Goal: Information Seeking & Learning: Learn about a topic

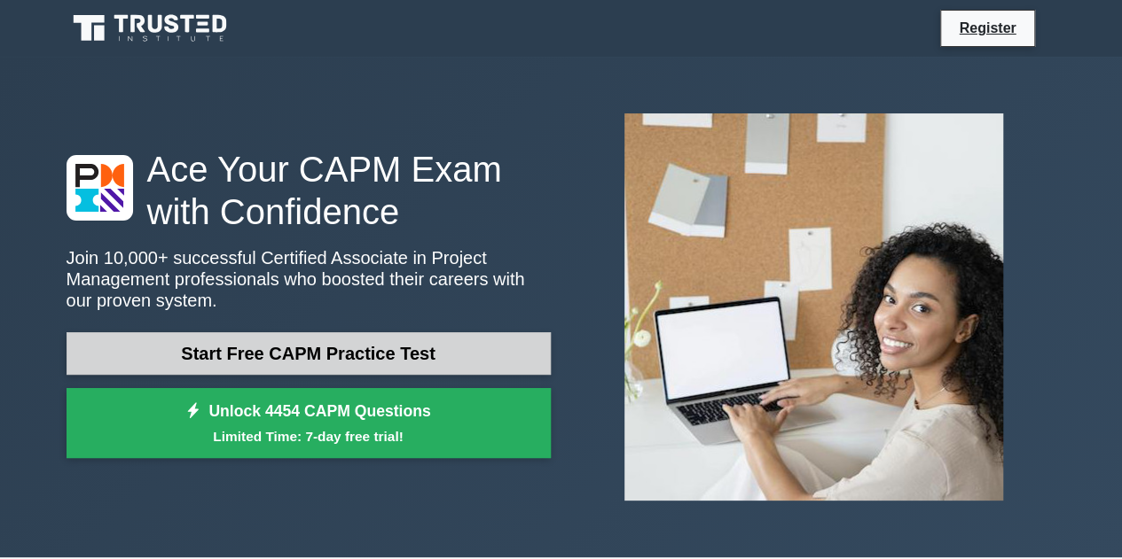
click at [309, 340] on link "Start Free CAPM Practice Test" at bounding box center [309, 354] width 484 height 43
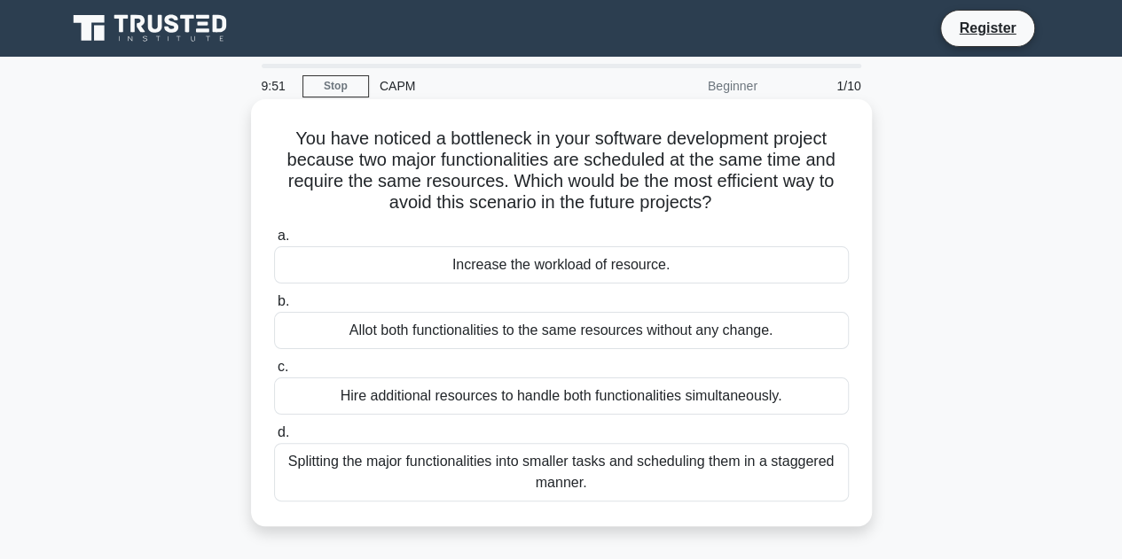
click at [718, 182] on h5 "You have noticed a bottleneck in your software development project because two …" at bounding box center [561, 171] width 578 height 87
click at [557, 477] on div "Splitting the major functionalities into smaller tasks and scheduling them in a…" at bounding box center [561, 472] width 575 height 59
click at [274, 439] on input "d. Splitting the major functionalities into smaller tasks and scheduling them i…" at bounding box center [274, 433] width 0 height 12
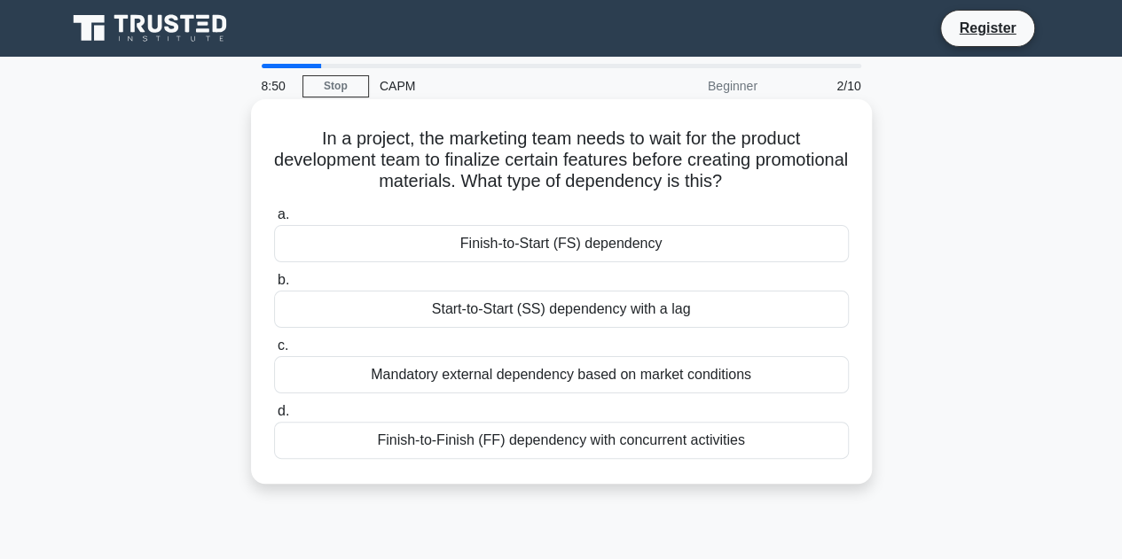
click at [786, 242] on div "Finish-to-Start (FS) dependency" at bounding box center [561, 243] width 575 height 37
click at [274, 221] on input "a. Finish-to-Start (FS) dependency" at bounding box center [274, 215] width 0 height 12
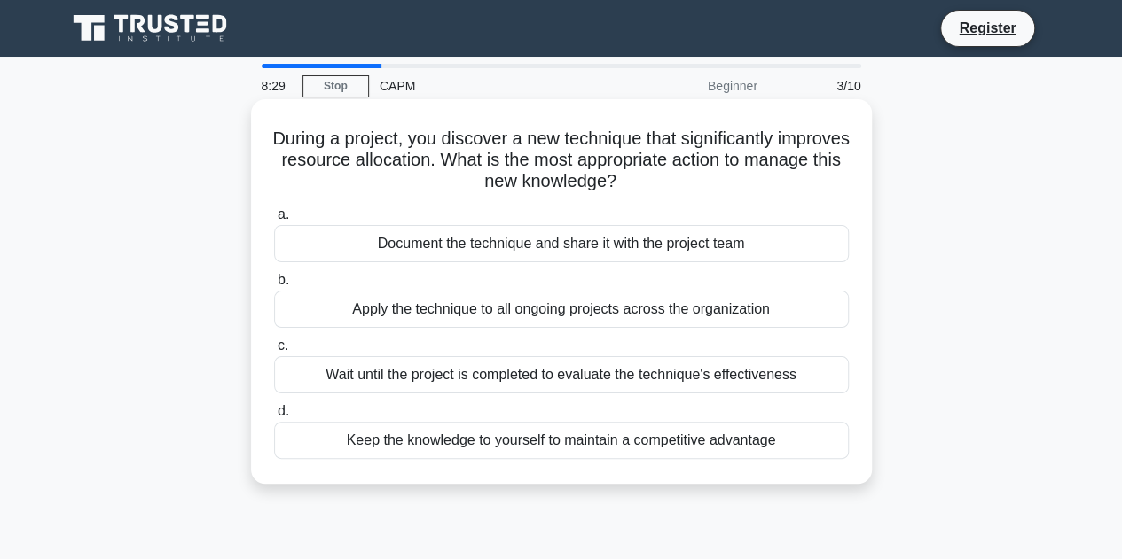
click at [700, 239] on div "Document the technique and share it with the project team" at bounding box center [561, 243] width 575 height 37
click at [274, 221] on input "a. Document the technique and share it with the project team" at bounding box center [274, 215] width 0 height 12
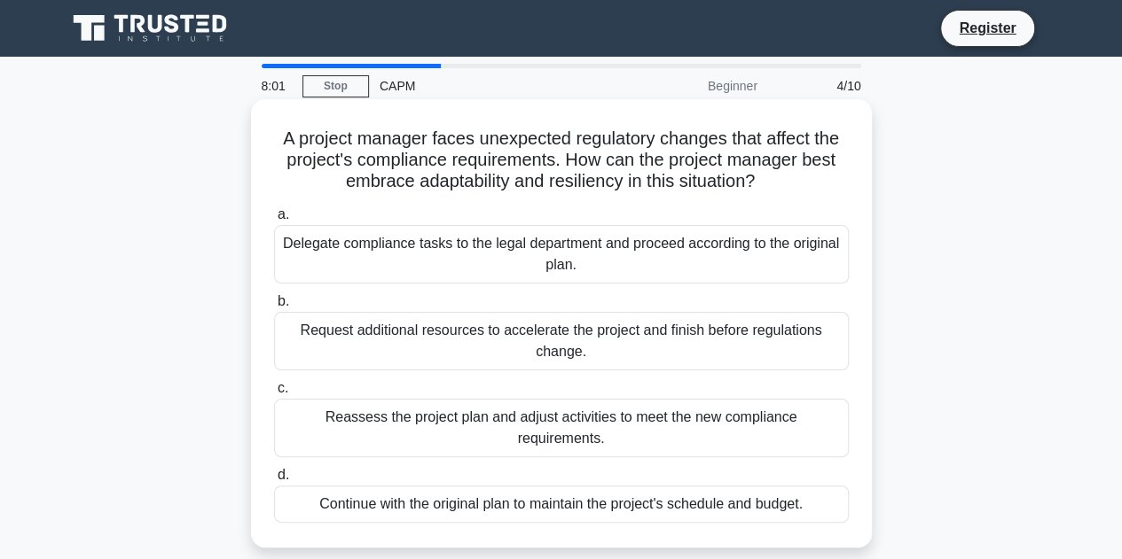
click at [812, 411] on div "Reassess the project plan and adjust activities to meet the new compliance requ…" at bounding box center [561, 428] width 575 height 59
click at [274, 395] on input "c. Reassess the project plan and adjust activities to meet the new compliance r…" at bounding box center [274, 389] width 0 height 12
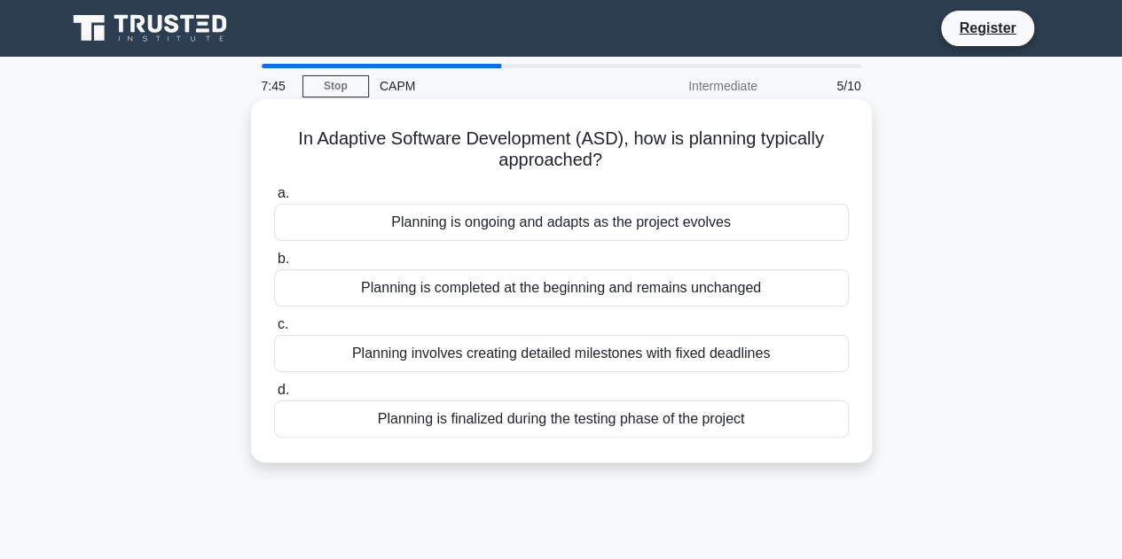
click at [516, 232] on div "Planning is ongoing and adapts as the project evolves" at bounding box center [561, 222] width 575 height 37
click at [274, 200] on input "a. Planning is ongoing and adapts as the project evolves" at bounding box center [274, 194] width 0 height 12
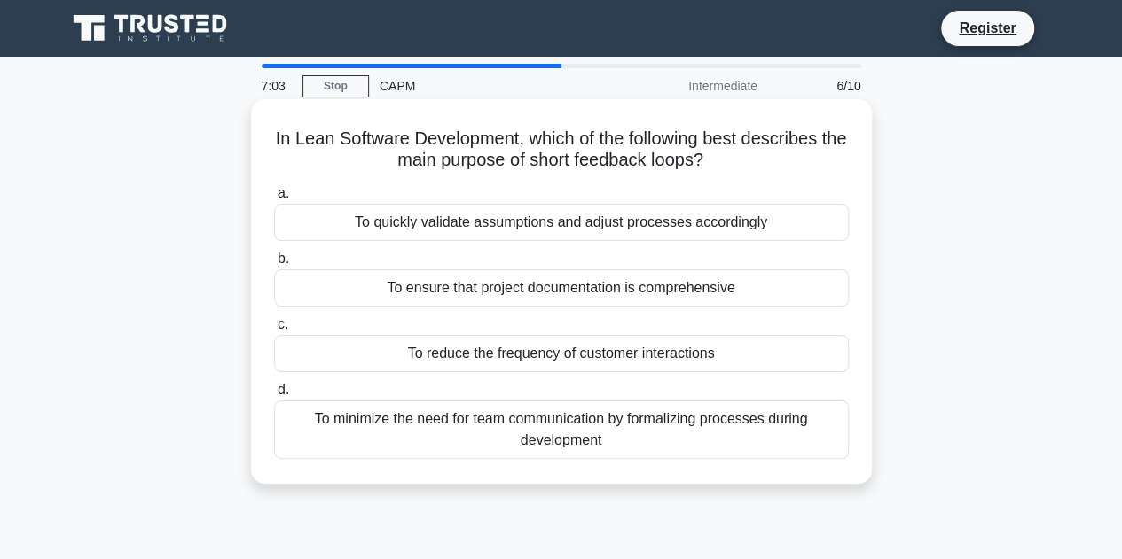
click at [781, 211] on div "To quickly validate assumptions and adjust processes accordingly" at bounding box center [561, 222] width 575 height 37
click at [274, 200] on input "a. To quickly validate assumptions and adjust processes accordingly" at bounding box center [274, 194] width 0 height 12
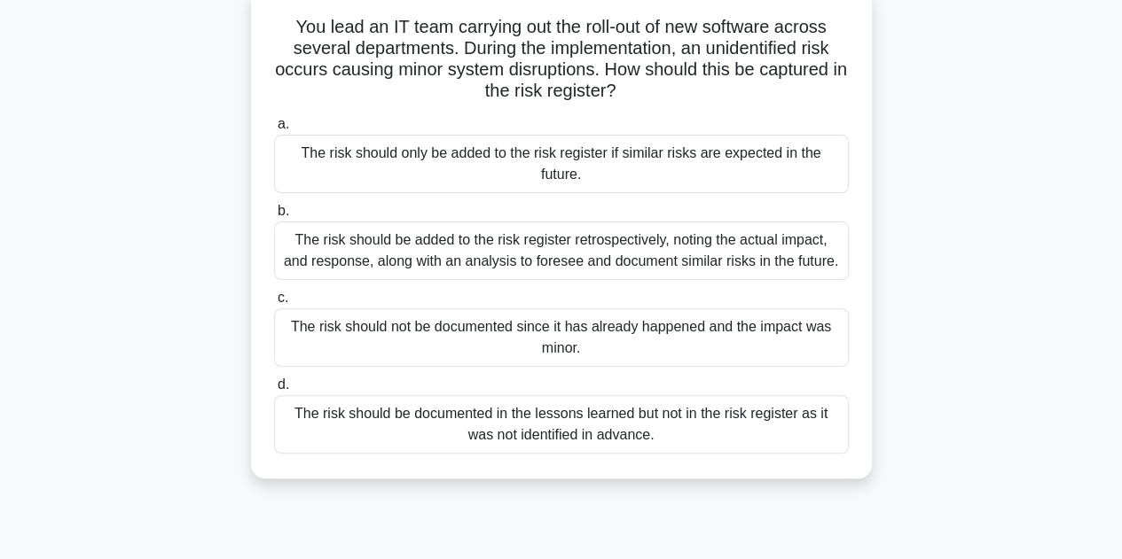
scroll to position [89, 0]
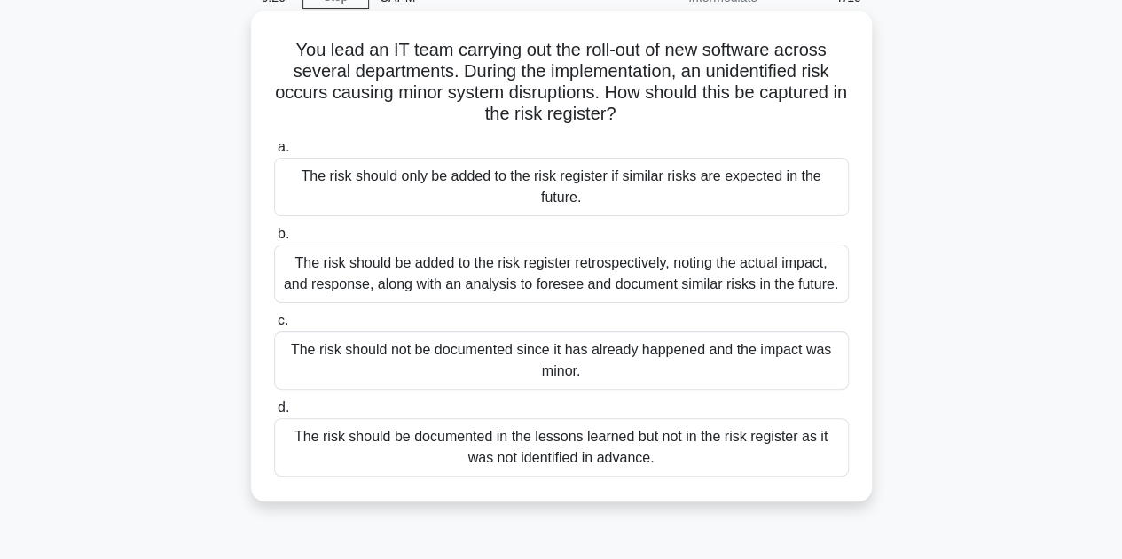
click at [763, 451] on div "The risk should be documented in the lessons learned but not in the risk regist…" at bounding box center [561, 448] width 575 height 59
click at [274, 414] on input "d. The risk should be documented in the lessons learned but not in the risk reg…" at bounding box center [274, 409] width 0 height 12
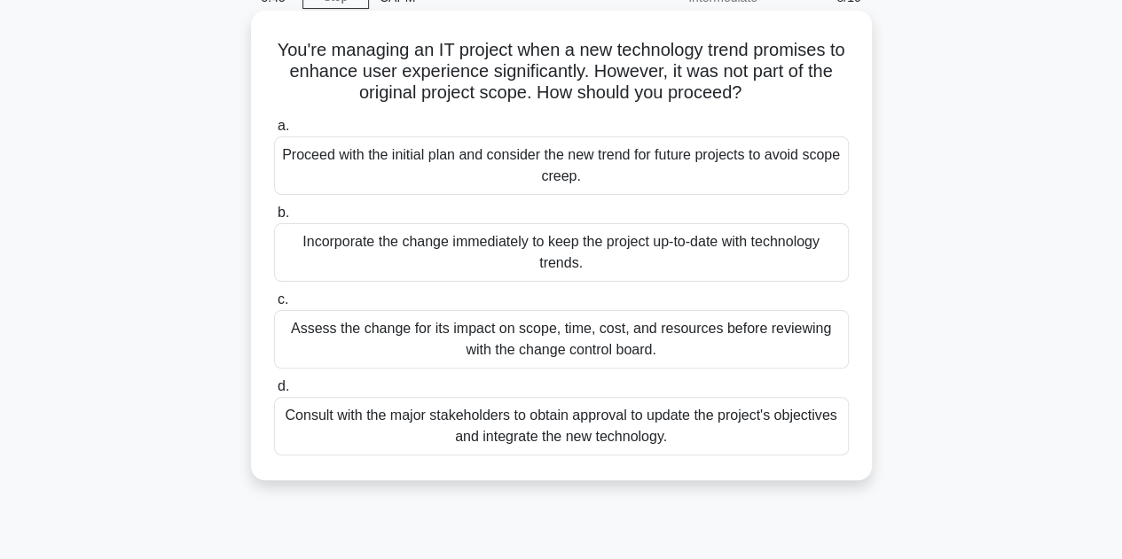
click at [379, 348] on div "Assess the change for its impact on scope, time, cost, and resources before rev…" at bounding box center [561, 339] width 575 height 59
click at [274, 306] on input "c. Assess the change for its impact on scope, time, cost, and resources before …" at bounding box center [274, 300] width 0 height 12
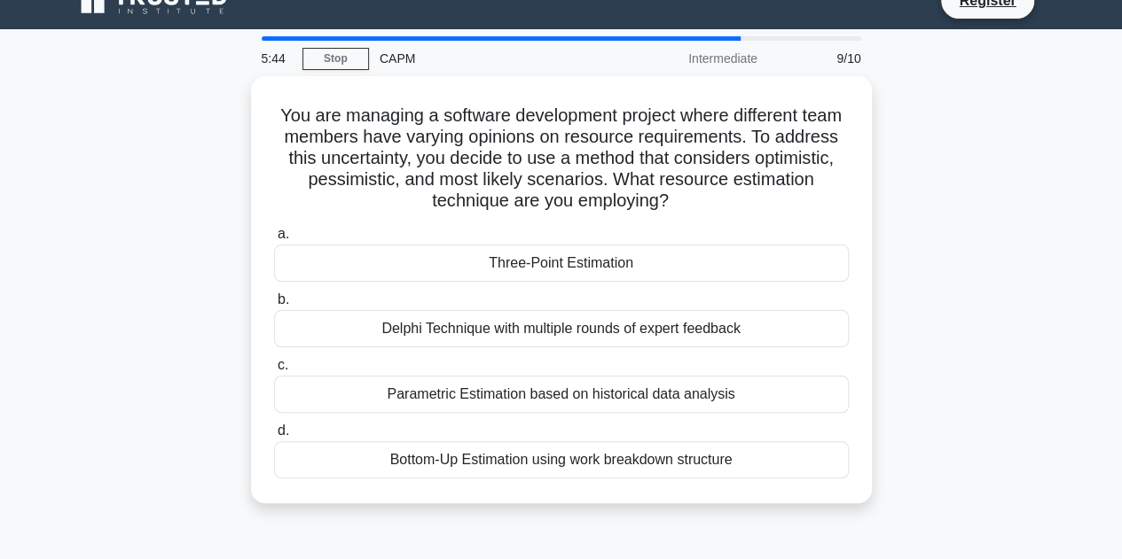
scroll to position [0, 0]
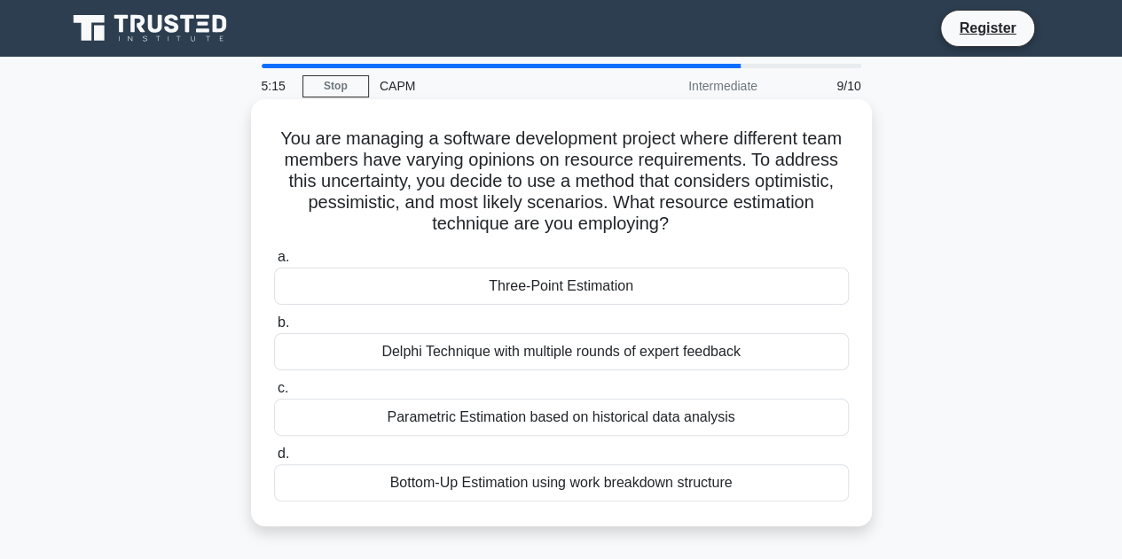
click at [339, 304] on div "Three-Point Estimation" at bounding box center [561, 286] width 575 height 37
click at [274, 263] on input "a. Three-Point Estimation" at bounding box center [274, 258] width 0 height 12
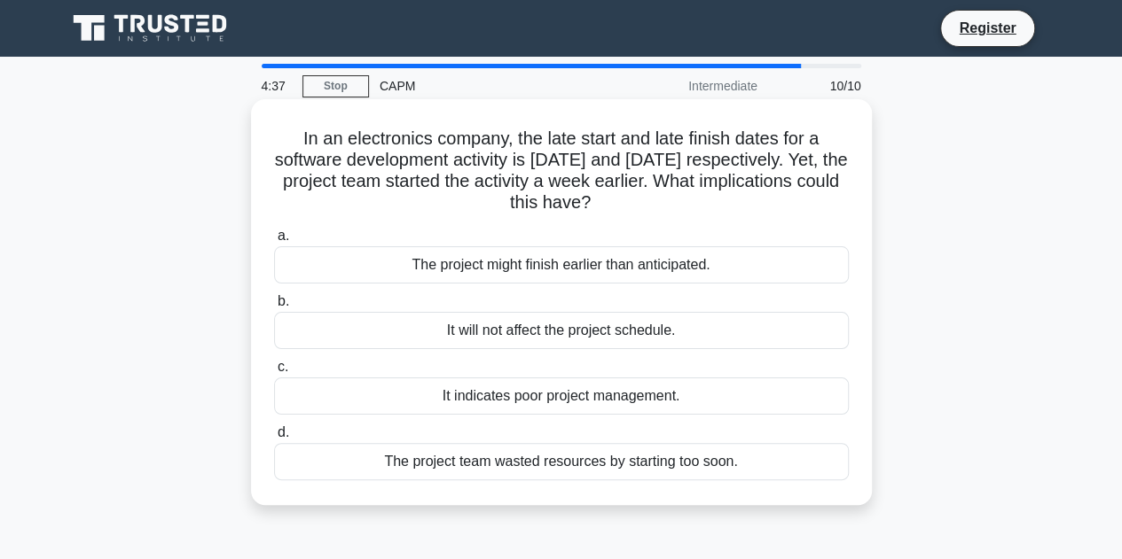
click at [348, 336] on div "It will not affect the project schedule." at bounding box center [561, 330] width 575 height 37
click at [274, 308] on input "b. It will not affect the project schedule." at bounding box center [274, 302] width 0 height 12
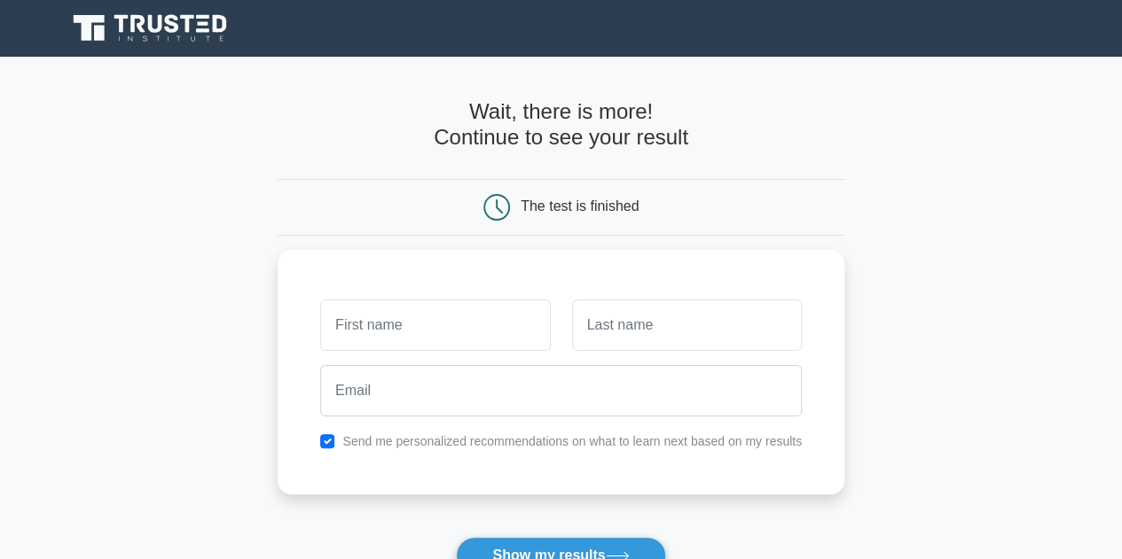
scroll to position [89, 0]
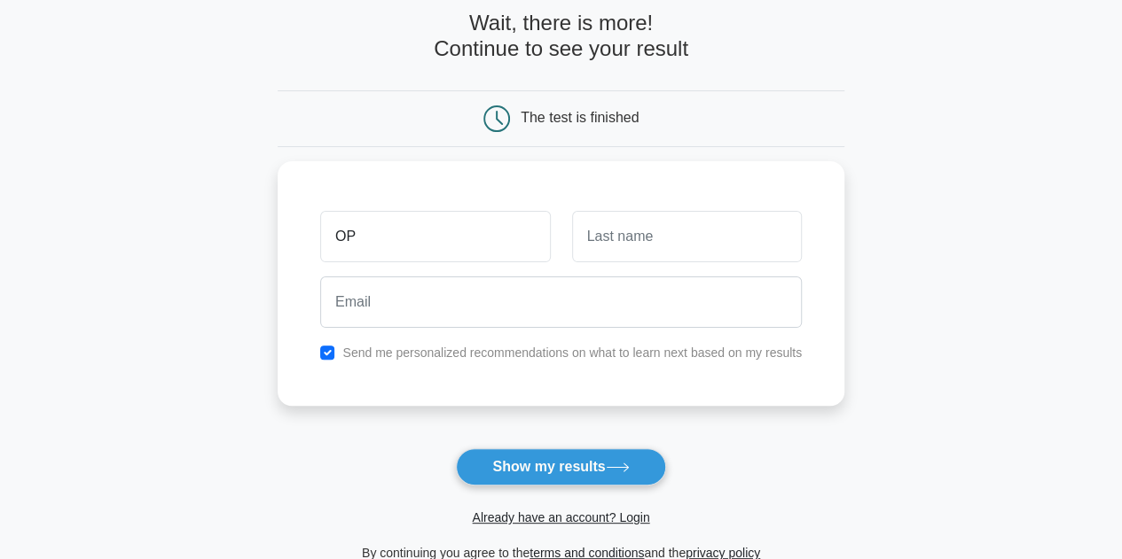
type input "O"
type input "Pepe"
type input "o"
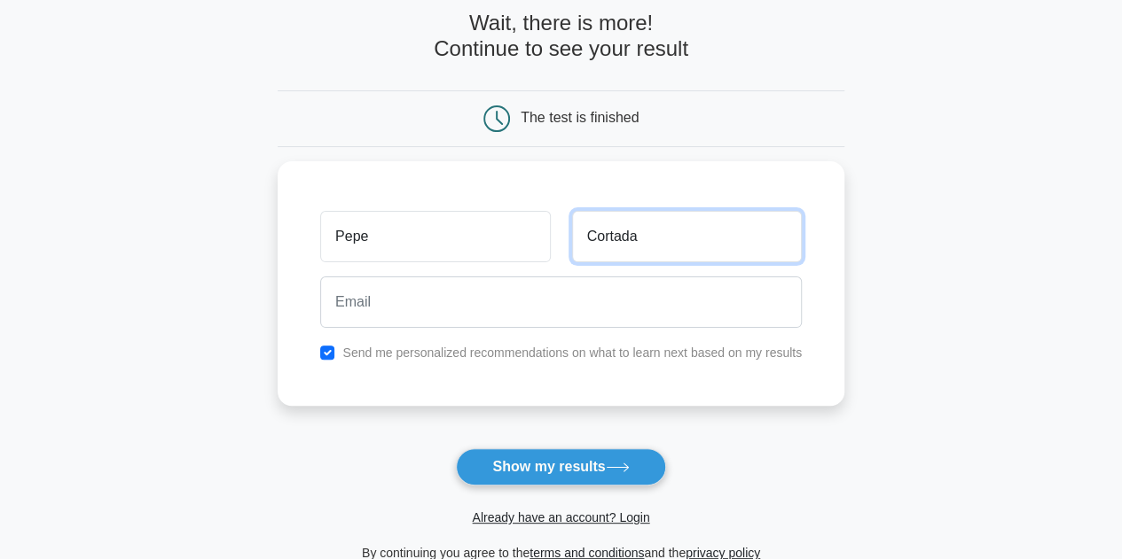
type input "Cortada"
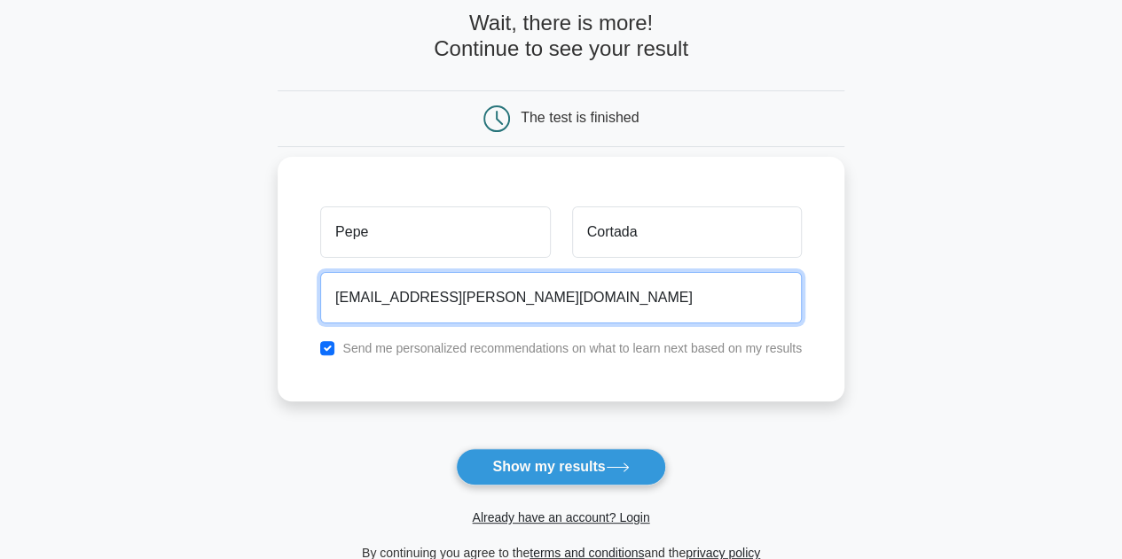
type input "Pepecortada@pete.com"
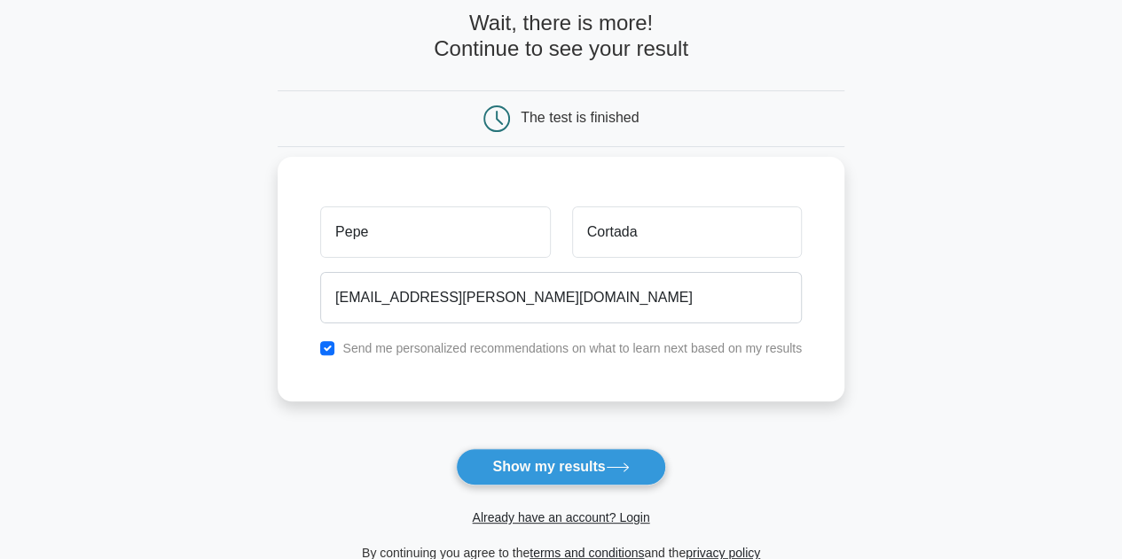
click at [523, 348] on label "Send me personalized recommendations on what to learn next based on my results" at bounding box center [571, 348] width 459 height 14
click at [329, 343] on input "checkbox" at bounding box center [327, 348] width 14 height 14
checkbox input "false"
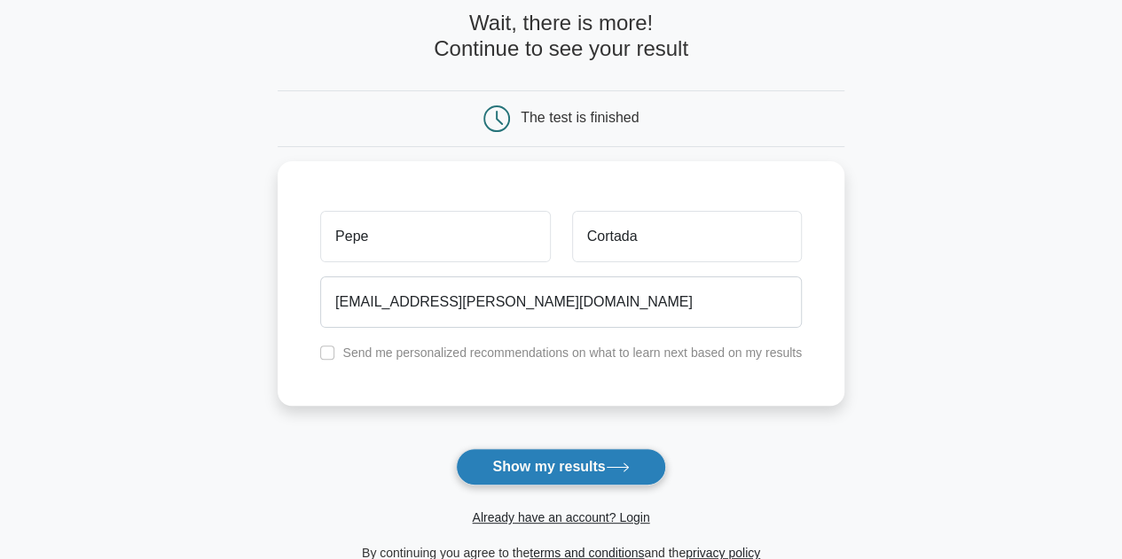
click at [507, 460] on button "Show my results" at bounding box center [560, 467] width 209 height 37
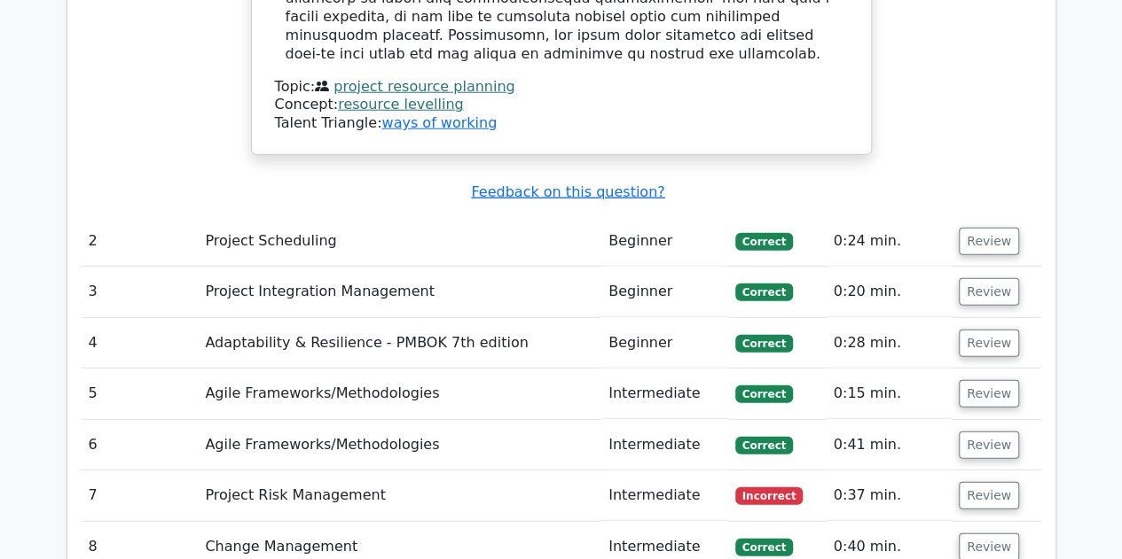
scroll to position [2412, 0]
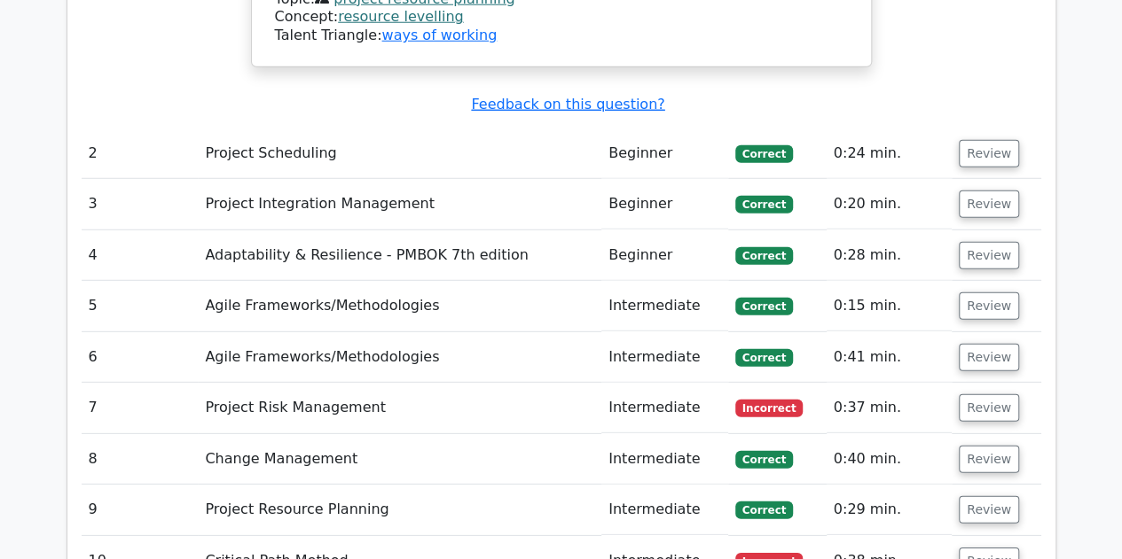
click at [557, 383] on td "Project Risk Management" at bounding box center [399, 408] width 403 height 51
click at [968, 395] on button "Review" at bounding box center [989, 408] width 60 height 27
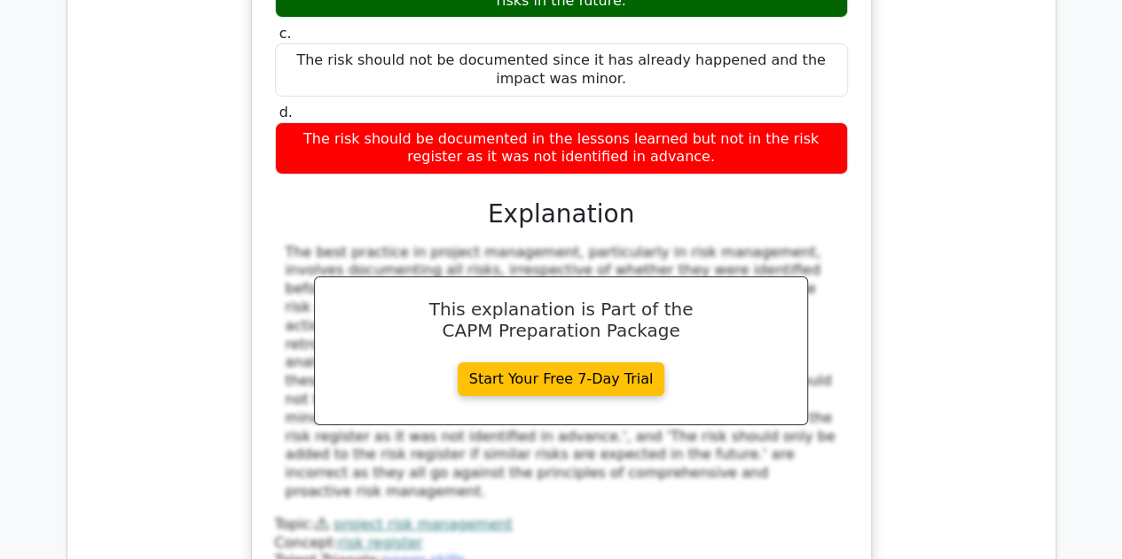
scroll to position [3476, 0]
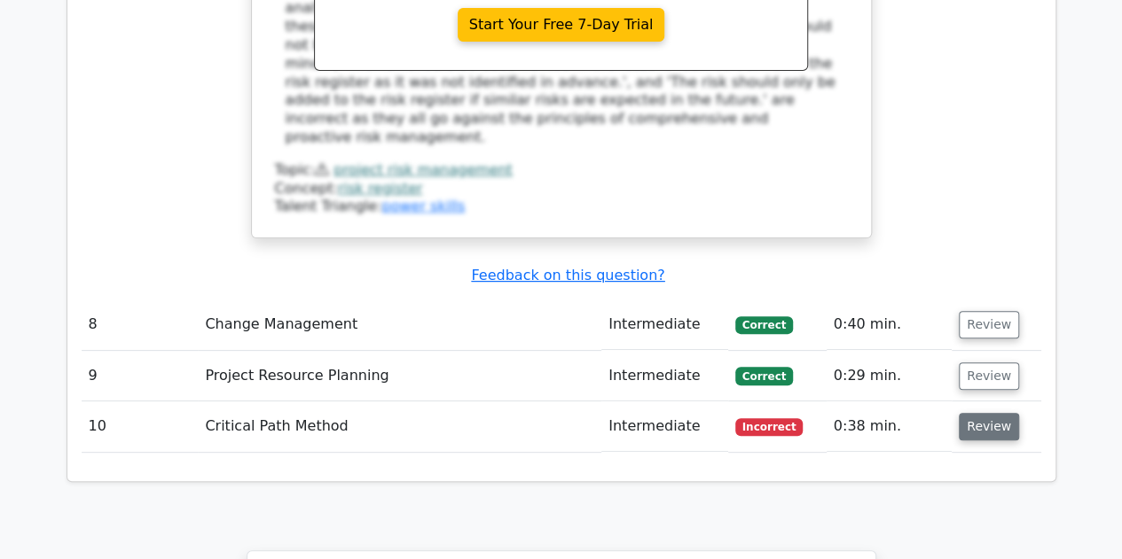
click at [986, 413] on button "Review" at bounding box center [989, 426] width 60 height 27
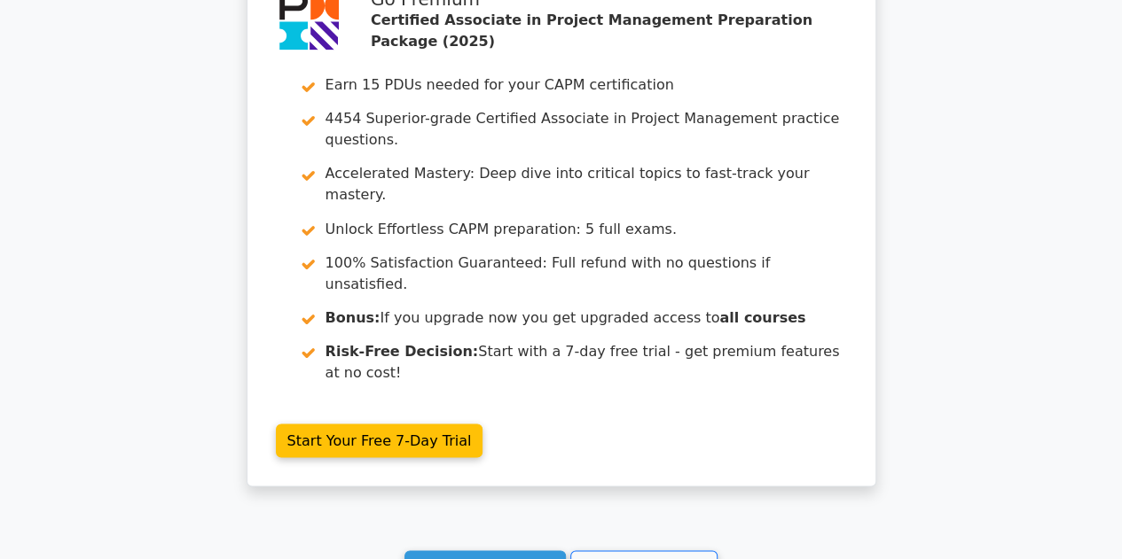
scroll to position [4864, 0]
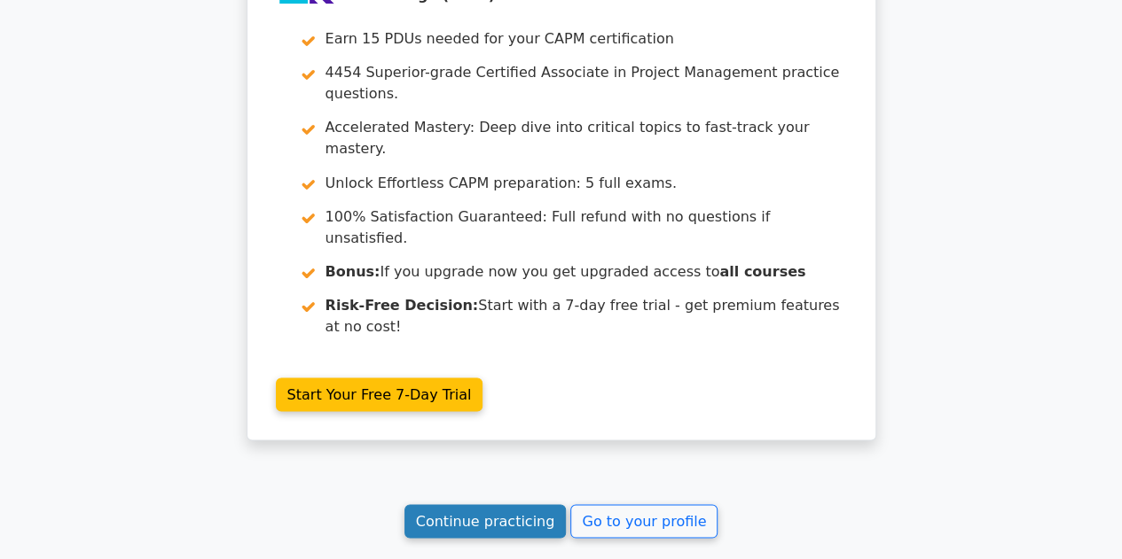
click at [513, 505] on link "Continue practicing" at bounding box center [485, 522] width 162 height 34
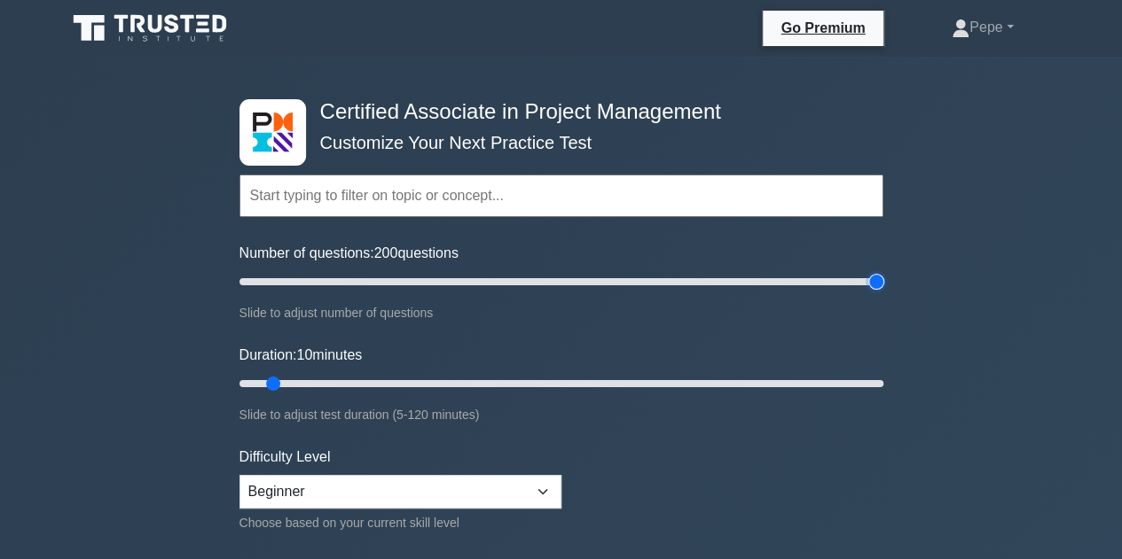
drag, startPoint x: 257, startPoint y: 275, endPoint x: 958, endPoint y: 247, distance: 701.0
type input "200"
click at [883, 271] on input "Number of questions: 200 questions" at bounding box center [561, 281] width 644 height 21
drag, startPoint x: 269, startPoint y: 384, endPoint x: 907, endPoint y: 382, distance: 638.4
type input "120"
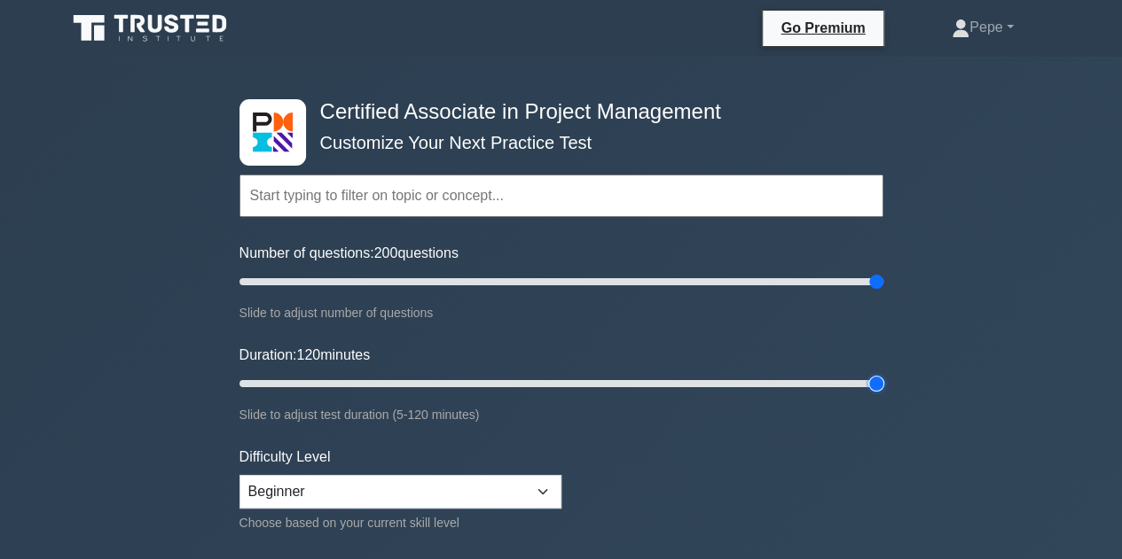
click at [883, 373] on input "Duration: 120 minutes" at bounding box center [561, 383] width 644 height 21
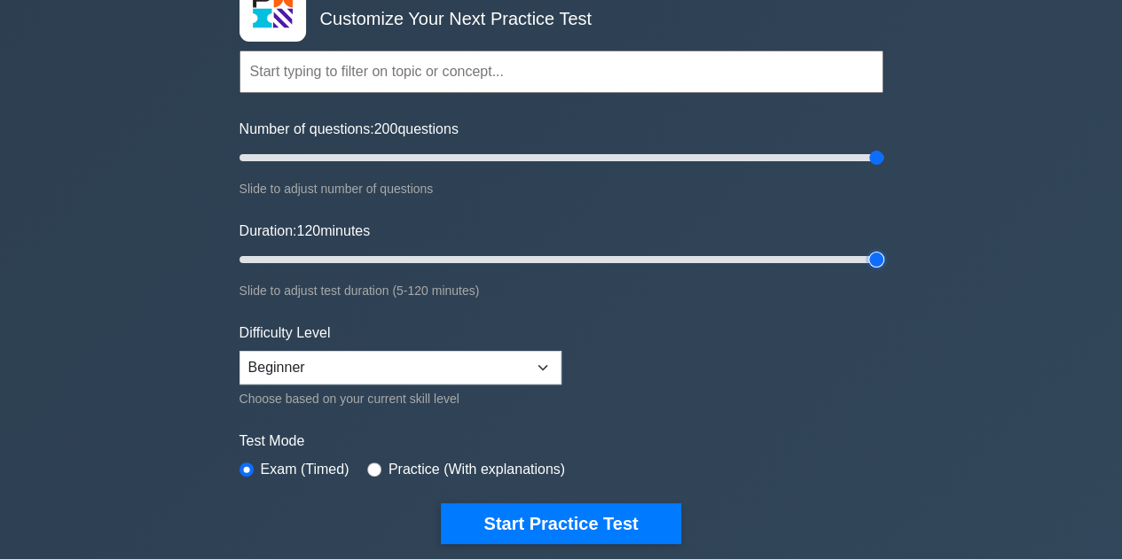
scroll to position [266, 0]
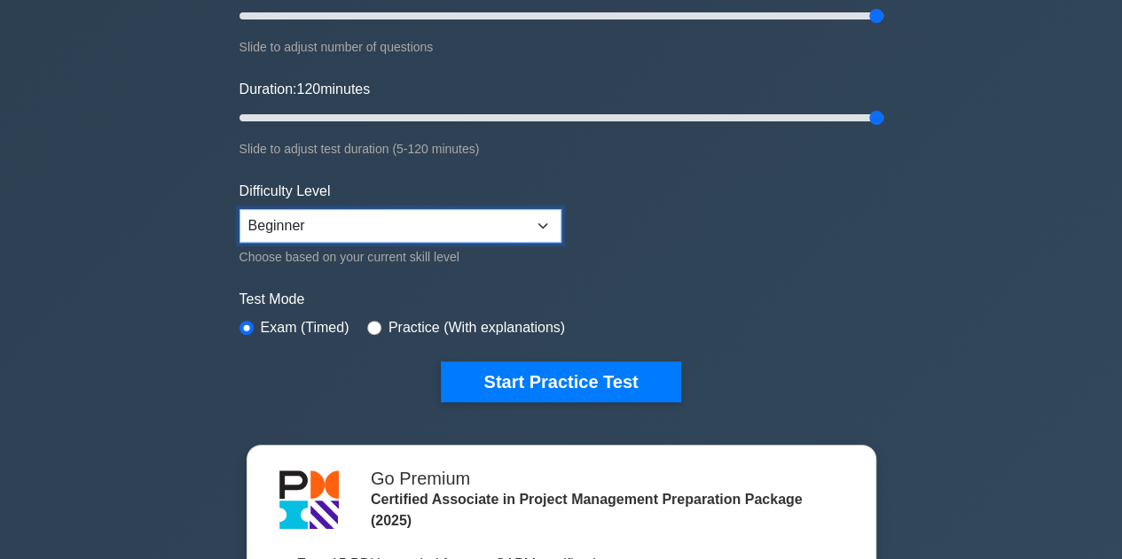
click at [355, 234] on select "Beginner Intermediate Expert" at bounding box center [400, 226] width 322 height 34
select select "intermediate"
click at [239, 209] on select "Beginner Intermediate Expert" at bounding box center [400, 226] width 322 height 34
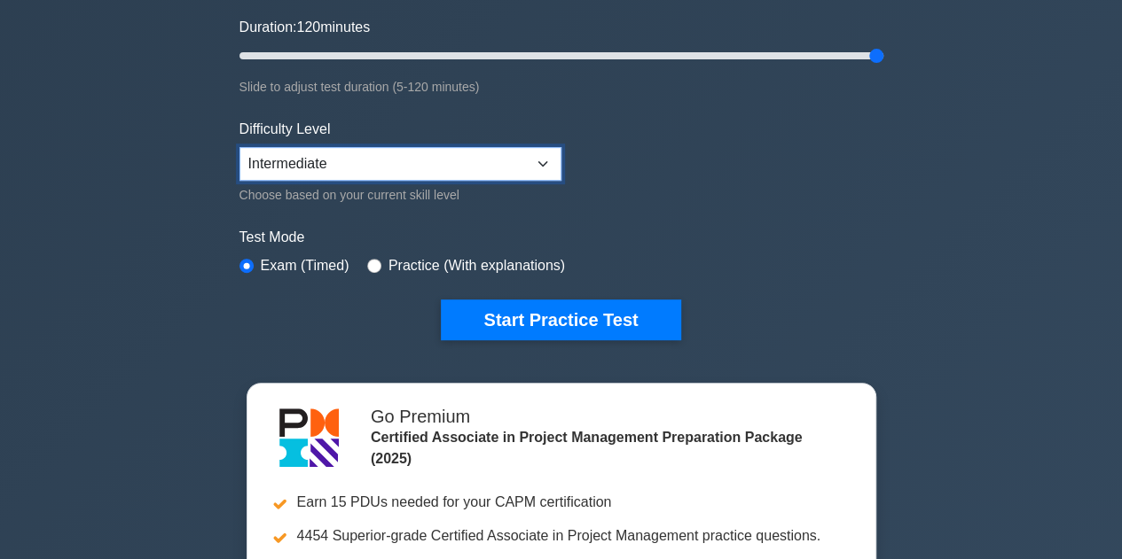
scroll to position [355, 0]
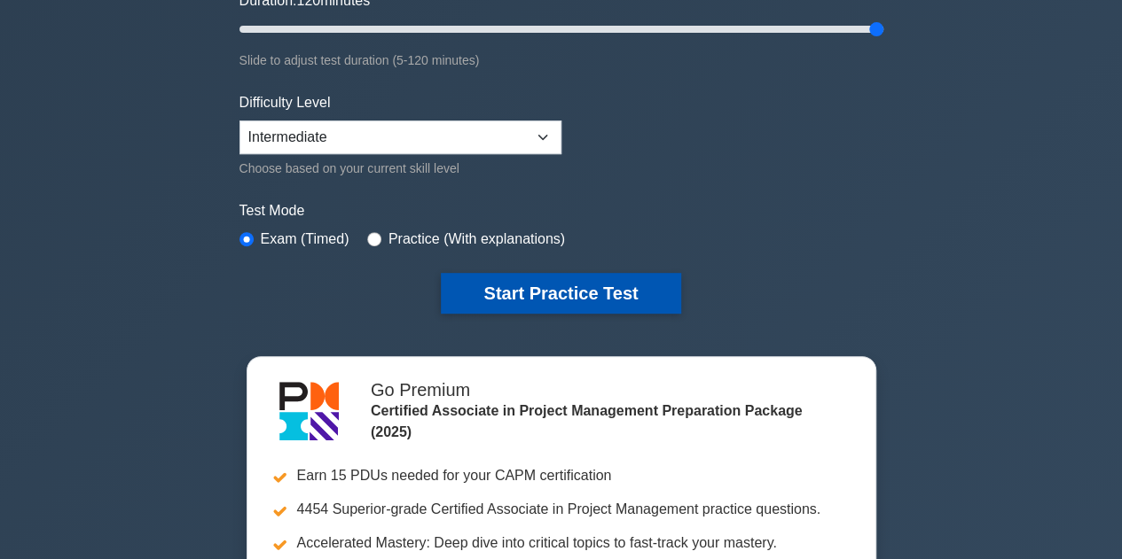
click at [564, 284] on button "Start Practice Test" at bounding box center [560, 293] width 239 height 41
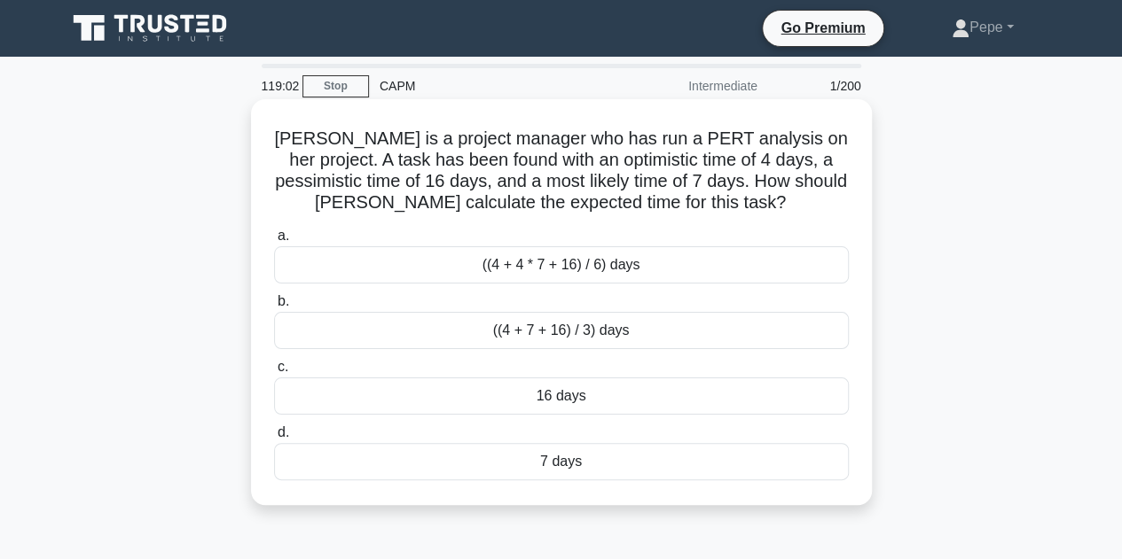
click at [481, 459] on div "7 days" at bounding box center [561, 461] width 575 height 37
click at [274, 439] on input "d. 7 days" at bounding box center [274, 433] width 0 height 12
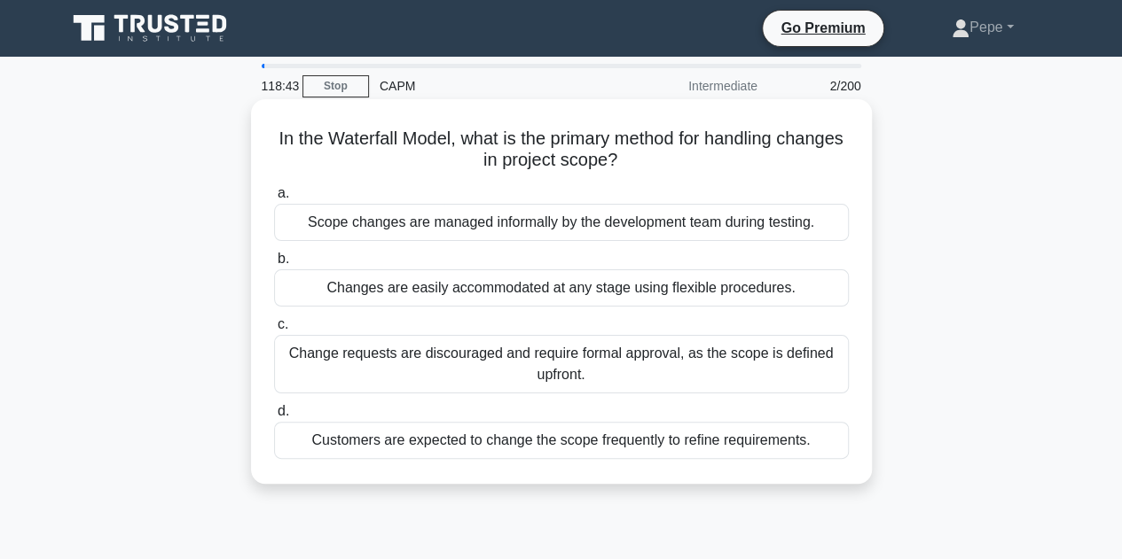
click at [502, 375] on div "Change requests are discouraged and require formal approval, as the scope is de…" at bounding box center [561, 364] width 575 height 59
click at [274, 331] on input "c. Change requests are discouraged and require formal approval, as the scope is…" at bounding box center [274, 325] width 0 height 12
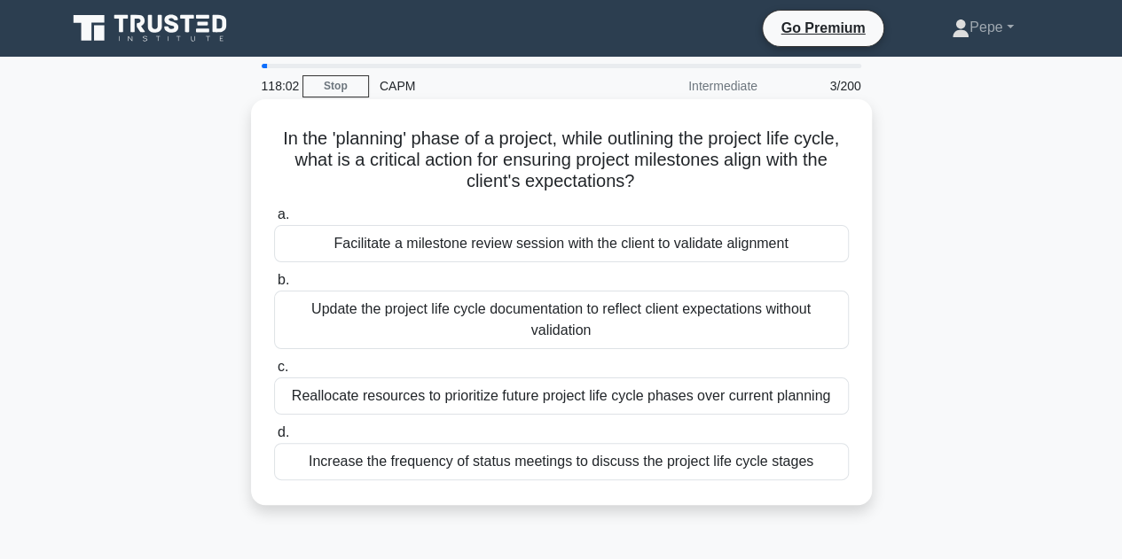
click at [333, 240] on div "Facilitate a milestone review session with the client to validate alignment" at bounding box center [561, 243] width 575 height 37
click at [274, 221] on input "a. Facilitate a milestone review session with the client to validate alignment" at bounding box center [274, 215] width 0 height 12
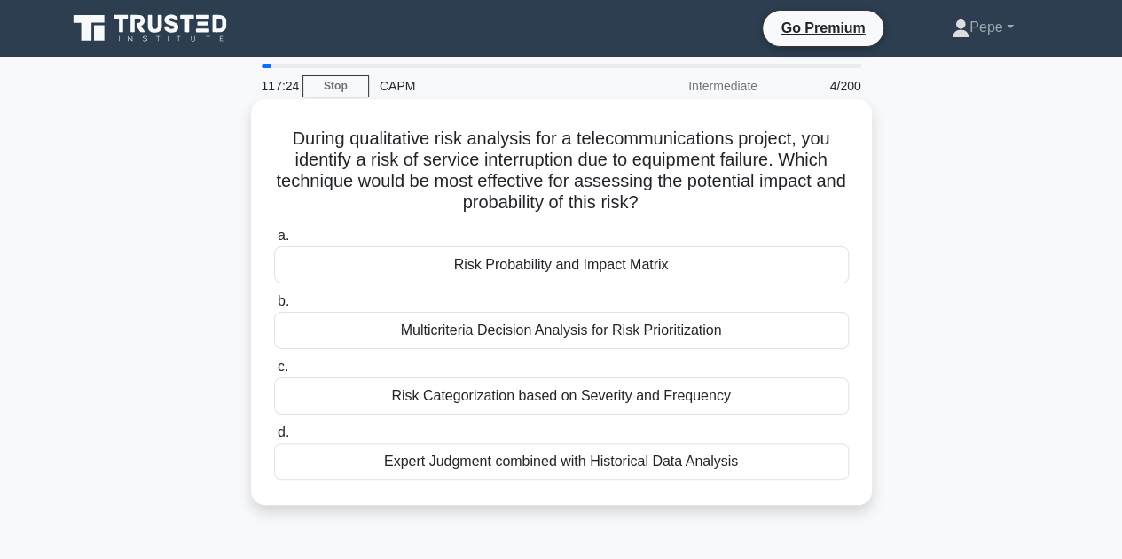
click at [369, 281] on div "Risk Probability and Impact Matrix" at bounding box center [561, 264] width 575 height 37
click at [274, 242] on input "a. Risk Probability and Impact Matrix" at bounding box center [274, 237] width 0 height 12
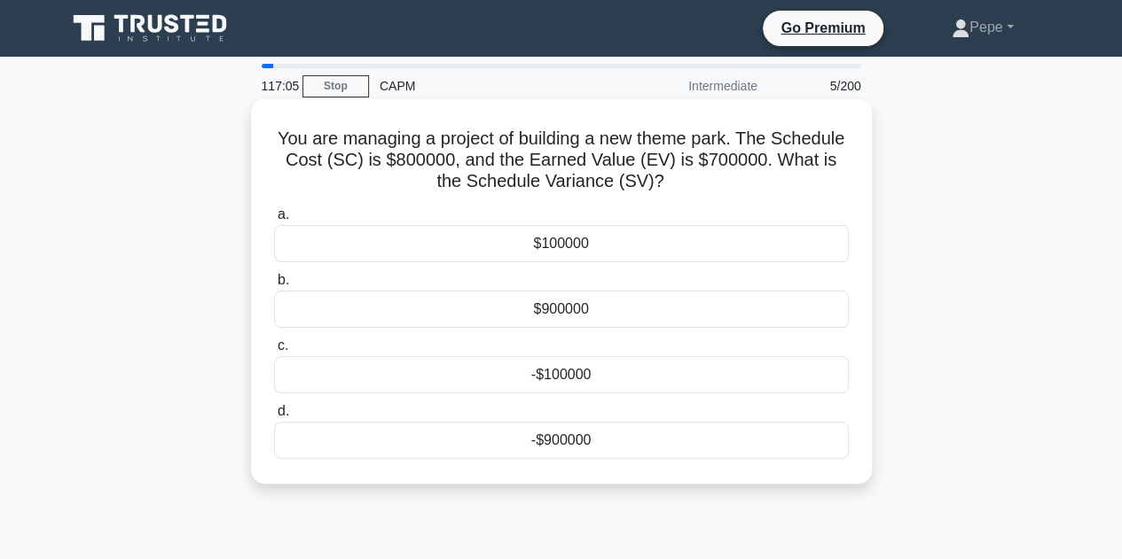
click at [463, 379] on div "-$100000" at bounding box center [561, 374] width 575 height 37
click at [274, 352] on input "c. -$100000" at bounding box center [274, 346] width 0 height 12
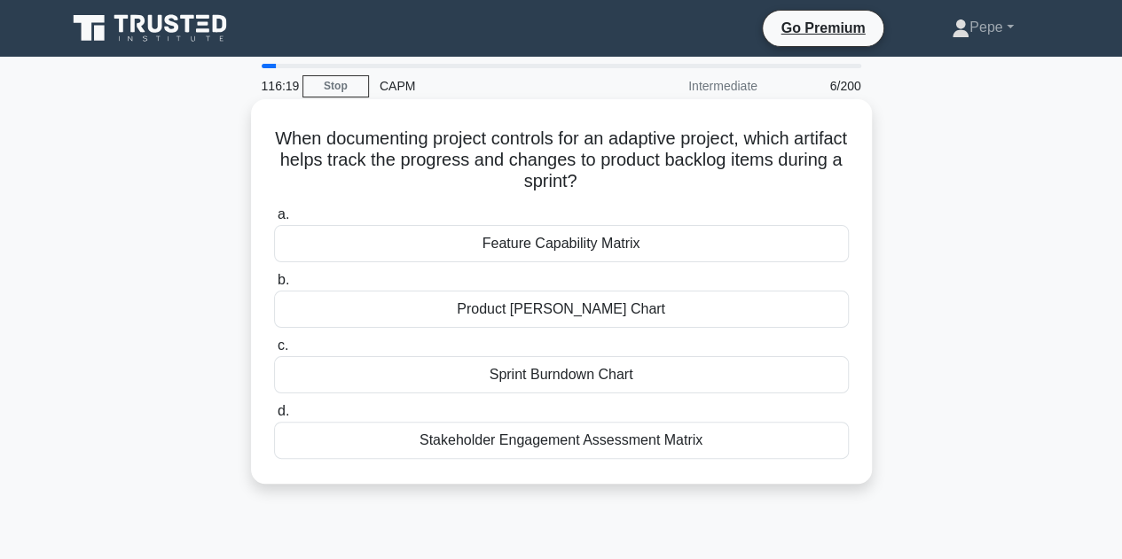
click at [362, 324] on div "Product Gantt Chart" at bounding box center [561, 309] width 575 height 37
click at [274, 286] on input "b. Product Gantt Chart" at bounding box center [274, 281] width 0 height 12
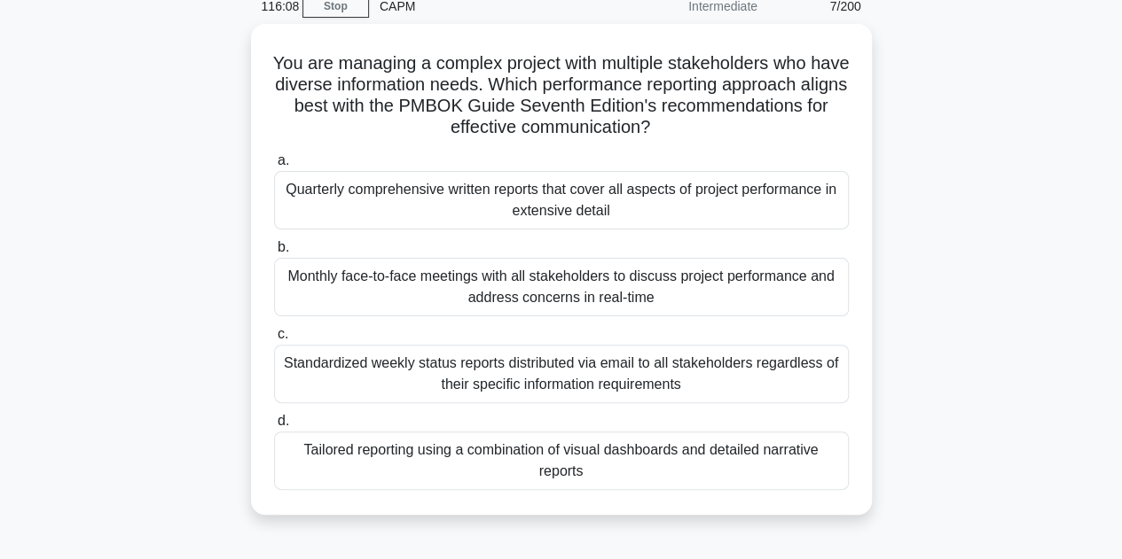
scroll to position [84, 0]
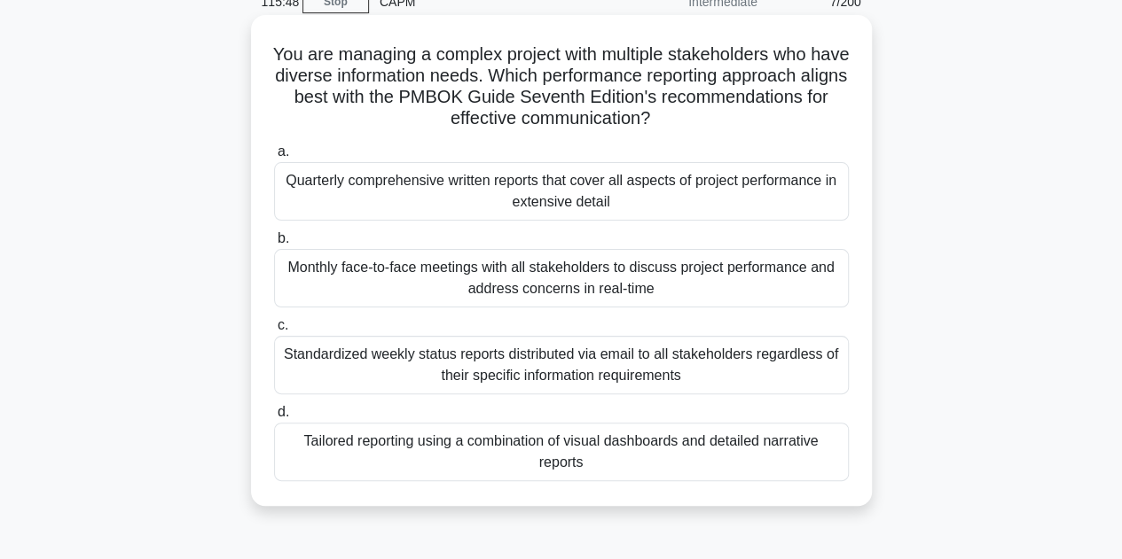
click at [785, 288] on div "Monthly face-to-face meetings with all stakeholders to discuss project performa…" at bounding box center [561, 278] width 575 height 59
click at [274, 245] on input "b. Monthly face-to-face meetings with all stakeholders to discuss project perfo…" at bounding box center [274, 239] width 0 height 12
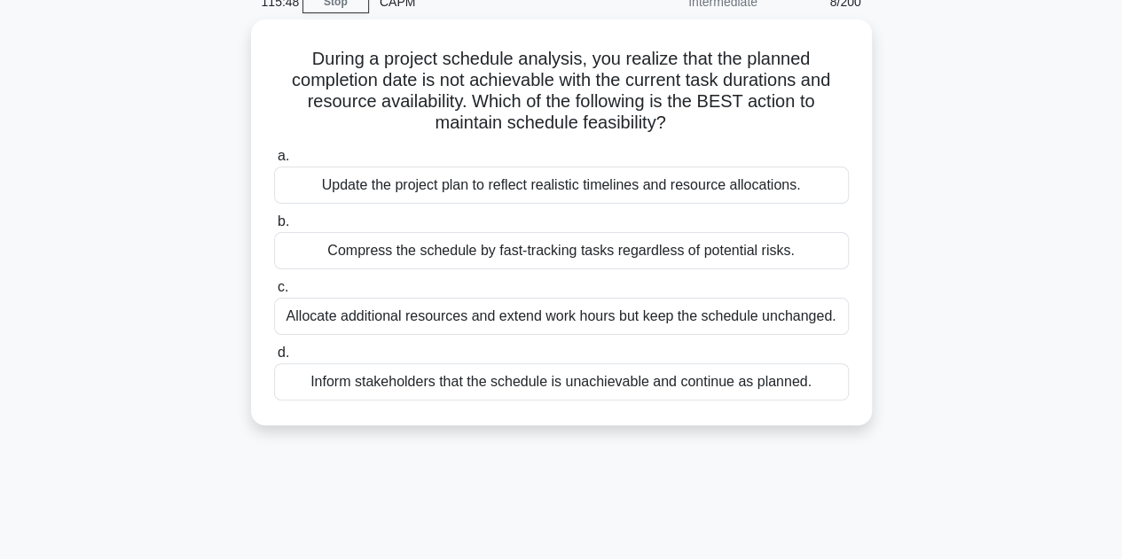
scroll to position [0, 0]
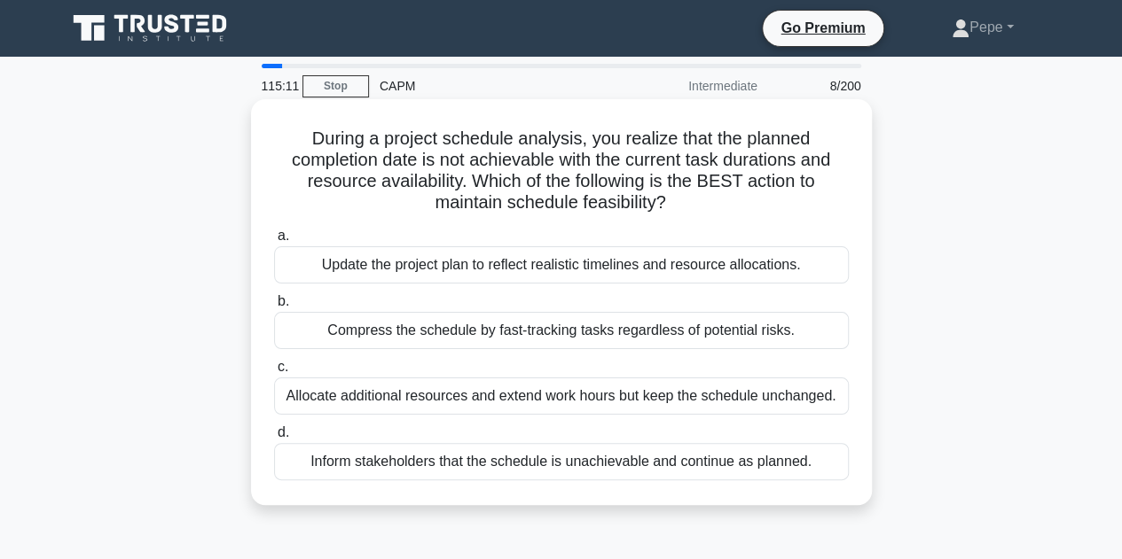
click at [571, 266] on div "Update the project plan to reflect realistic timelines and resource allocations." at bounding box center [561, 264] width 575 height 37
click at [274, 242] on input "a. Update the project plan to reflect realistic timelines and resource allocati…" at bounding box center [274, 237] width 0 height 12
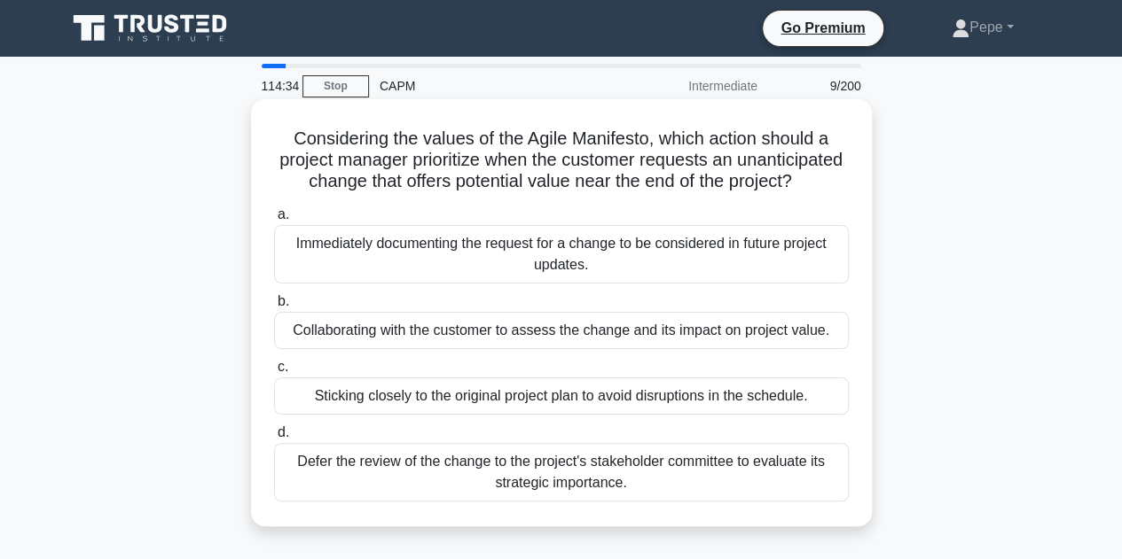
click at [823, 284] on div "Immediately documenting the request for a change to be considered in future pro…" at bounding box center [561, 254] width 575 height 59
click at [274, 221] on input "a. Immediately documenting the request for a change to be considered in future …" at bounding box center [274, 215] width 0 height 12
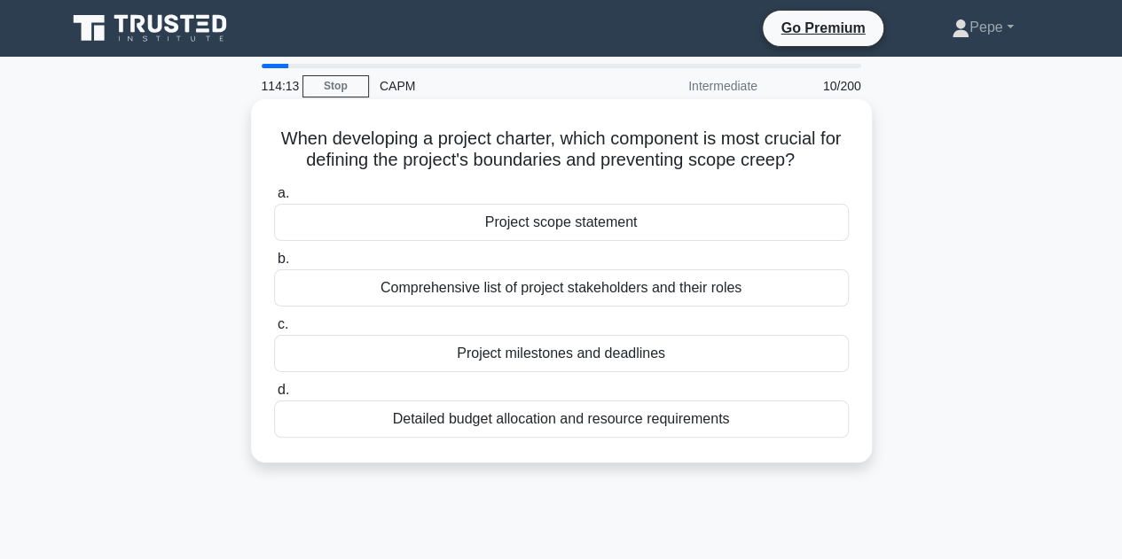
click at [361, 232] on div "Project scope statement" at bounding box center [561, 222] width 575 height 37
click at [274, 200] on input "a. Project scope statement" at bounding box center [274, 194] width 0 height 12
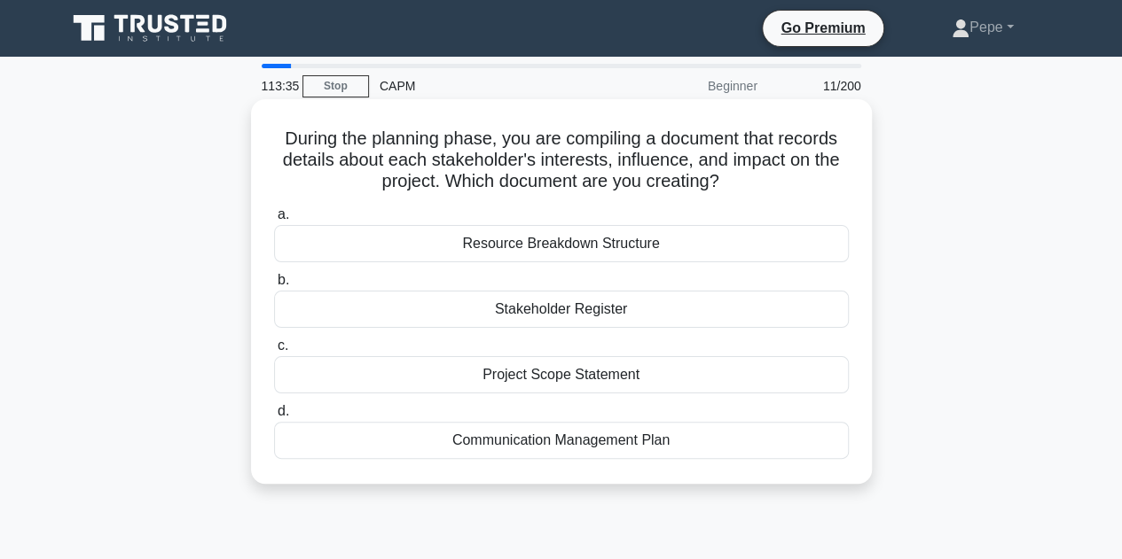
click at [441, 308] on div "Stakeholder Register" at bounding box center [561, 309] width 575 height 37
click at [274, 286] on input "b. Stakeholder Register" at bounding box center [274, 281] width 0 height 12
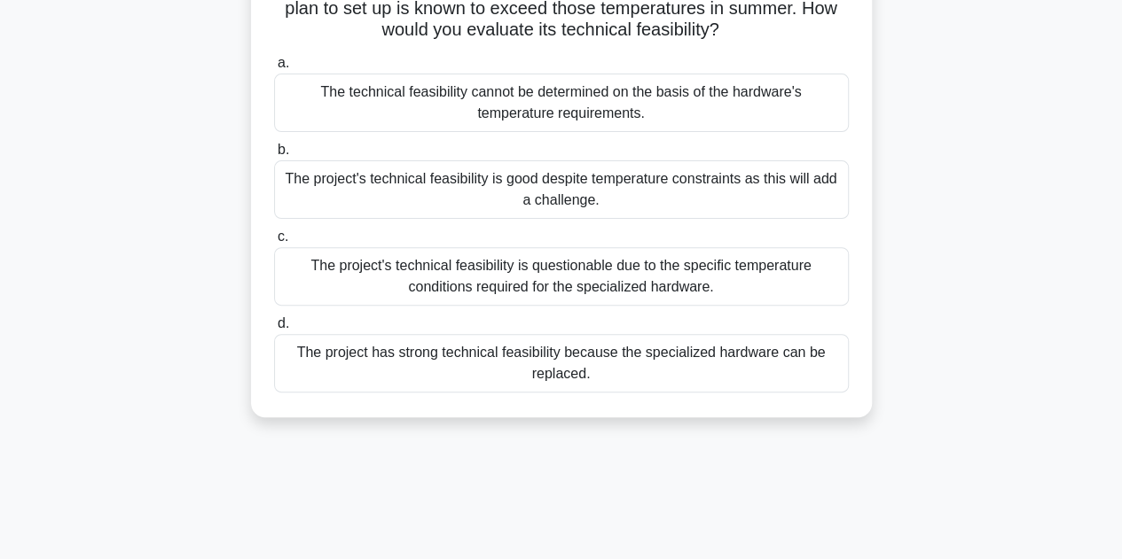
scroll to position [89, 0]
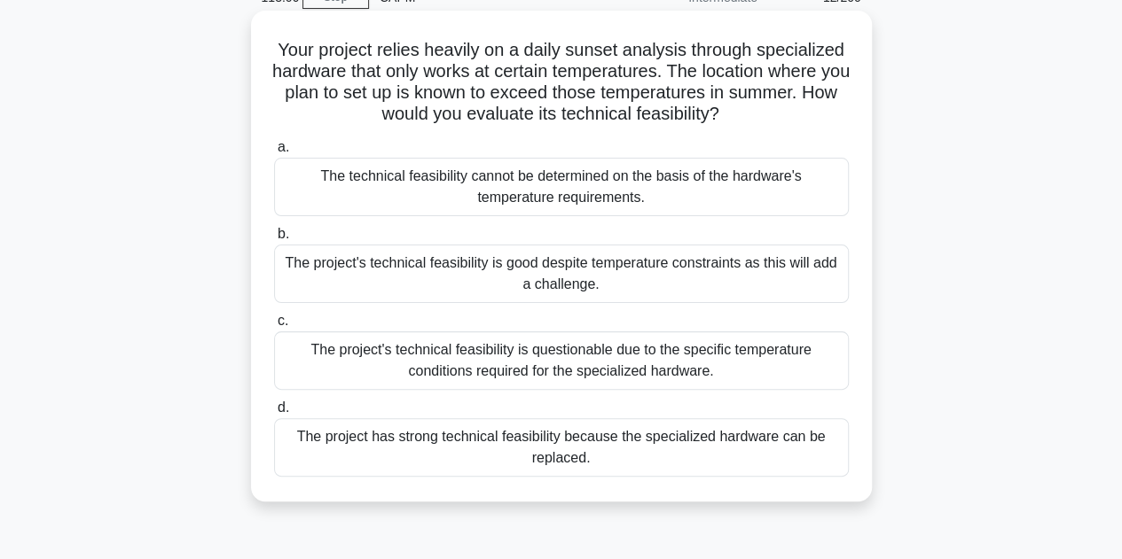
click at [310, 374] on div "The project's technical feasibility is questionable due to the specific tempera…" at bounding box center [561, 361] width 575 height 59
click at [274, 327] on input "c. The project's technical feasibility is questionable due to the specific temp…" at bounding box center [274, 322] width 0 height 12
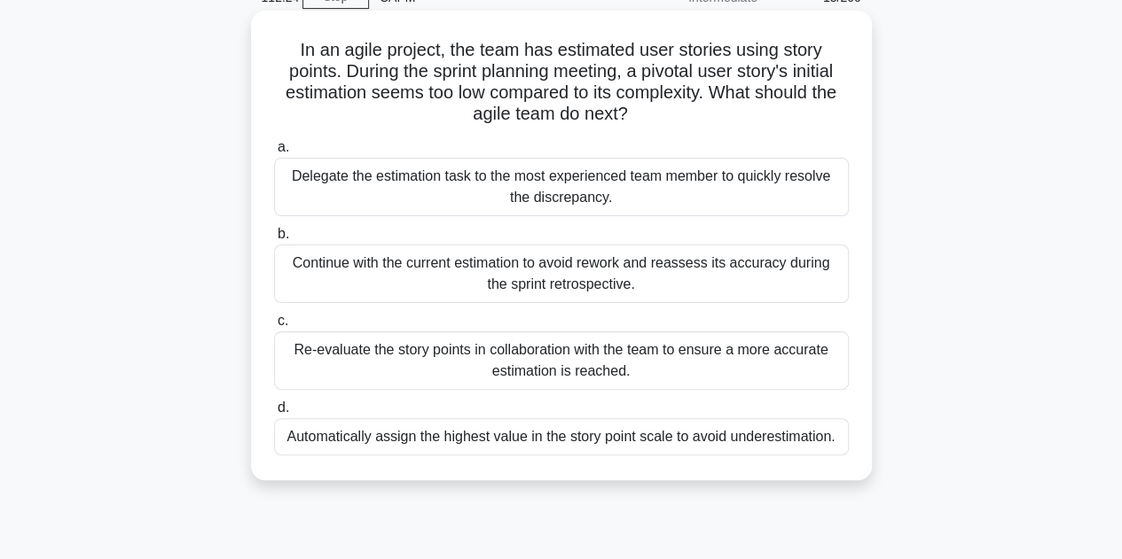
click at [385, 360] on div "Re-evaluate the story points in collaboration with the team to ensure a more ac…" at bounding box center [561, 361] width 575 height 59
click at [338, 375] on div "Re-evaluate the story points in collaboration with the team to ensure a more ac…" at bounding box center [561, 361] width 575 height 59
click at [274, 327] on input "c. Re-evaluate the story points in collaboration with the team to ensure a more…" at bounding box center [274, 322] width 0 height 12
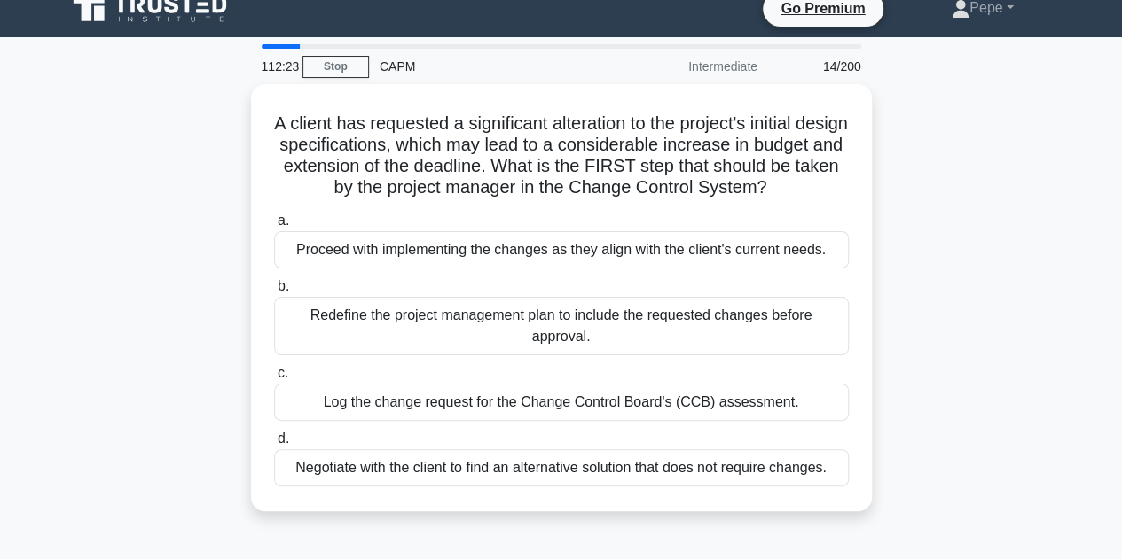
scroll to position [0, 0]
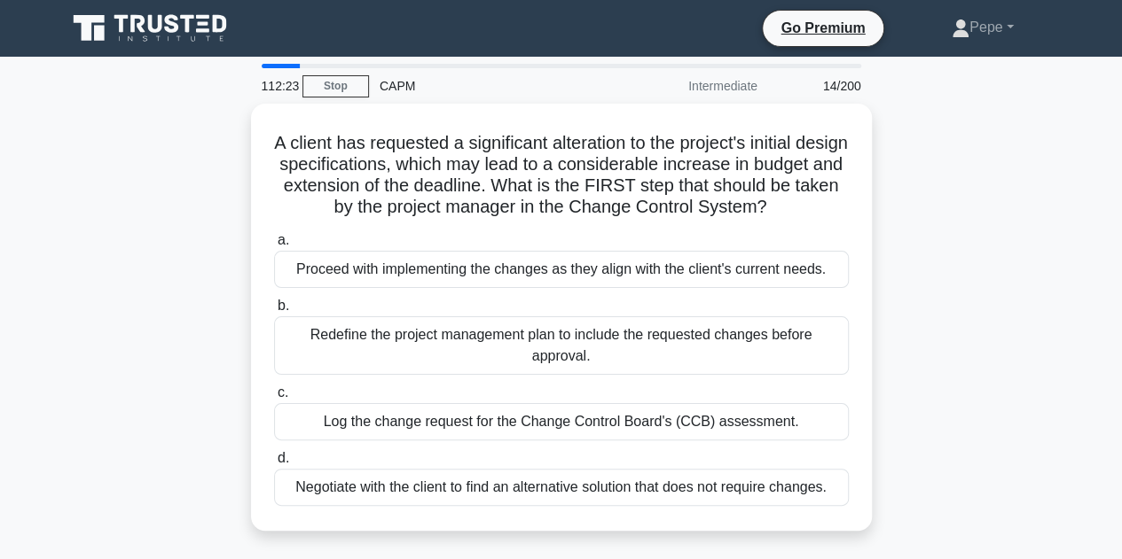
click at [119, 356] on div "A client has requested a significant alteration to the project's initial design…" at bounding box center [561, 328] width 1011 height 449
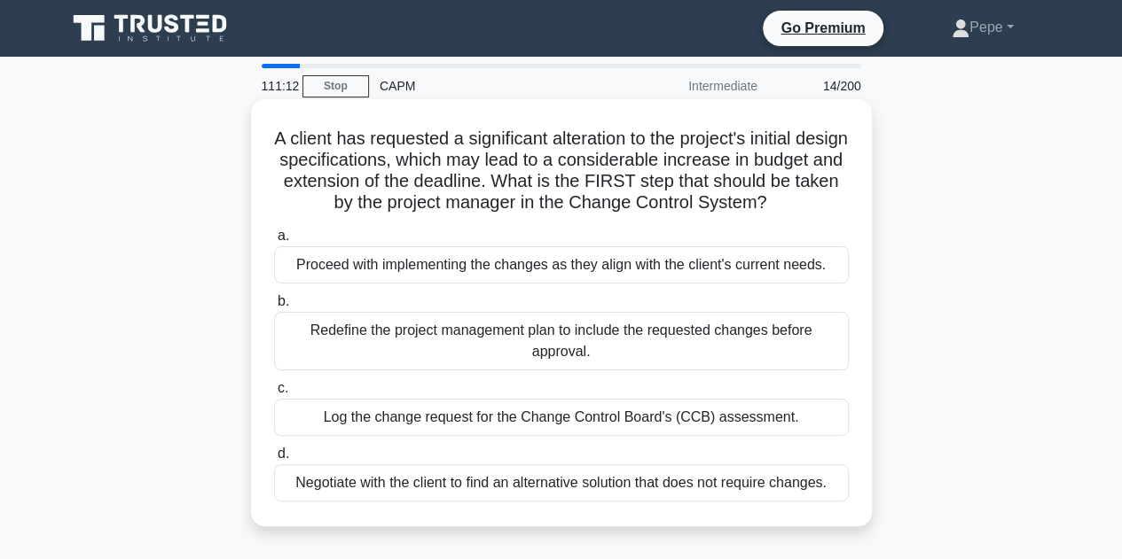
scroll to position [89, 0]
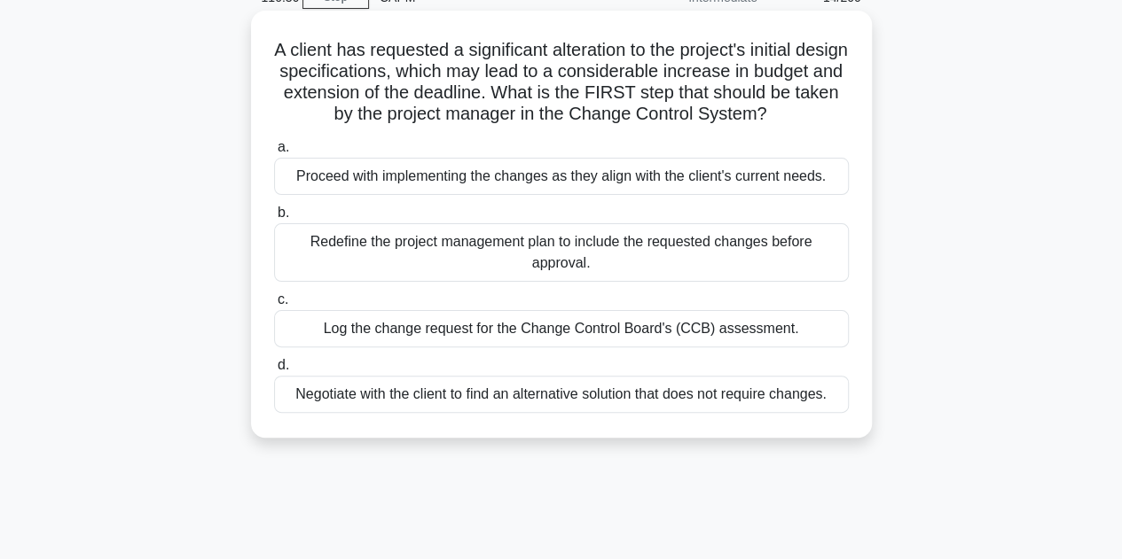
click at [399, 347] on div "Log the change request for the Change Control Board's (CCB) assessment." at bounding box center [561, 328] width 575 height 37
click at [274, 306] on input "c. Log the change request for the Change Control Board's (CCB) assessment." at bounding box center [274, 300] width 0 height 12
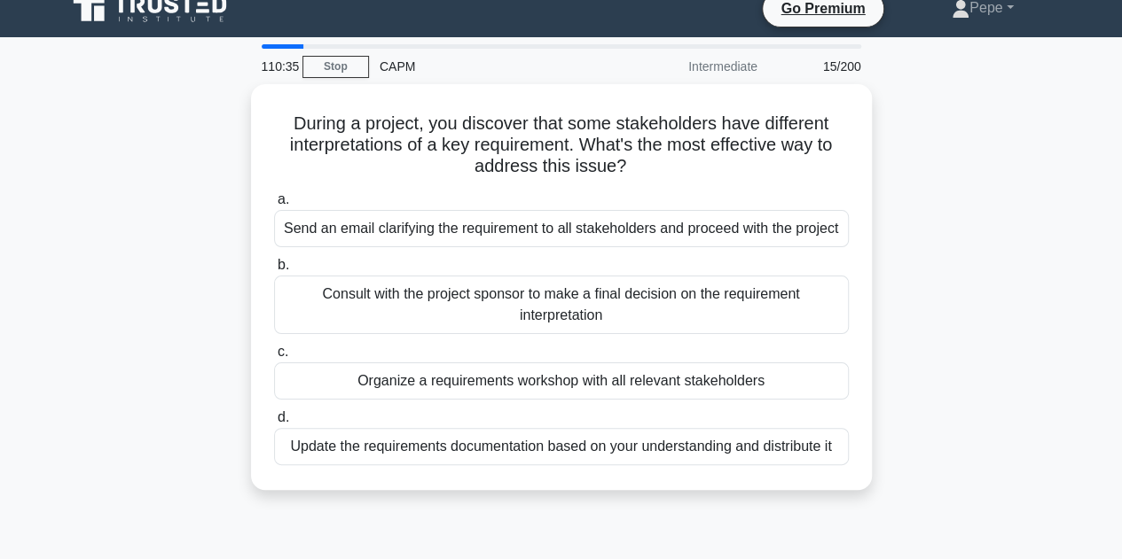
scroll to position [0, 0]
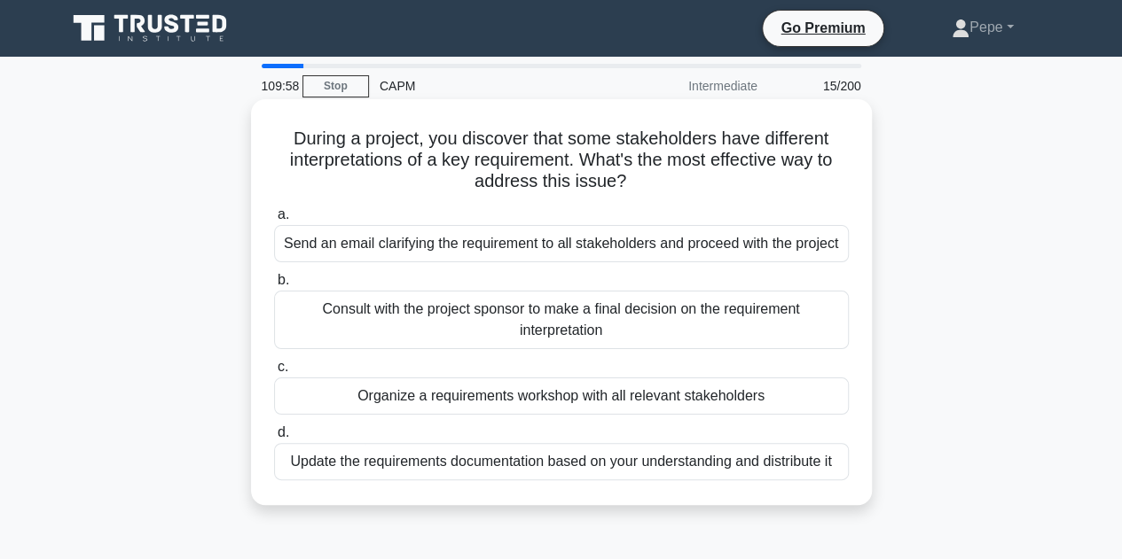
click at [799, 387] on div "Organize a requirements workshop with all relevant stakeholders" at bounding box center [561, 396] width 575 height 37
click at [274, 373] on input "c. Organize a requirements workshop with all relevant stakeholders" at bounding box center [274, 368] width 0 height 12
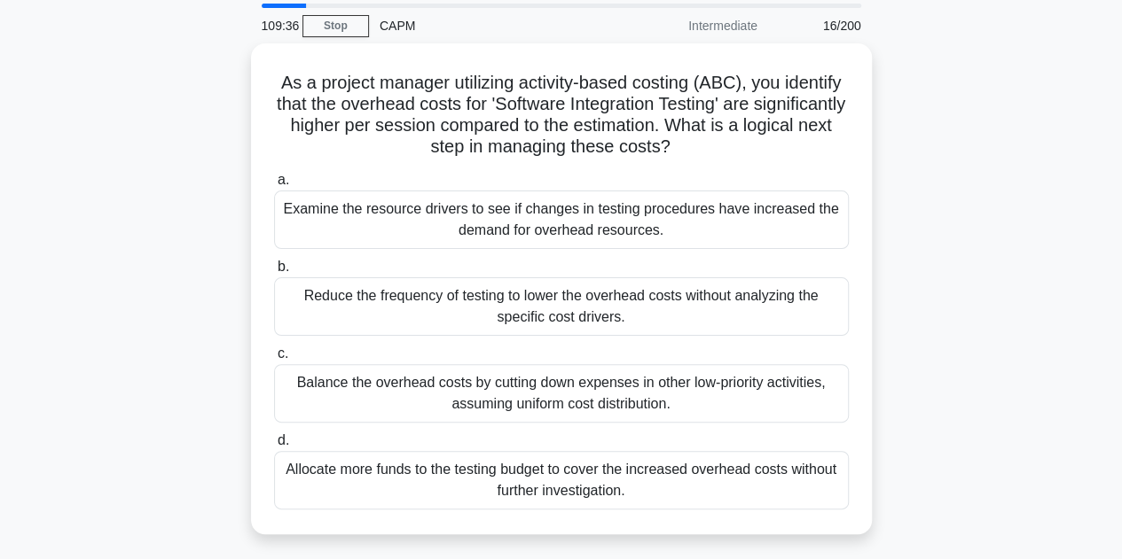
scroll to position [89, 0]
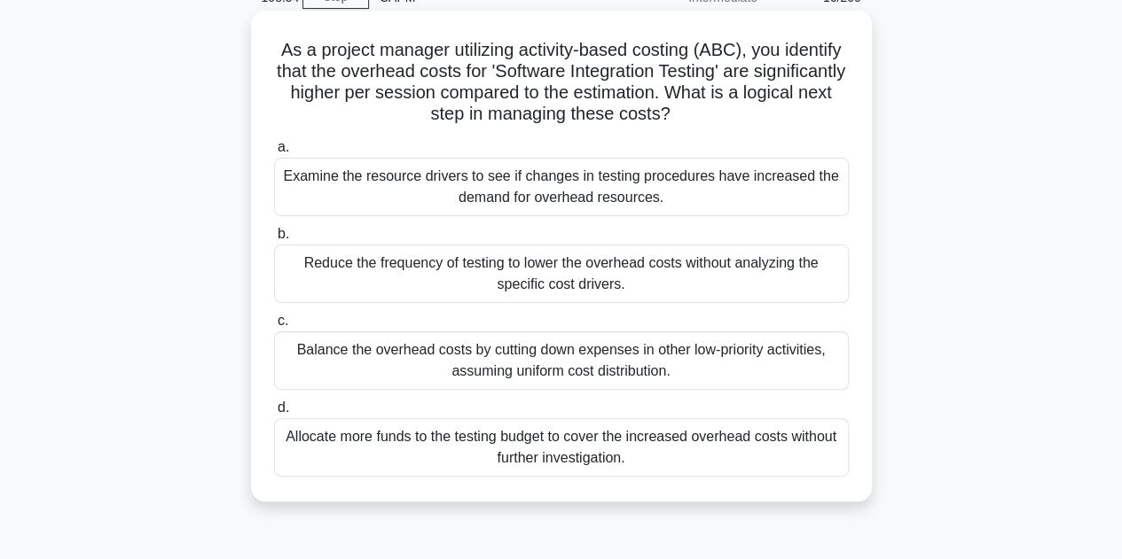
click at [679, 207] on div "Examine the resource drivers to see if changes in testing procedures have incre…" at bounding box center [561, 187] width 575 height 59
click at [274, 153] on input "a. Examine the resource drivers to see if changes in testing procedures have in…" at bounding box center [274, 148] width 0 height 12
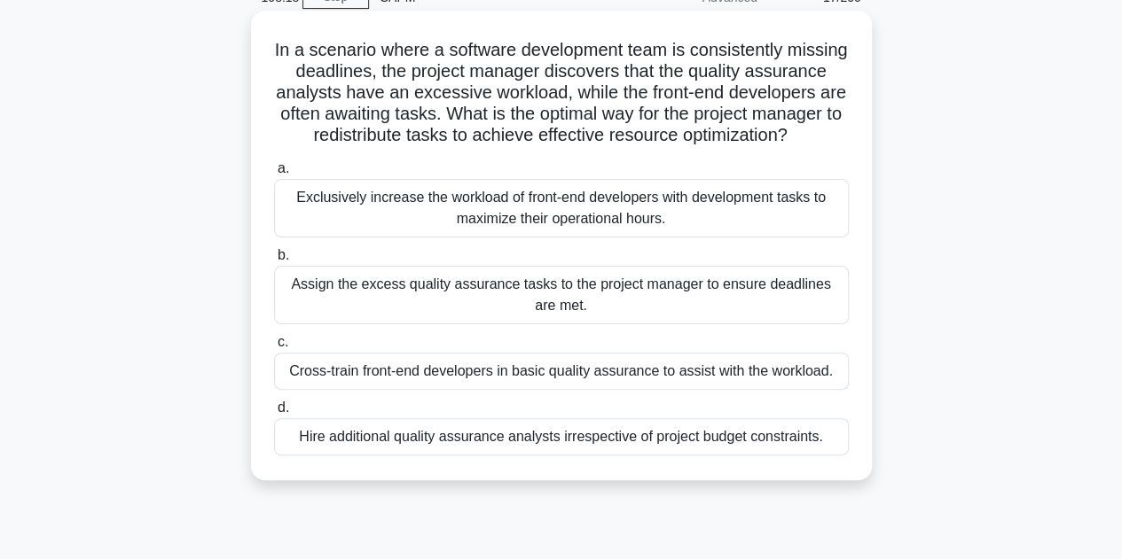
click at [458, 390] on div "Cross-train front-end developers in basic quality assurance to assist with the …" at bounding box center [561, 371] width 575 height 37
click at [274, 348] on input "c. Cross-train front-end developers in basic quality assurance to assist with t…" at bounding box center [274, 343] width 0 height 12
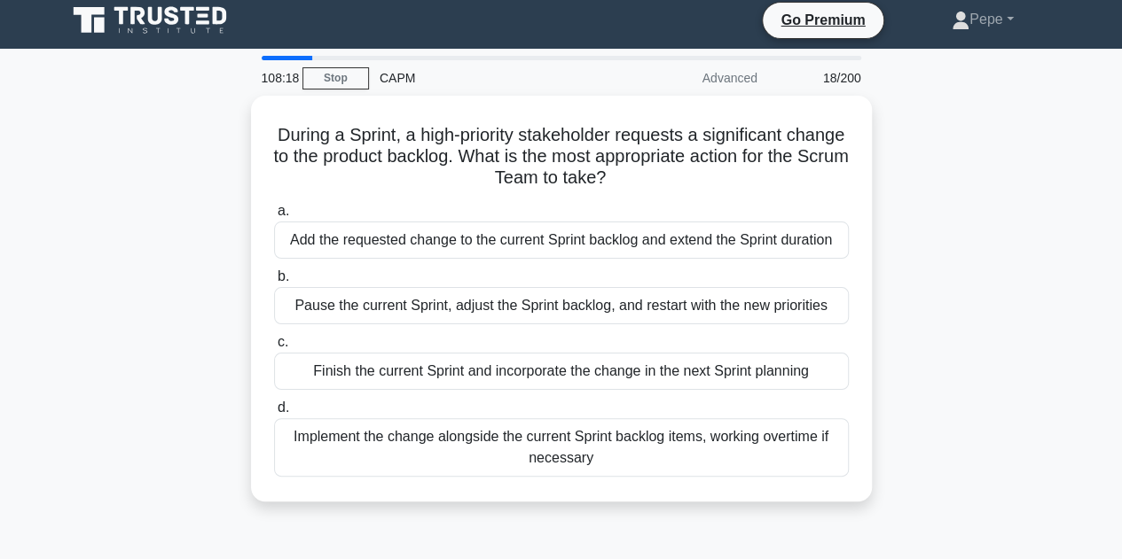
scroll to position [0, 0]
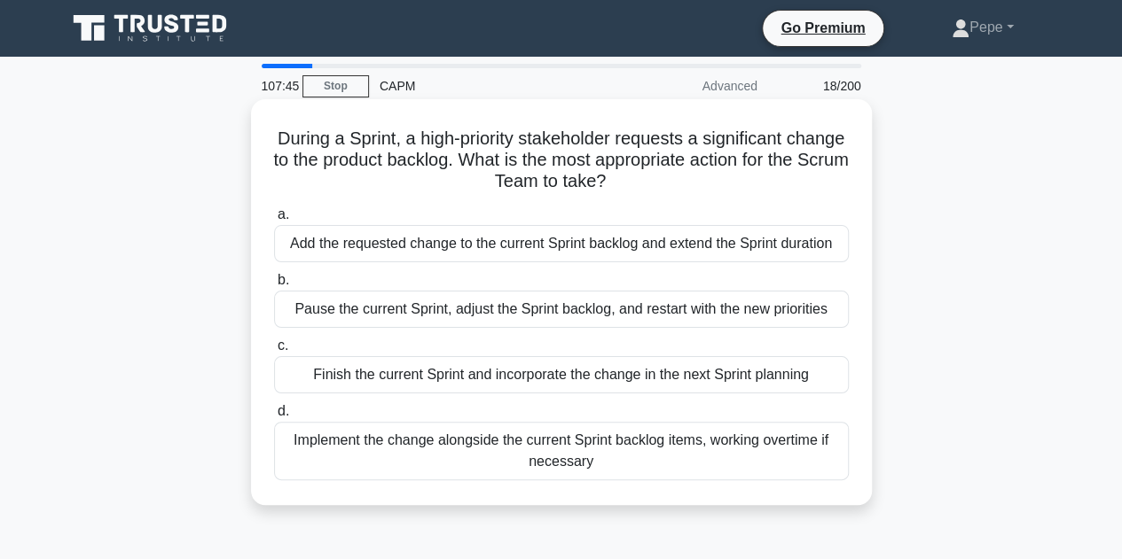
click at [581, 311] on div "Pause the current Sprint, adjust the Sprint backlog, and restart with the new p…" at bounding box center [561, 309] width 575 height 37
click at [274, 286] on input "b. Pause the current Sprint, adjust the Sprint backlog, and restart with the ne…" at bounding box center [274, 281] width 0 height 12
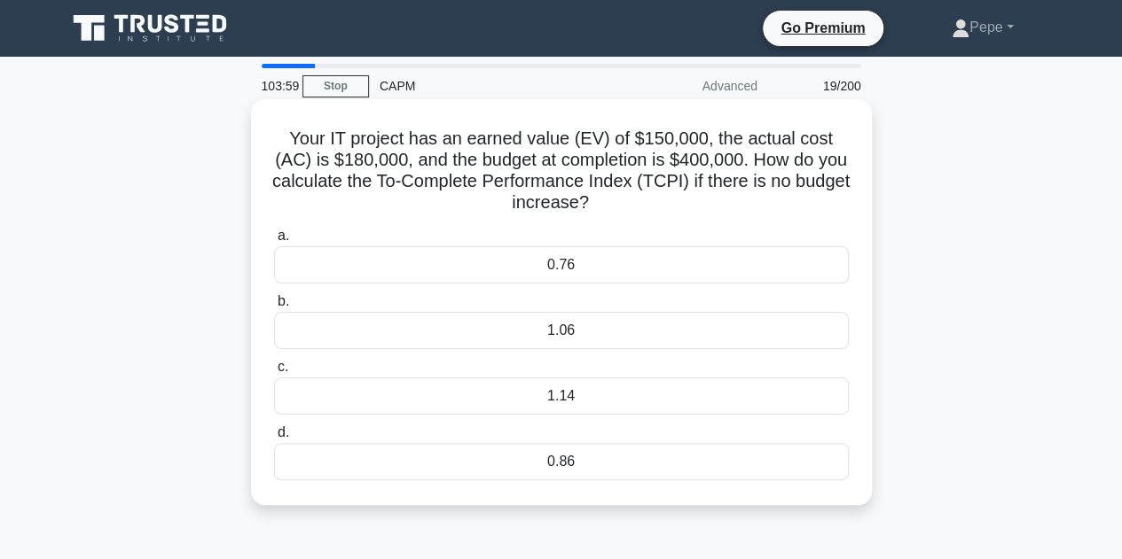
click at [628, 249] on div "0.76" at bounding box center [561, 264] width 575 height 37
click at [274, 242] on input "a. 0.76" at bounding box center [274, 237] width 0 height 12
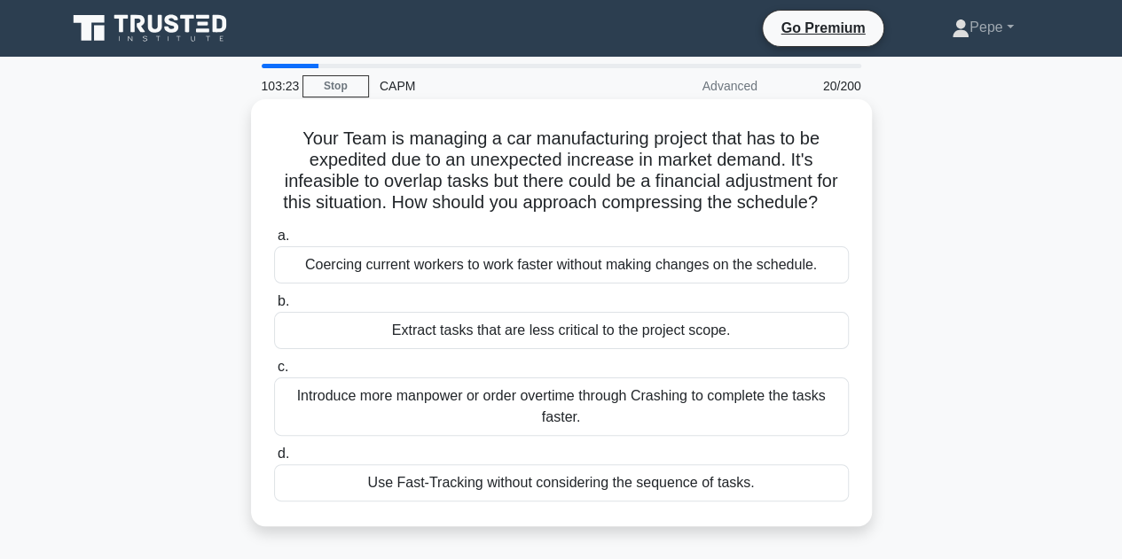
click at [383, 330] on div "Extract tasks that are less critical to the project scope." at bounding box center [561, 330] width 575 height 37
click at [274, 308] on input "b. Extract tasks that are less critical to the project scope." at bounding box center [274, 302] width 0 height 12
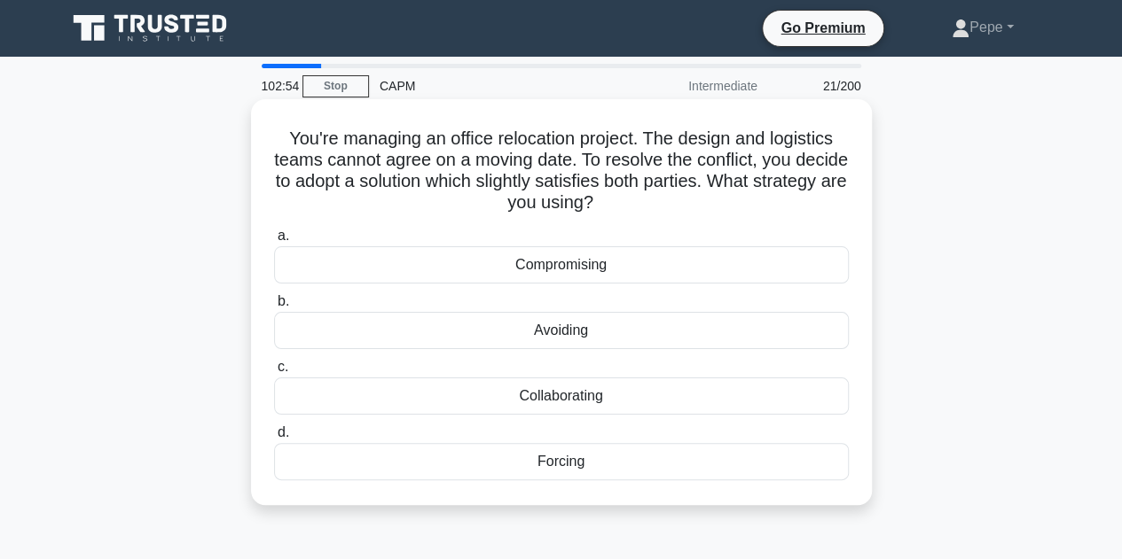
click at [470, 274] on div "Compromising" at bounding box center [561, 264] width 575 height 37
click at [274, 242] on input "a. Compromising" at bounding box center [274, 237] width 0 height 12
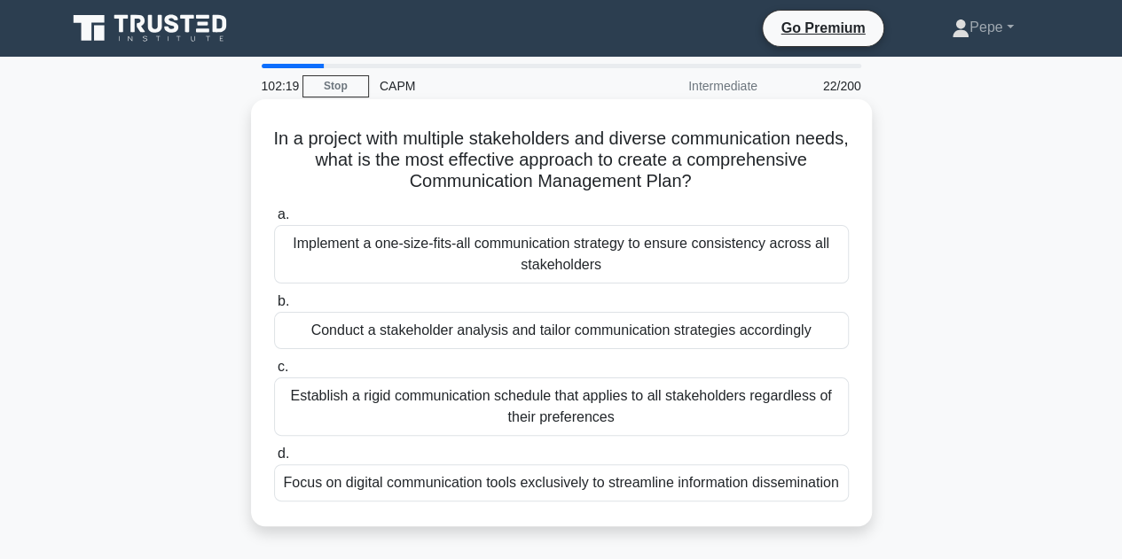
click at [530, 329] on div "Conduct a stakeholder analysis and tailor communication strategies accordingly" at bounding box center [561, 330] width 575 height 37
click at [274, 308] on input "b. Conduct a stakeholder analysis and tailor communication strategies according…" at bounding box center [274, 302] width 0 height 12
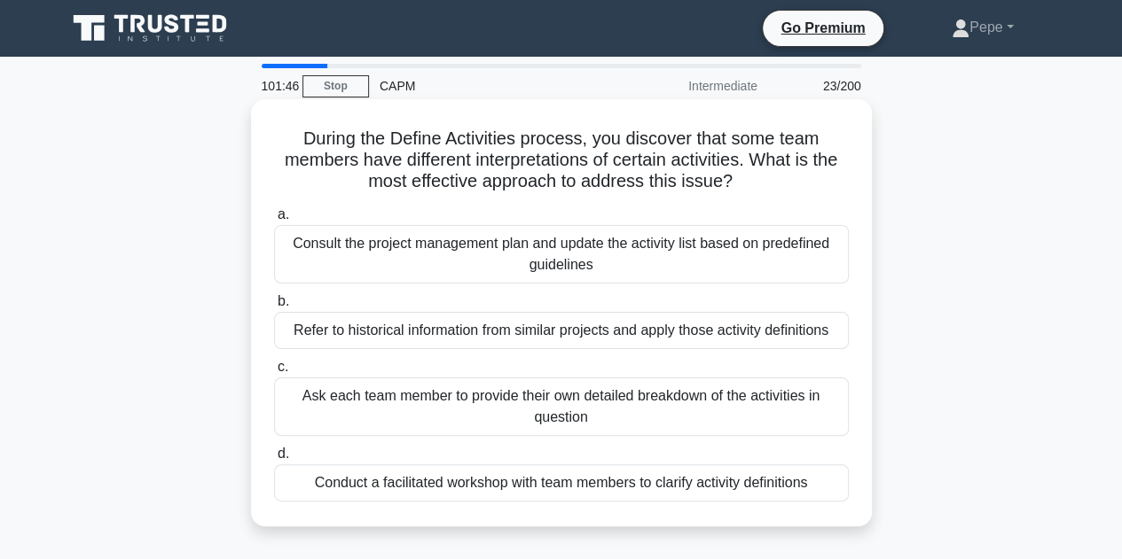
click at [624, 481] on div "Conduct a facilitated workshop with team members to clarify activity definitions" at bounding box center [561, 483] width 575 height 37
click at [274, 460] on input "d. Conduct a facilitated workshop with team members to clarify activity definit…" at bounding box center [274, 455] width 0 height 12
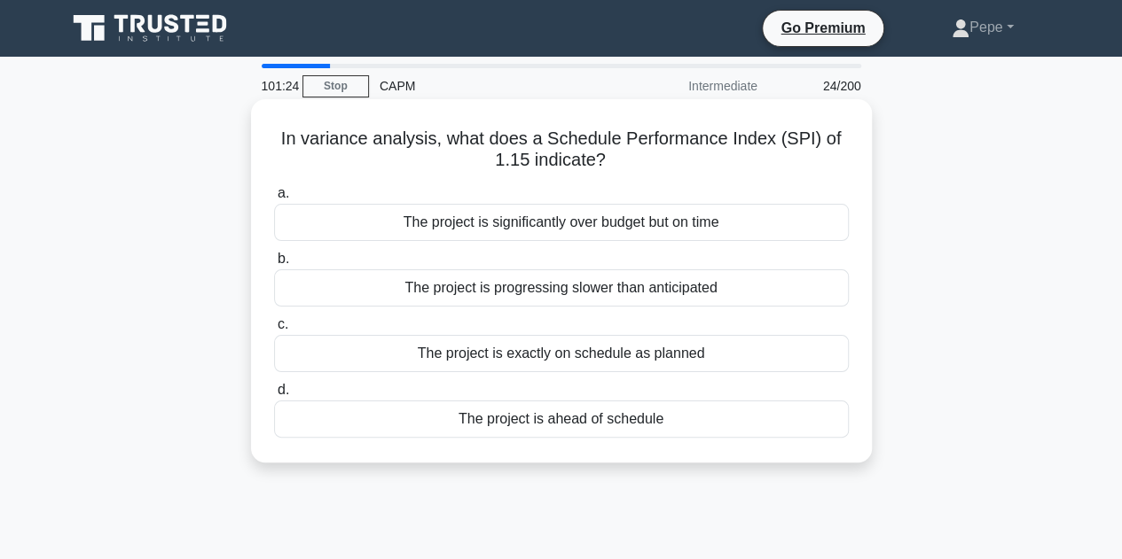
click at [402, 419] on div "The project is ahead of schedule" at bounding box center [561, 419] width 575 height 37
click at [274, 396] on input "d. The project is ahead of schedule" at bounding box center [274, 391] width 0 height 12
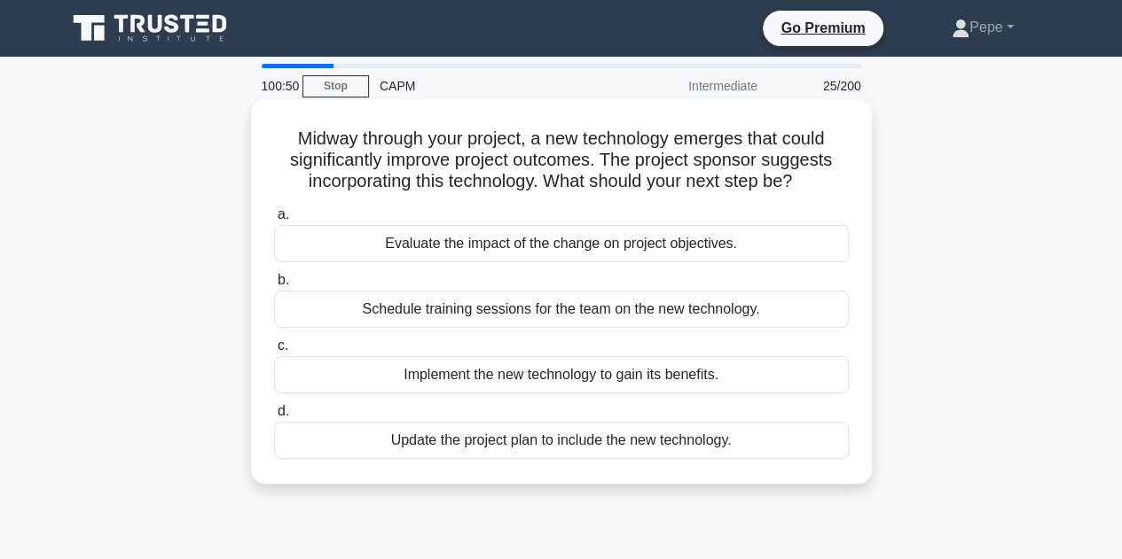
click at [752, 442] on div "Update the project plan to include the new technology." at bounding box center [561, 440] width 575 height 37
click at [274, 418] on input "d. Update the project plan to include the new technology." at bounding box center [274, 412] width 0 height 12
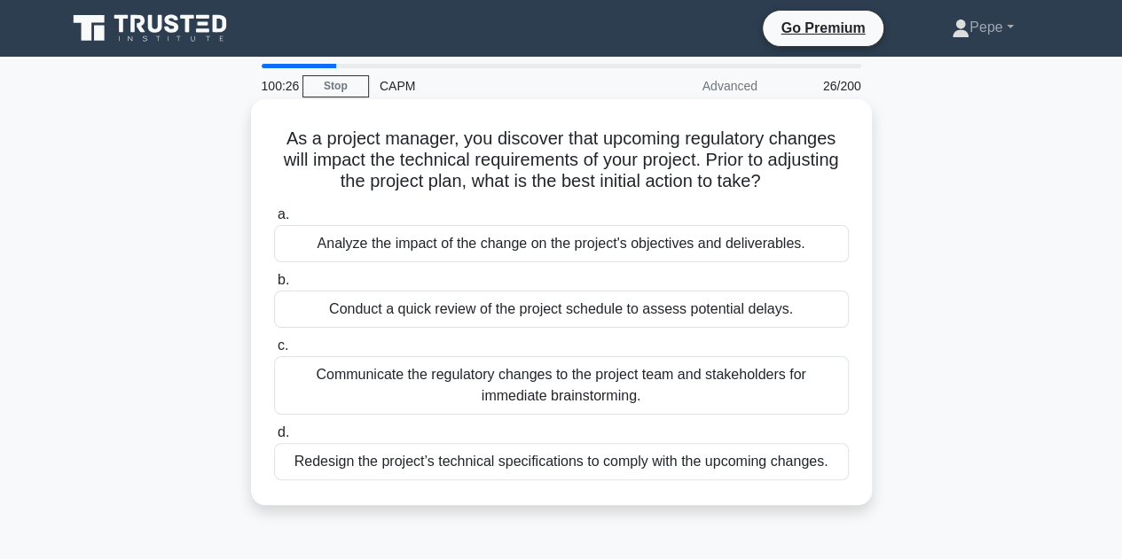
click at [780, 402] on div "Communicate the regulatory changes to the project team and stakeholders for imm…" at bounding box center [561, 385] width 575 height 59
click at [274, 352] on input "c. Communicate the regulatory changes to the project team and stakeholders for …" at bounding box center [274, 346] width 0 height 12
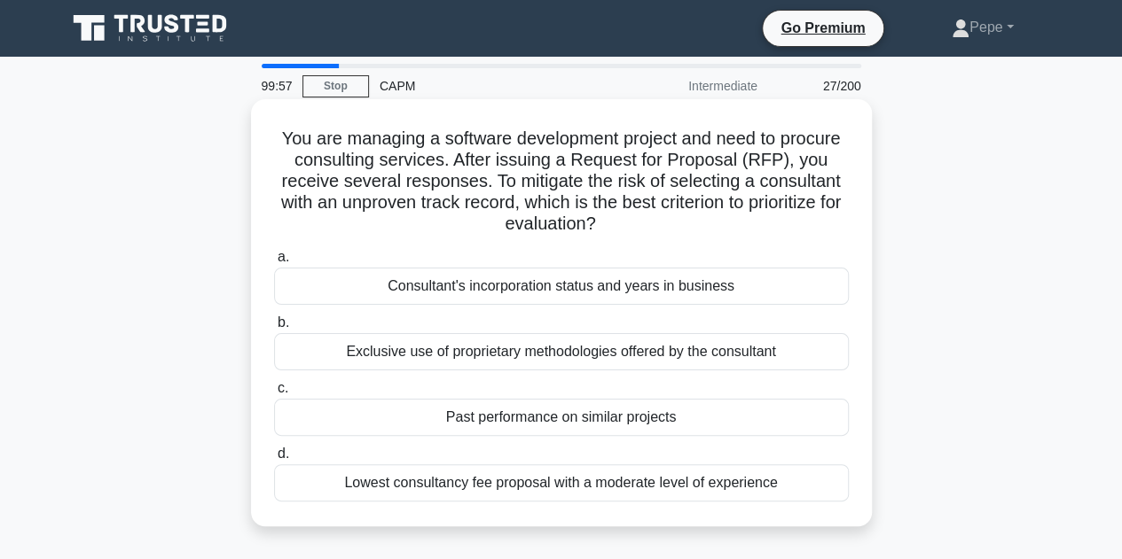
click at [754, 423] on div "Past performance on similar projects" at bounding box center [561, 417] width 575 height 37
click at [274, 395] on input "c. Past performance on similar projects" at bounding box center [274, 389] width 0 height 12
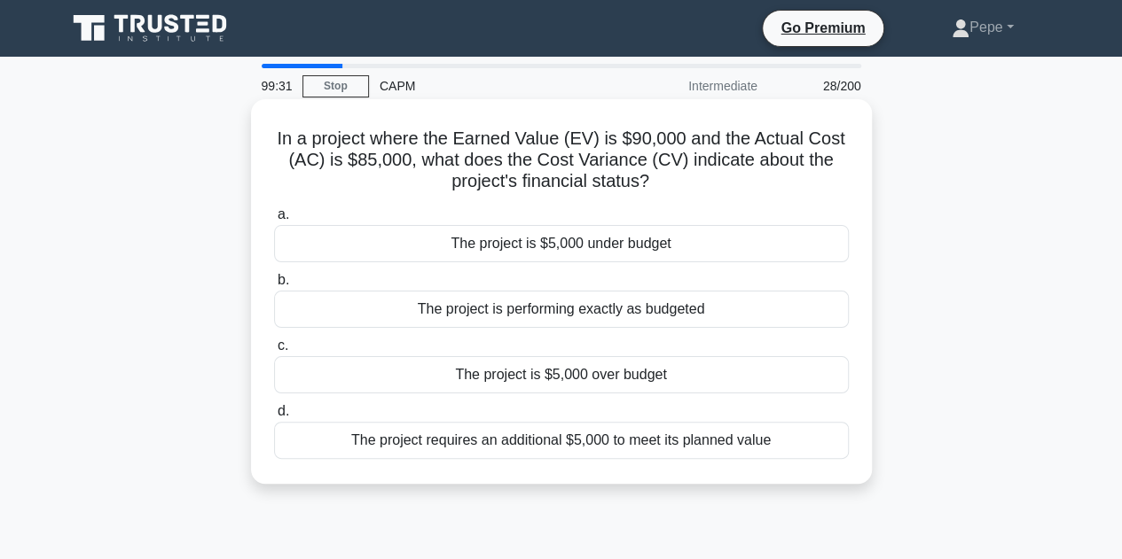
click at [685, 246] on div "The project is $5,000 under budget" at bounding box center [561, 243] width 575 height 37
click at [274, 221] on input "a. The project is $5,000 under budget" at bounding box center [274, 215] width 0 height 12
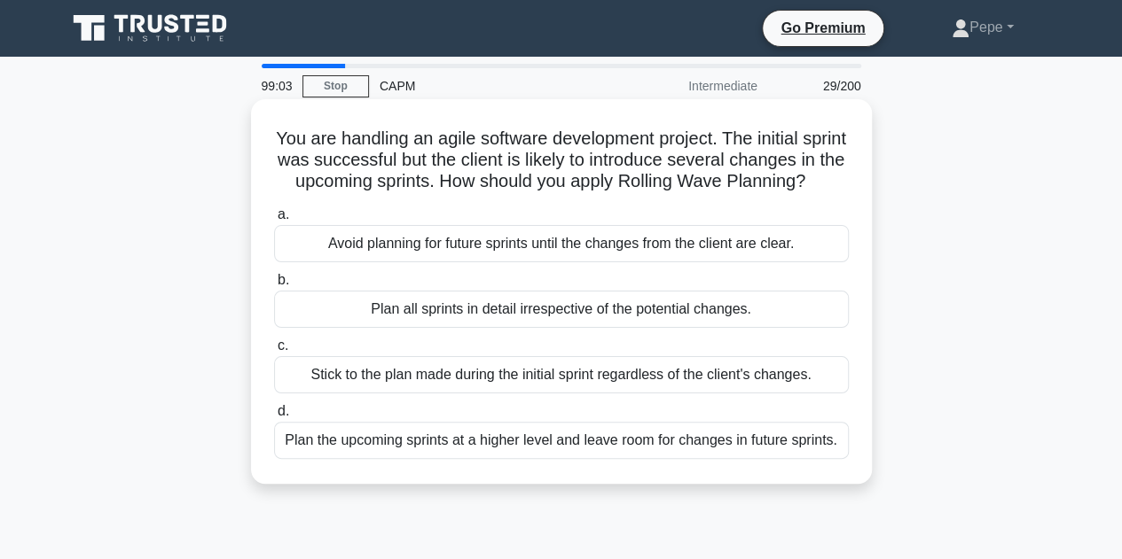
click at [696, 458] on div "Plan the upcoming sprints at a higher level and leave room for changes in futur…" at bounding box center [561, 440] width 575 height 37
click at [274, 418] on input "d. Plan the upcoming sprints at a higher level and leave room for changes in fu…" at bounding box center [274, 412] width 0 height 12
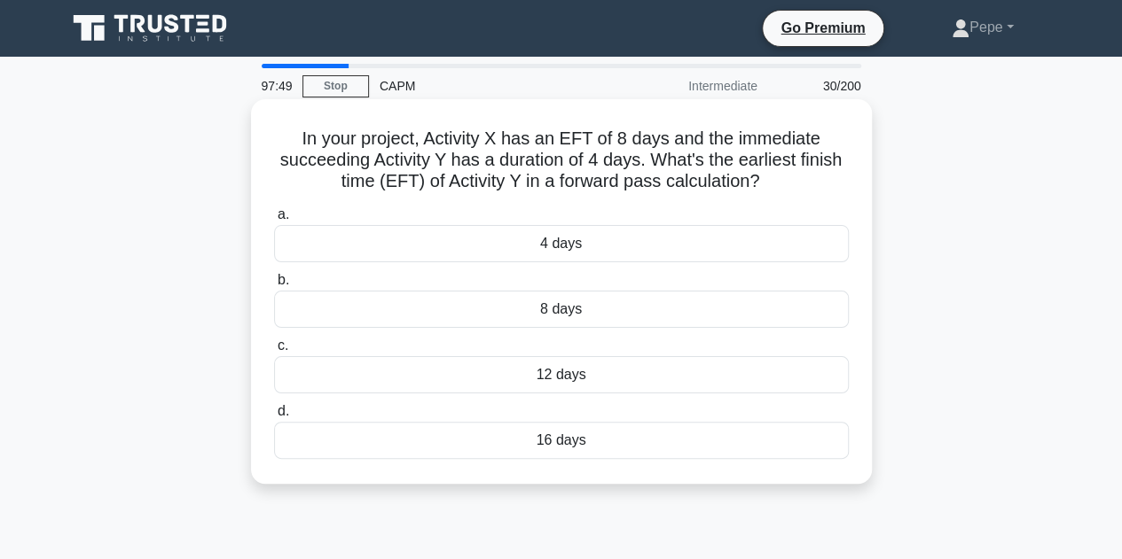
click at [452, 373] on div "12 days" at bounding box center [561, 374] width 575 height 37
click at [274, 352] on input "c. 12 days" at bounding box center [274, 346] width 0 height 12
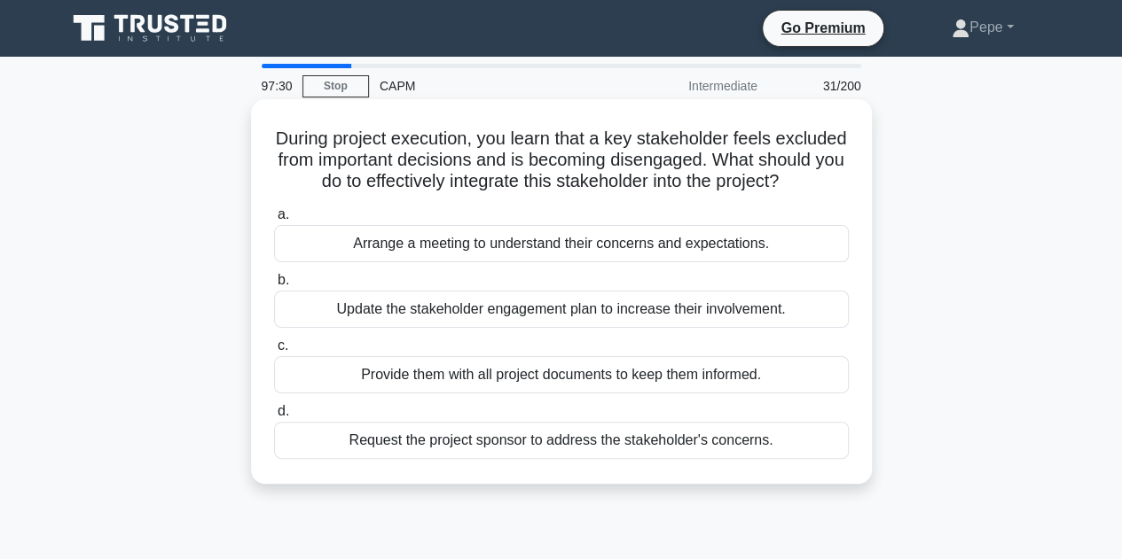
click at [817, 262] on div "Arrange a meeting to understand their concerns and expectations." at bounding box center [561, 243] width 575 height 37
click at [274, 221] on input "a. Arrange a meeting to understand their concerns and expectations." at bounding box center [274, 215] width 0 height 12
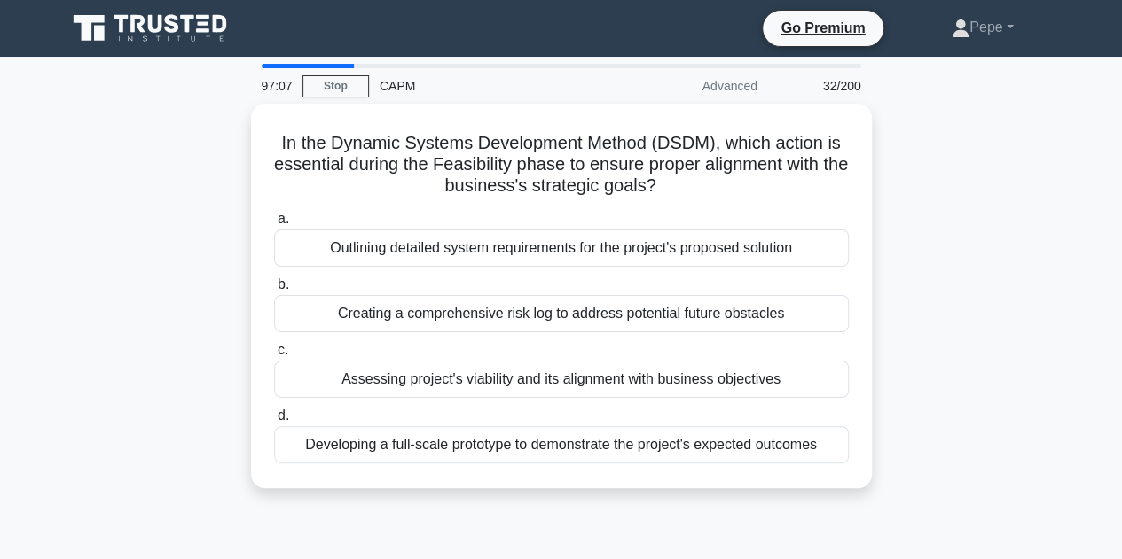
click at [184, 143] on div "In the Dynamic Systems Development Method (DSDM), which action is essential dur…" at bounding box center [561, 307] width 1011 height 406
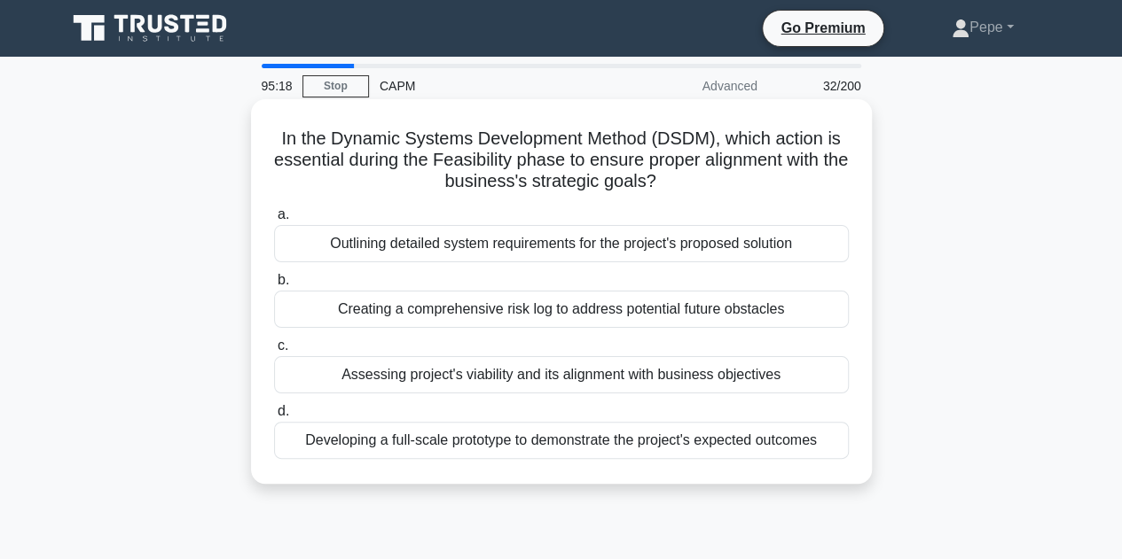
click at [818, 377] on div "Assessing project's viability and its alignment with business objectives" at bounding box center [561, 374] width 575 height 37
click at [274, 352] on input "c. Assessing project's viability and its alignment with business objectives" at bounding box center [274, 346] width 0 height 12
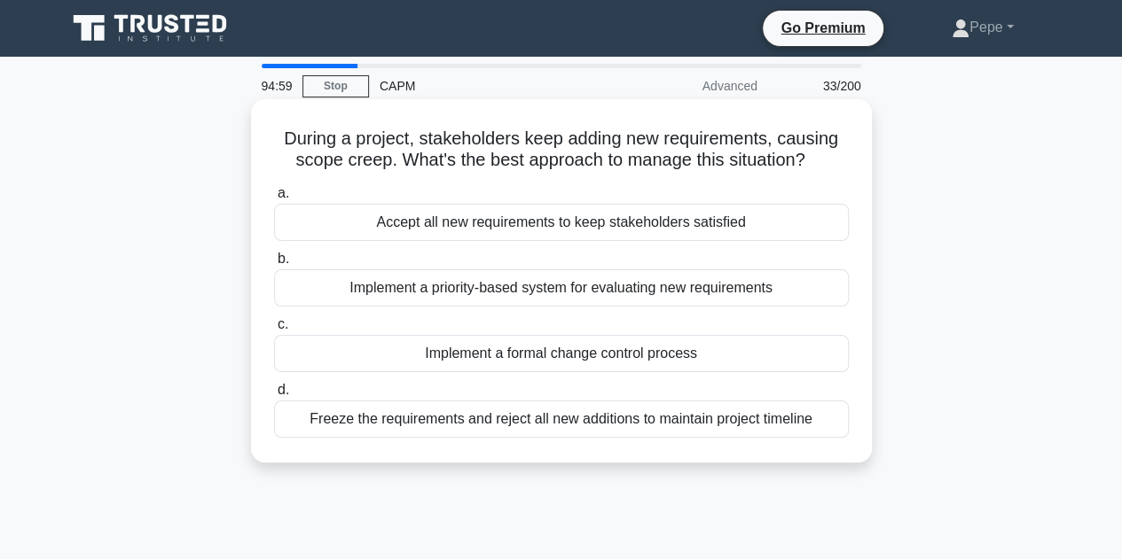
click at [807, 285] on div "Implement a priority-based system for evaluating new requirements" at bounding box center [561, 288] width 575 height 37
click at [274, 265] on input "b. Implement a priority-based system for evaluating new requirements" at bounding box center [274, 260] width 0 height 12
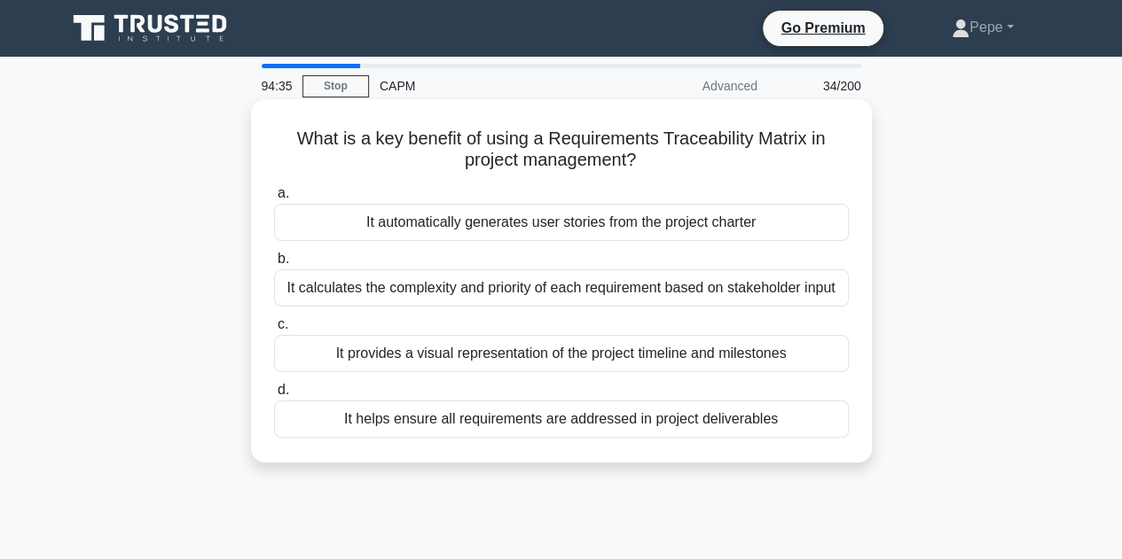
click at [823, 293] on div "It calculates the complexity and priority of each requirement based on stakehol…" at bounding box center [561, 288] width 575 height 37
click at [274, 265] on input "b. It calculates the complexity and priority of each requirement based on stake…" at bounding box center [274, 260] width 0 height 12
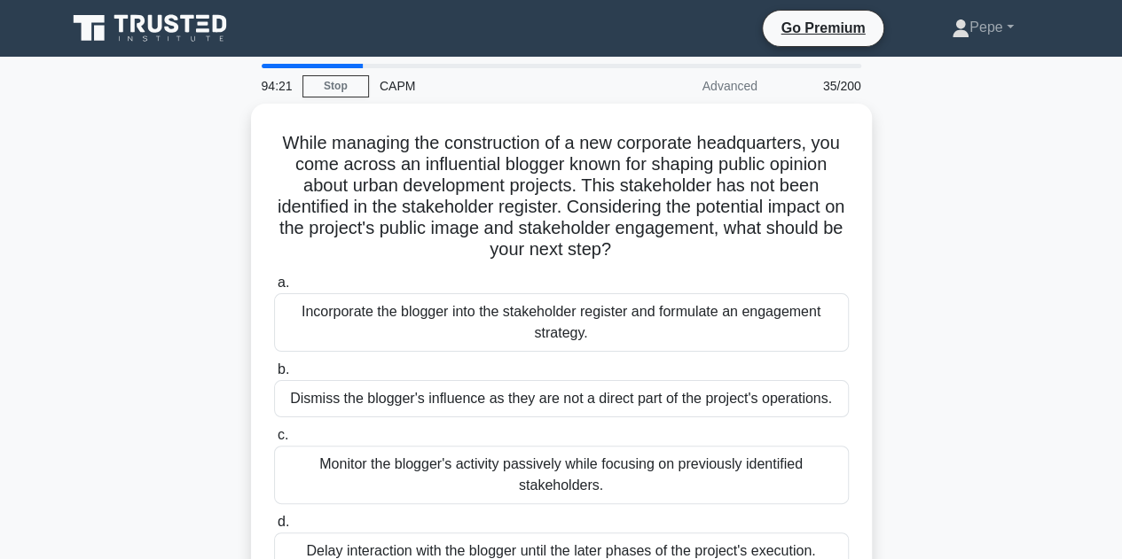
scroll to position [89, 0]
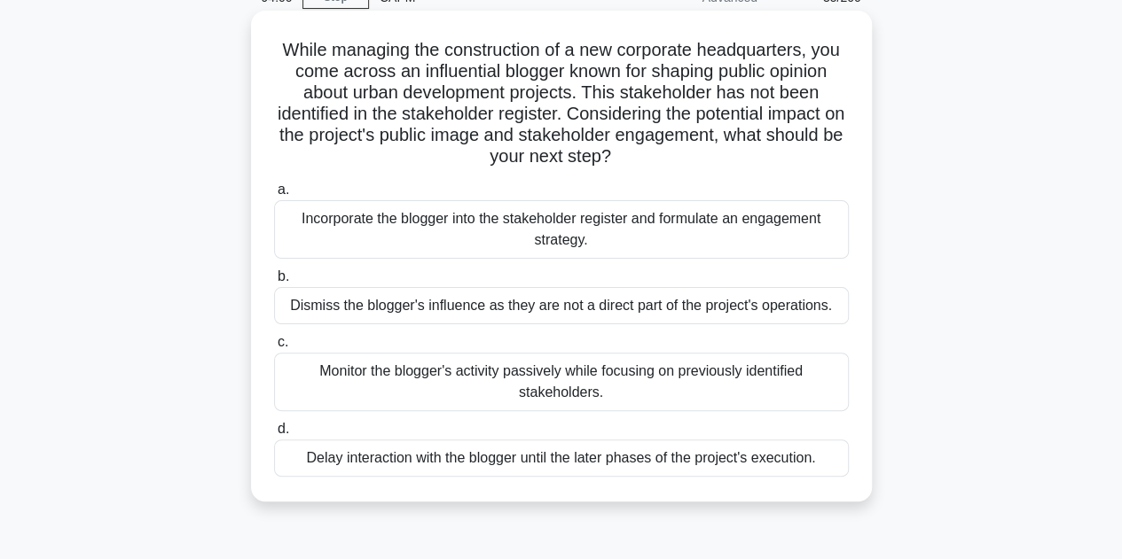
click at [643, 246] on div "Incorporate the blogger into the stakeholder register and formulate an engageme…" at bounding box center [561, 229] width 575 height 59
click at [274, 196] on input "a. Incorporate the blogger into the stakeholder register and formulate an engag…" at bounding box center [274, 190] width 0 height 12
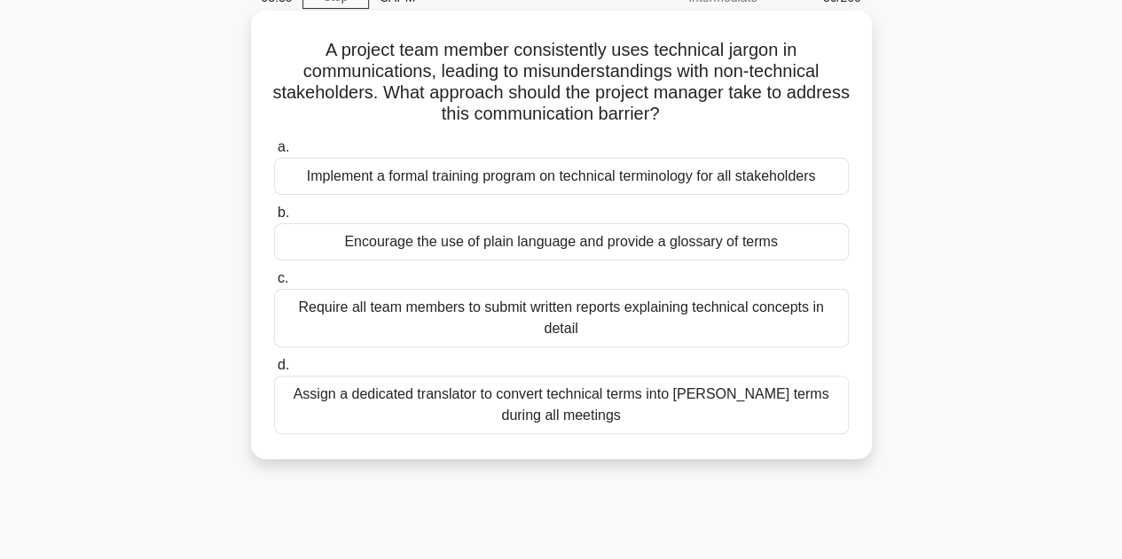
click at [819, 242] on div "Encourage the use of plain language and provide a glossary of terms" at bounding box center [561, 241] width 575 height 37
click at [274, 219] on input "b. Encourage the use of plain language and provide a glossary of terms" at bounding box center [274, 213] width 0 height 12
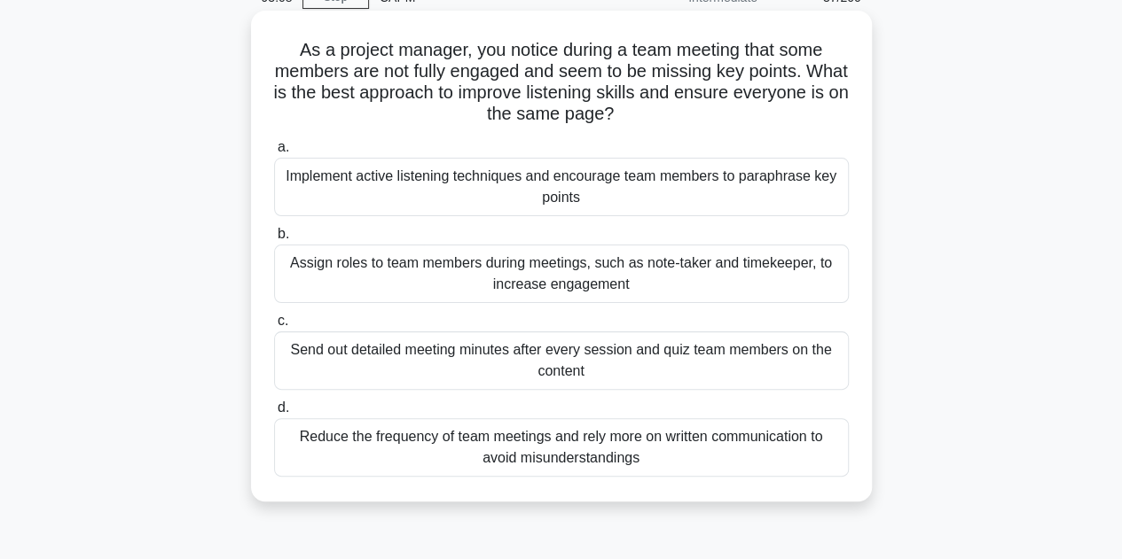
click at [367, 286] on div "Assign roles to team members during meetings, such as note-taker and timekeeper…" at bounding box center [561, 274] width 575 height 59
click at [274, 240] on input "b. Assign roles to team members during meetings, such as note-taker and timekee…" at bounding box center [274, 235] width 0 height 12
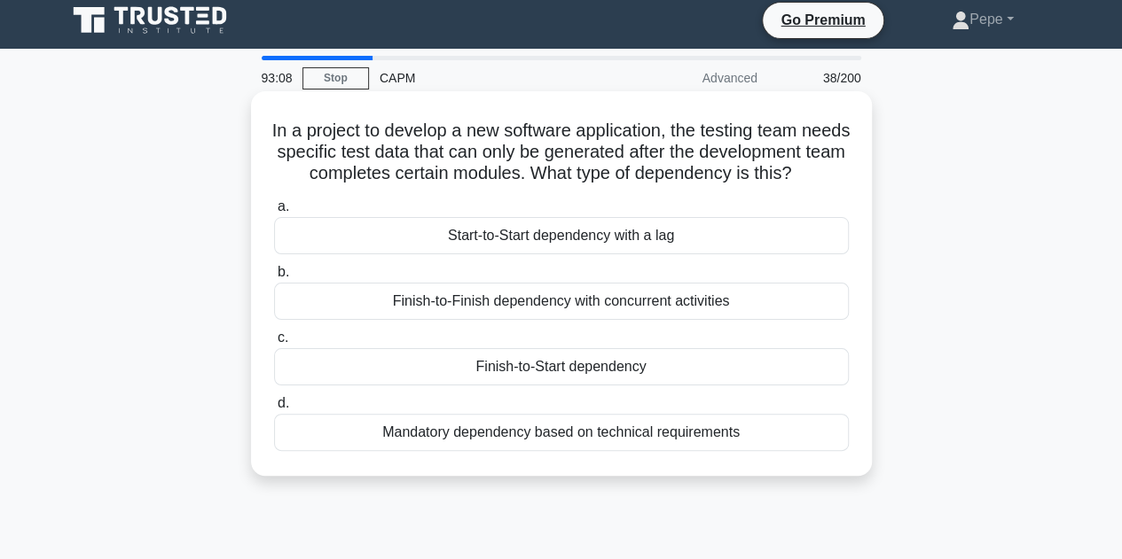
scroll to position [0, 0]
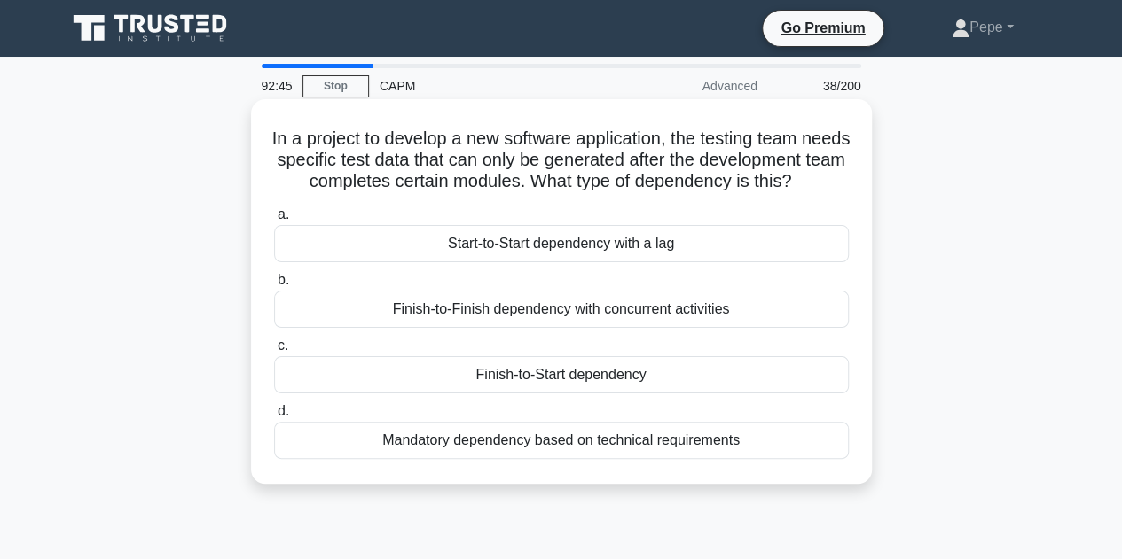
click at [769, 394] on div "Finish-to-Start dependency" at bounding box center [561, 374] width 575 height 37
click at [274, 352] on input "c. Finish-to-Start dependency" at bounding box center [274, 346] width 0 height 12
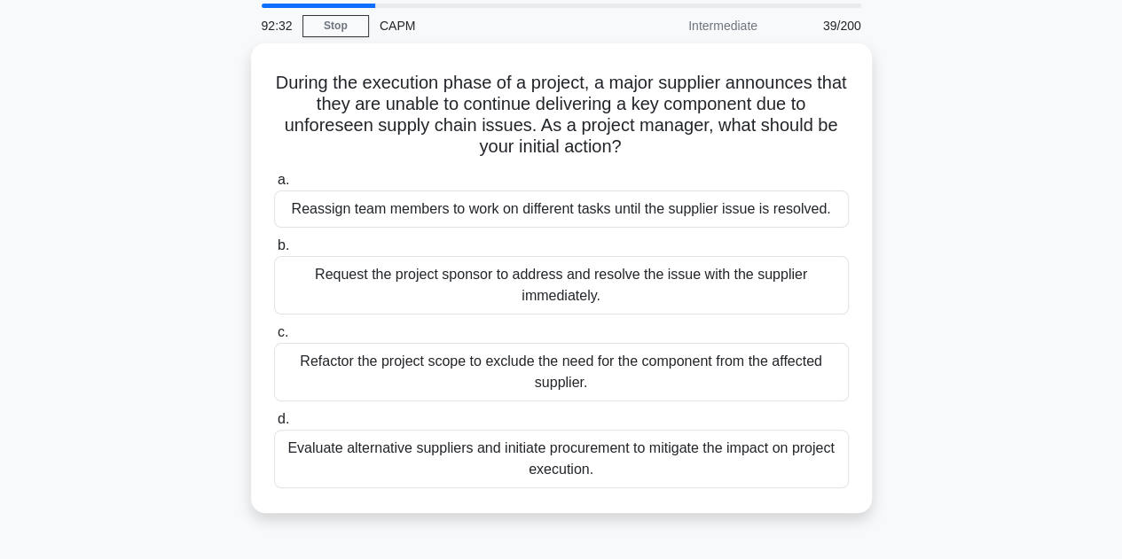
scroll to position [89, 0]
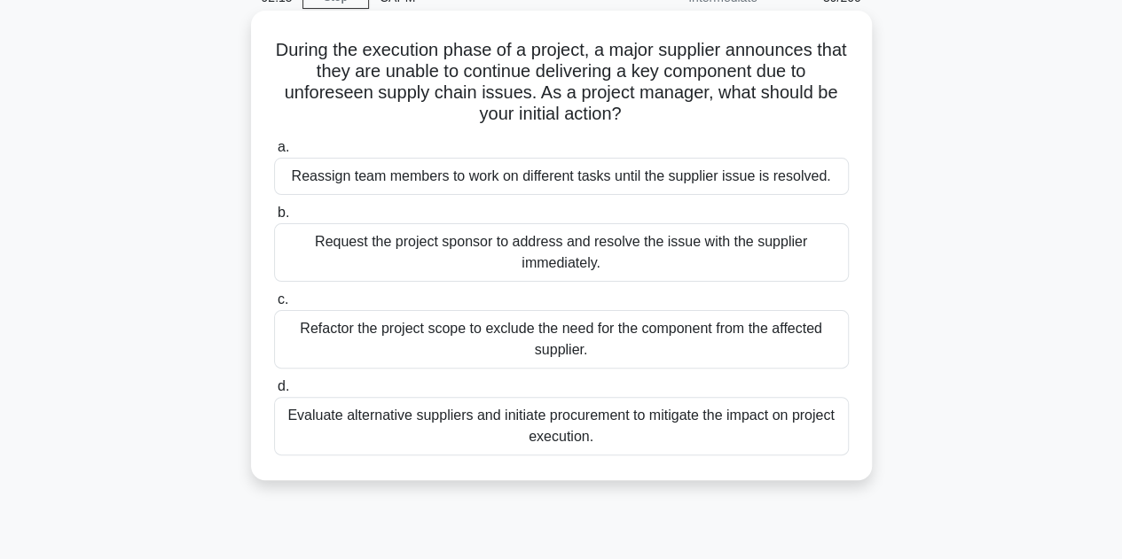
click at [828, 439] on div "Evaluate alternative suppliers and initiate procurement to mitigate the impact …" at bounding box center [561, 426] width 575 height 59
click at [274, 393] on input "d. Evaluate alternative suppliers and initiate procurement to mitigate the impa…" at bounding box center [274, 387] width 0 height 12
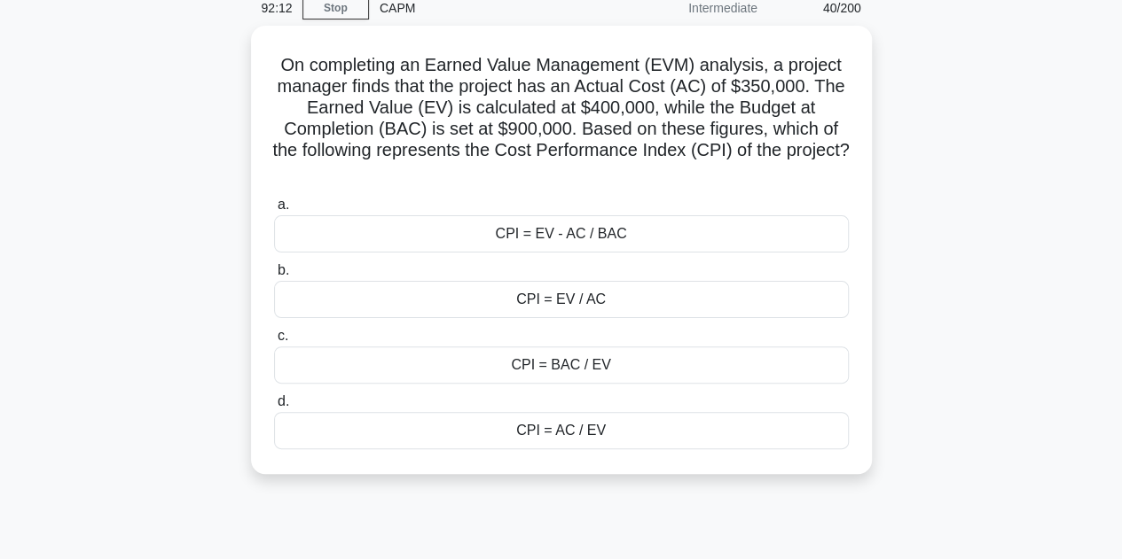
scroll to position [54, 0]
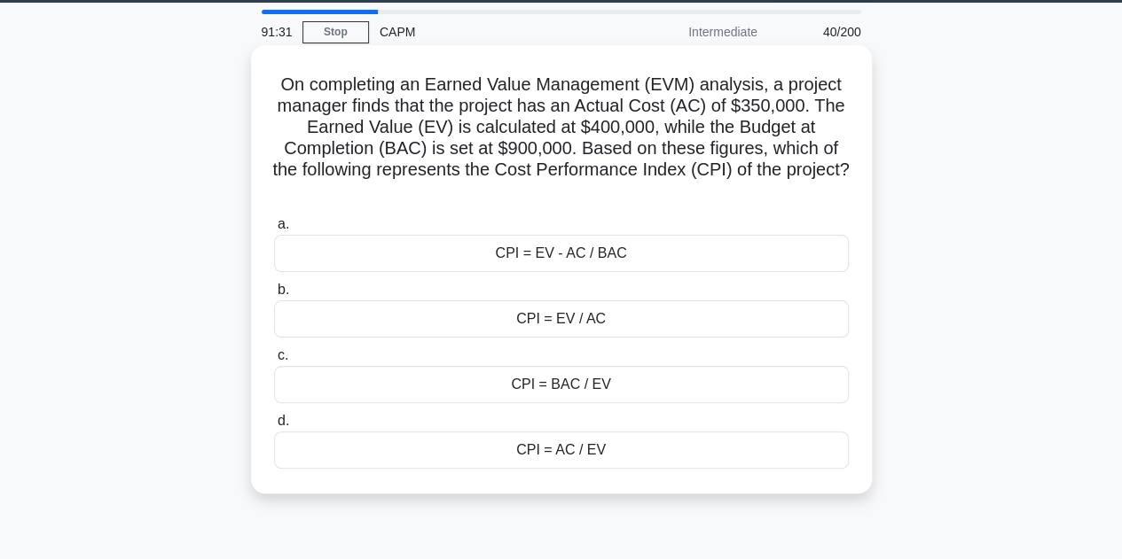
click at [740, 448] on div "CPI = AC / EV" at bounding box center [561, 450] width 575 height 37
click at [274, 427] on input "d. CPI = AC / EV" at bounding box center [274, 422] width 0 height 12
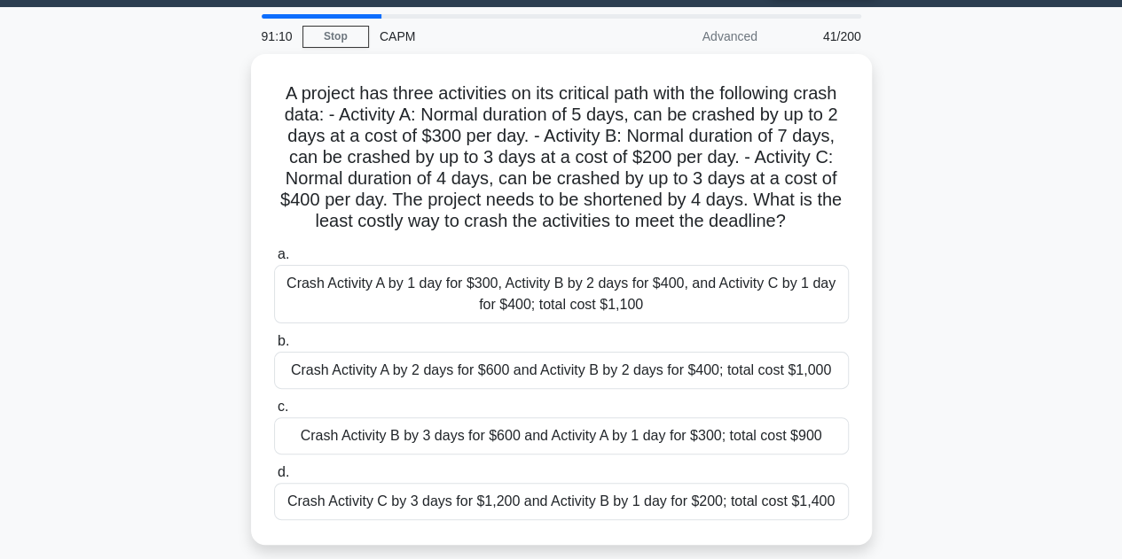
scroll to position [47, 0]
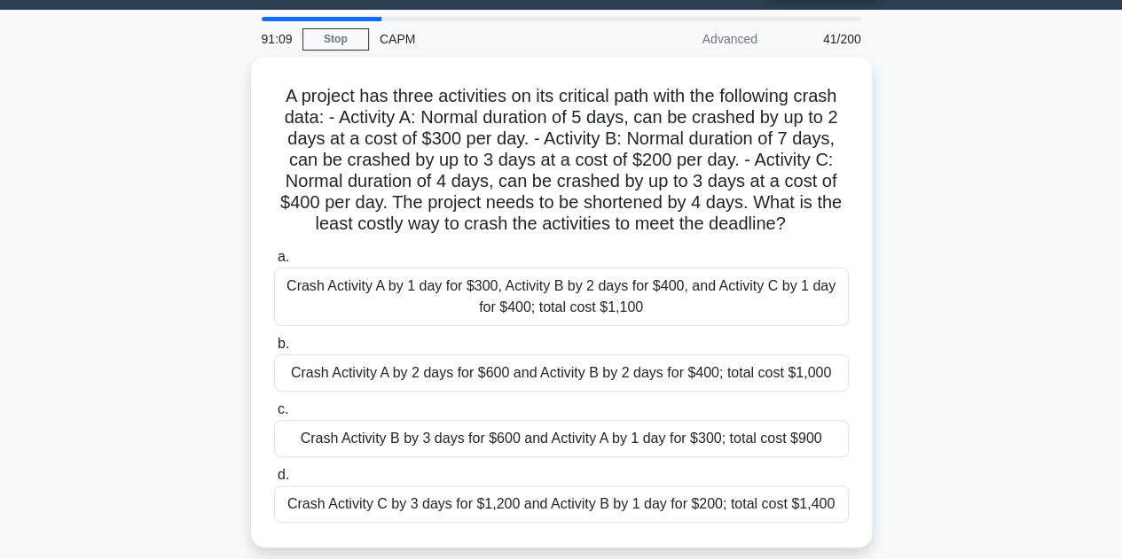
click at [988, 199] on div "A project has three activities on its critical path with the following crash da…" at bounding box center [561, 313] width 1011 height 513
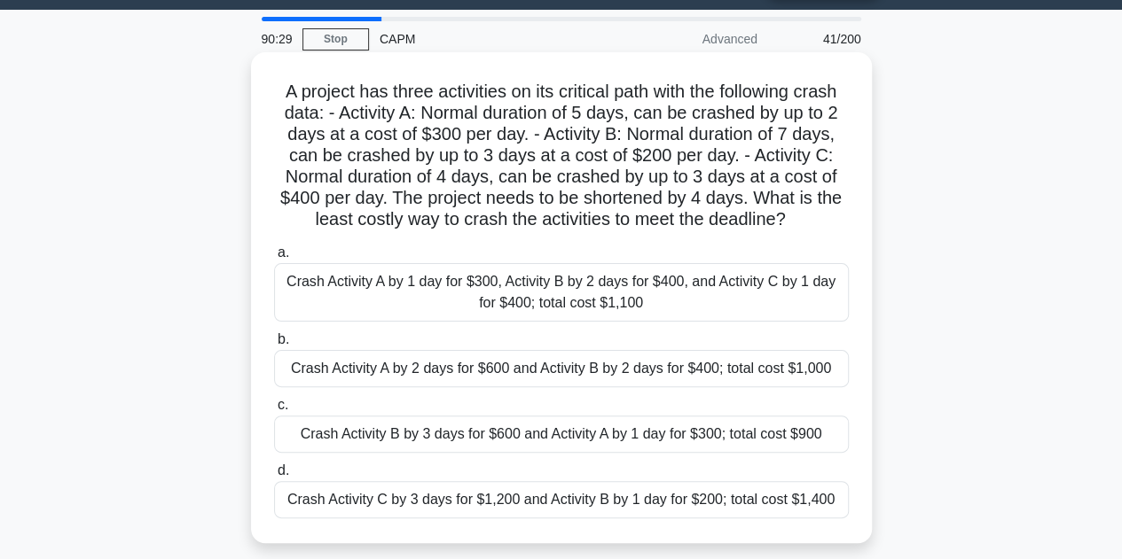
click at [818, 434] on div "Crash Activity B by 3 days for $600 and Activity A by 1 day for $300; total cos…" at bounding box center [561, 434] width 575 height 37
click at [274, 411] on input "c. Crash Activity B by 3 days for $600 and Activity A by 1 day for $300; total …" at bounding box center [274, 406] width 0 height 12
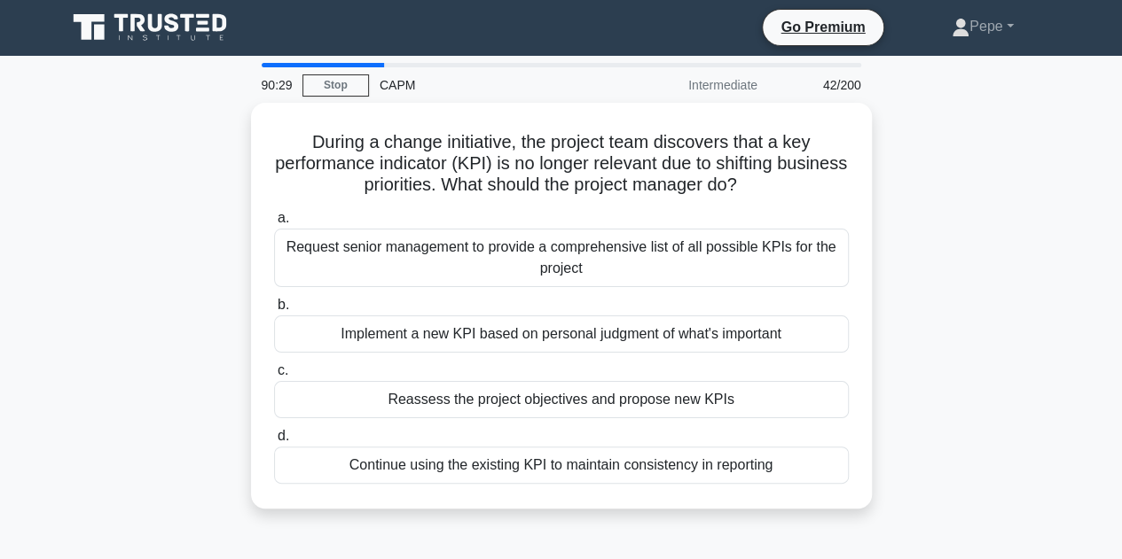
scroll to position [0, 0]
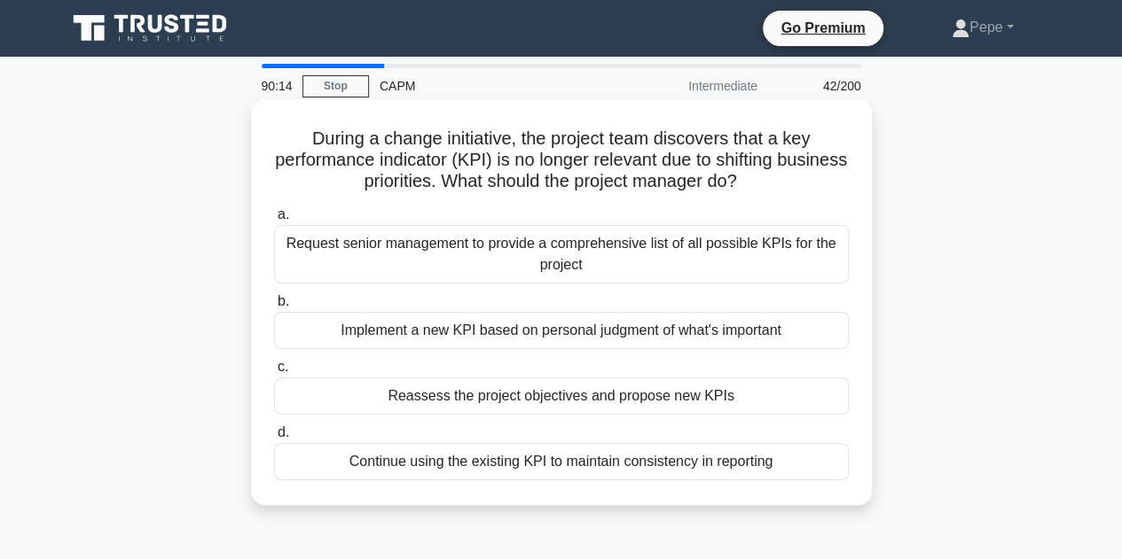
click at [344, 405] on div "Reassess the project objectives and propose new KPIs" at bounding box center [561, 396] width 575 height 37
click at [274, 373] on input "c. Reassess the project objectives and propose new KPIs" at bounding box center [274, 368] width 0 height 12
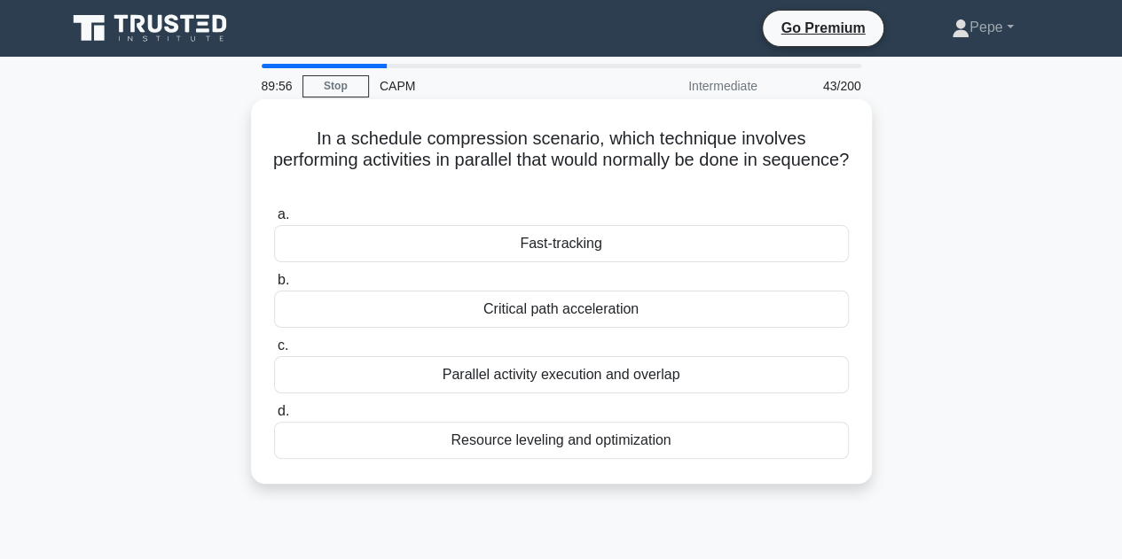
click at [726, 251] on div "Fast-tracking" at bounding box center [561, 243] width 575 height 37
click at [274, 221] on input "a. Fast-tracking" at bounding box center [274, 215] width 0 height 12
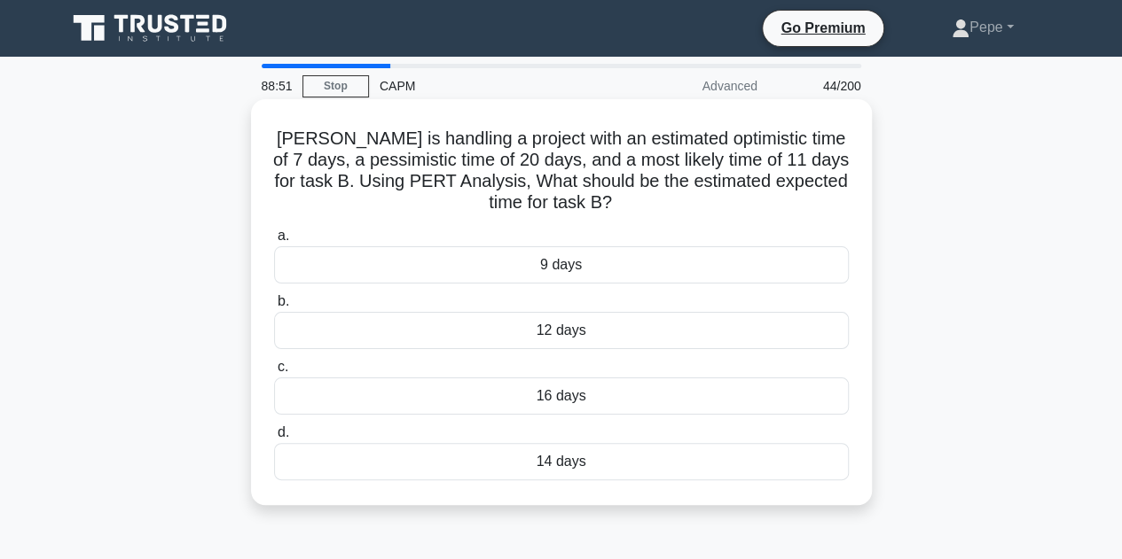
click at [633, 332] on div "12 days" at bounding box center [561, 330] width 575 height 37
click at [274, 308] on input "b. 12 days" at bounding box center [274, 302] width 0 height 12
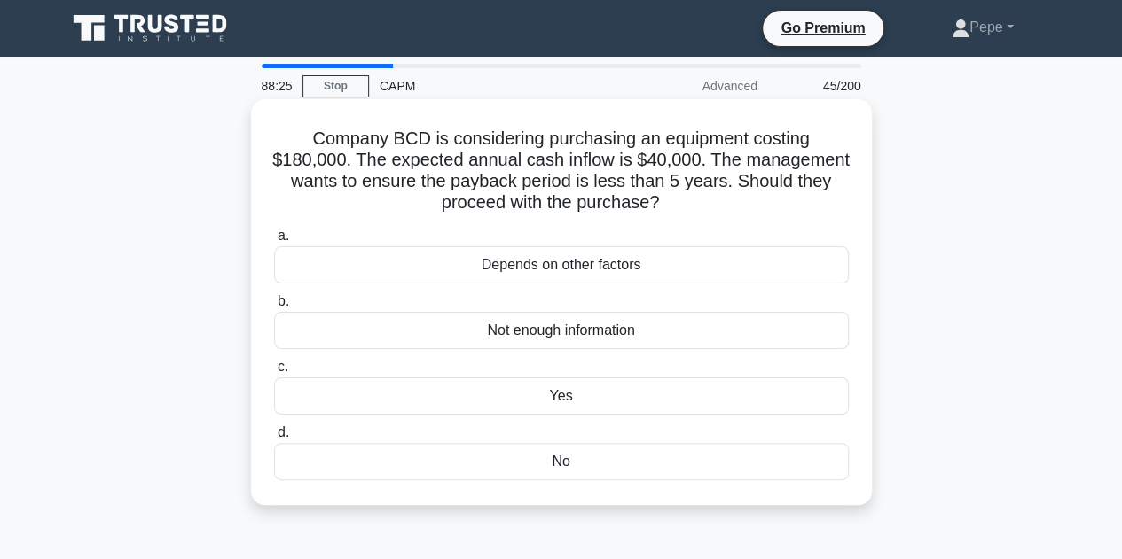
click at [700, 271] on div "Depends on other factors" at bounding box center [561, 264] width 575 height 37
click at [274, 242] on input "a. Depends on other factors" at bounding box center [274, 237] width 0 height 12
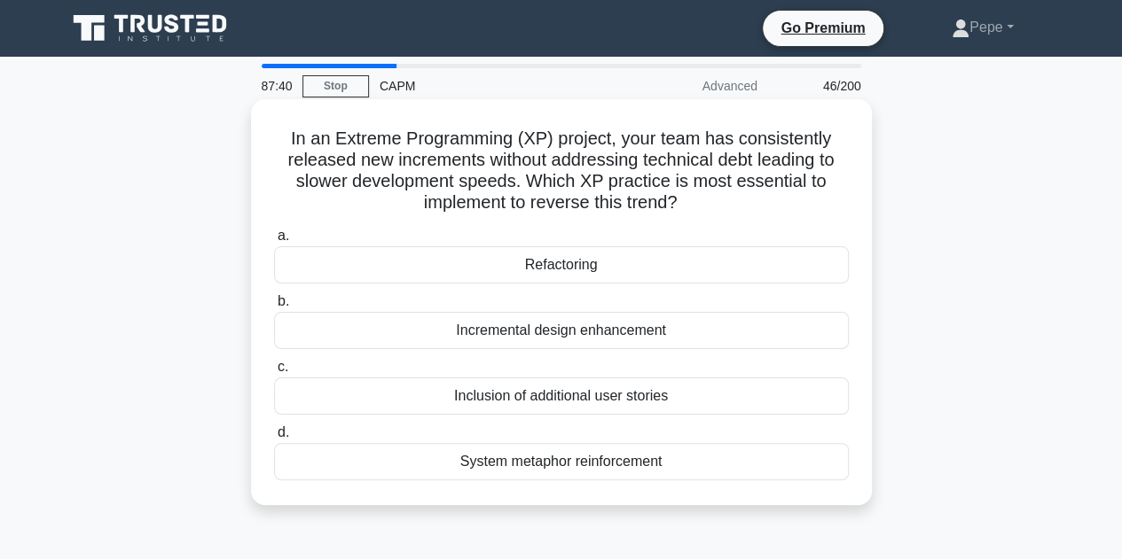
click at [708, 269] on div "Refactoring" at bounding box center [561, 264] width 575 height 37
click at [274, 242] on input "a. Refactoring" at bounding box center [274, 237] width 0 height 12
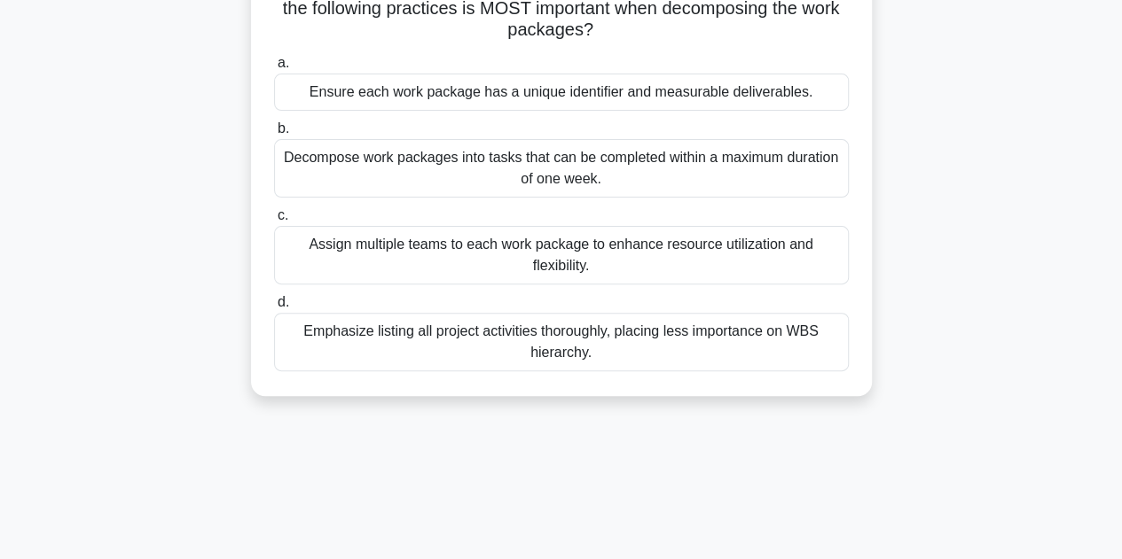
scroll to position [89, 0]
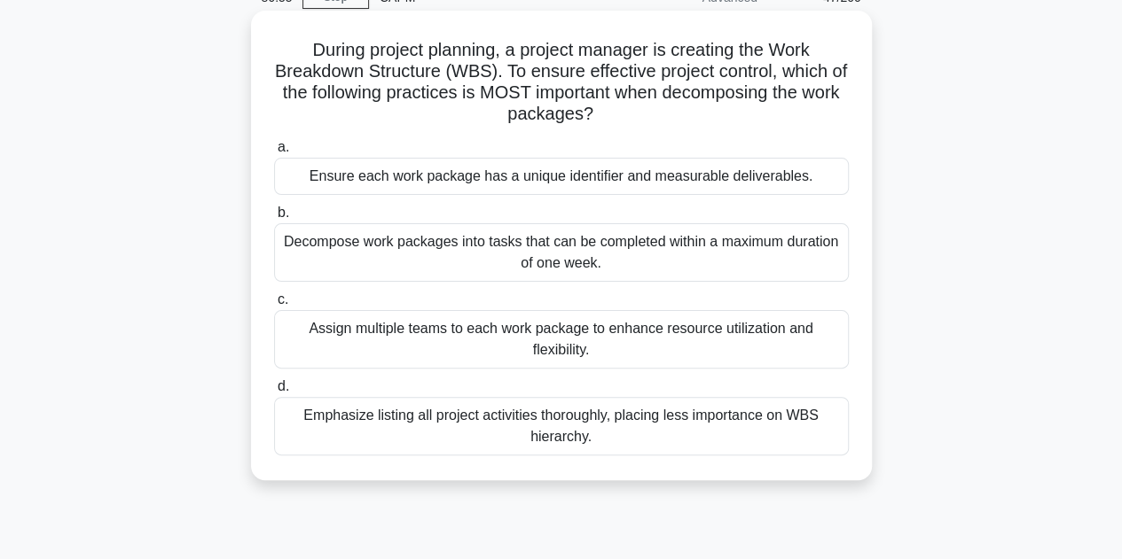
click at [816, 182] on div "Ensure each work package has a unique identifier and measurable deliverables." at bounding box center [561, 176] width 575 height 37
click at [274, 153] on input "a. Ensure each work package has a unique identifier and measurable deliverables." at bounding box center [274, 148] width 0 height 12
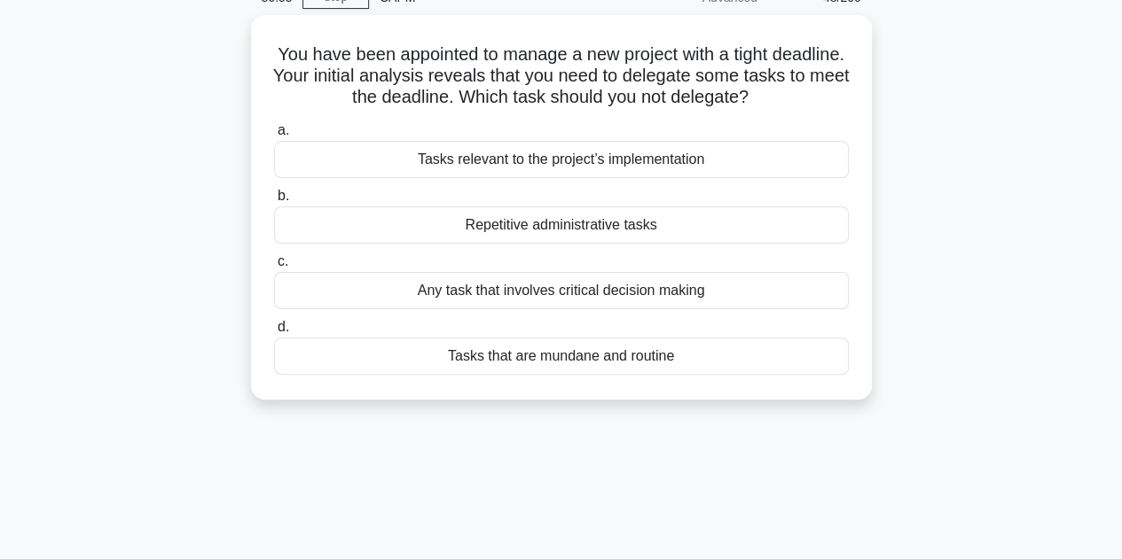
scroll to position [0, 0]
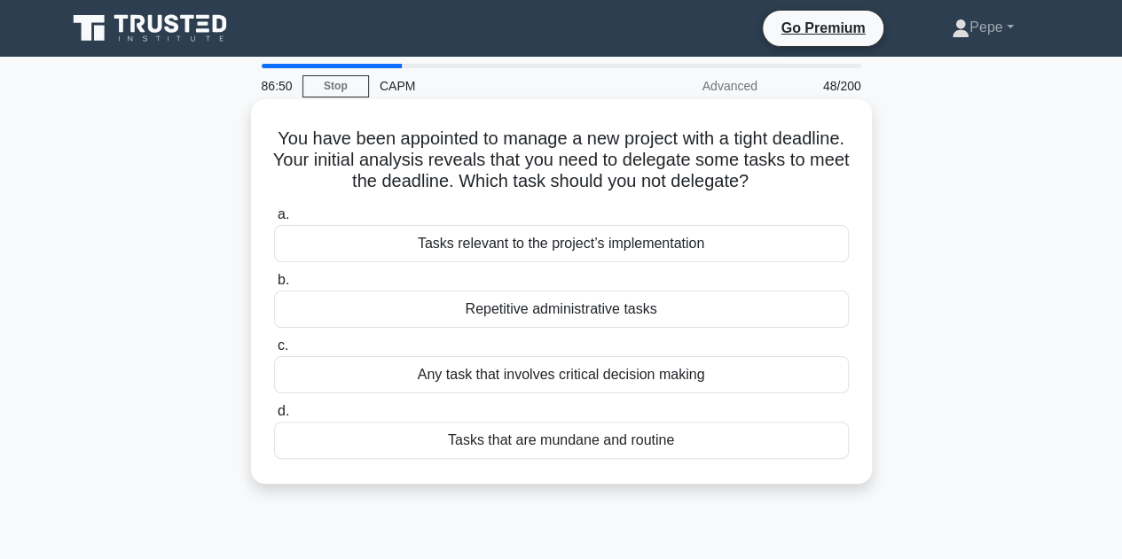
click at [352, 146] on h5 "You have been appointed to manage a new project with a tight deadline. Your ini…" at bounding box center [561, 161] width 578 height 66
click at [372, 365] on div "Any task that involves critical decision making" at bounding box center [561, 374] width 575 height 37
click at [274, 352] on input "c. Any task that involves critical decision making" at bounding box center [274, 346] width 0 height 12
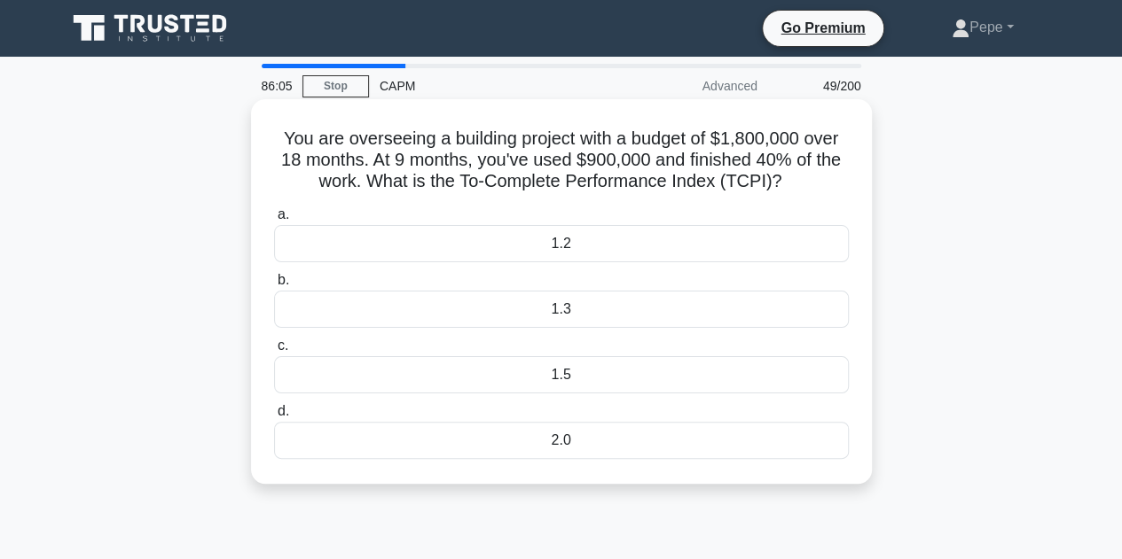
click at [402, 276] on label "b. 1.3" at bounding box center [561, 299] width 575 height 59
click at [274, 276] on input "b. 1.3" at bounding box center [274, 281] width 0 height 12
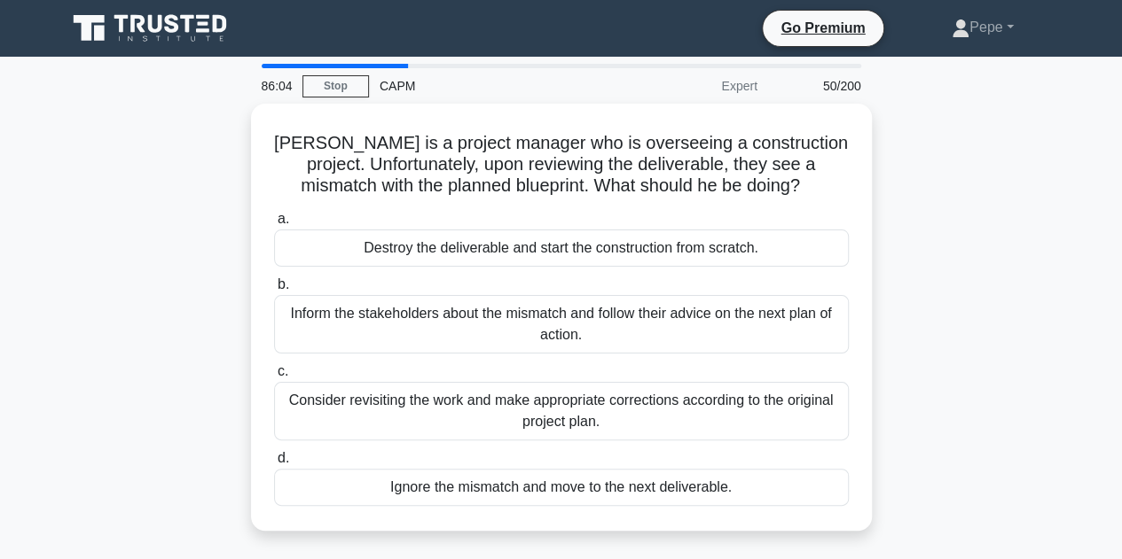
drag, startPoint x: 411, startPoint y: 258, endPoint x: 16, endPoint y: 231, distance: 396.4
click at [16, 231] on main "86:04 Stop CAPM Expert 50/200 John is a project manager who is overseeing a con…" at bounding box center [561, 507] width 1122 height 901
click at [28, 225] on main "86:04 Stop CAPM Expert 50/200 John is a project manager who is overseeing a con…" at bounding box center [561, 507] width 1122 height 901
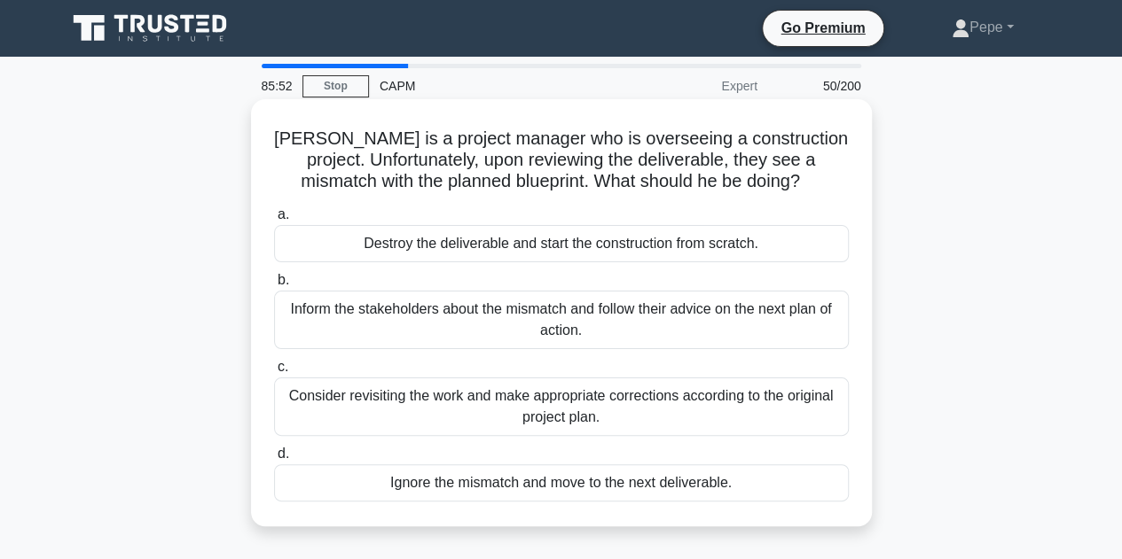
scroll to position [89, 0]
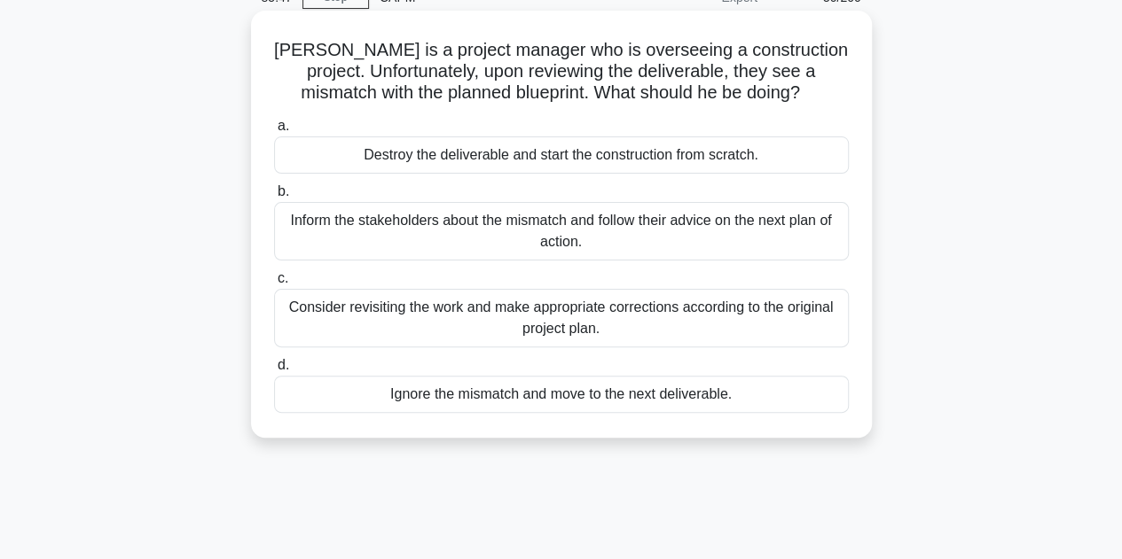
click at [441, 233] on div "Inform the stakeholders about the mismatch and follow their advice on the next …" at bounding box center [561, 231] width 575 height 59
click at [274, 198] on input "b. Inform the stakeholders about the mismatch and follow their advice on the ne…" at bounding box center [274, 192] width 0 height 12
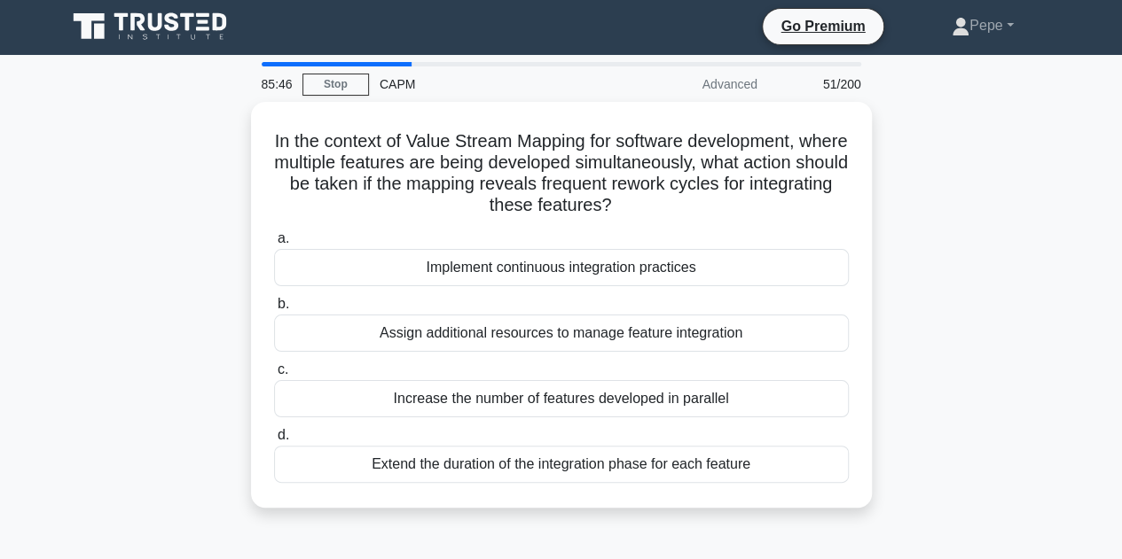
scroll to position [0, 0]
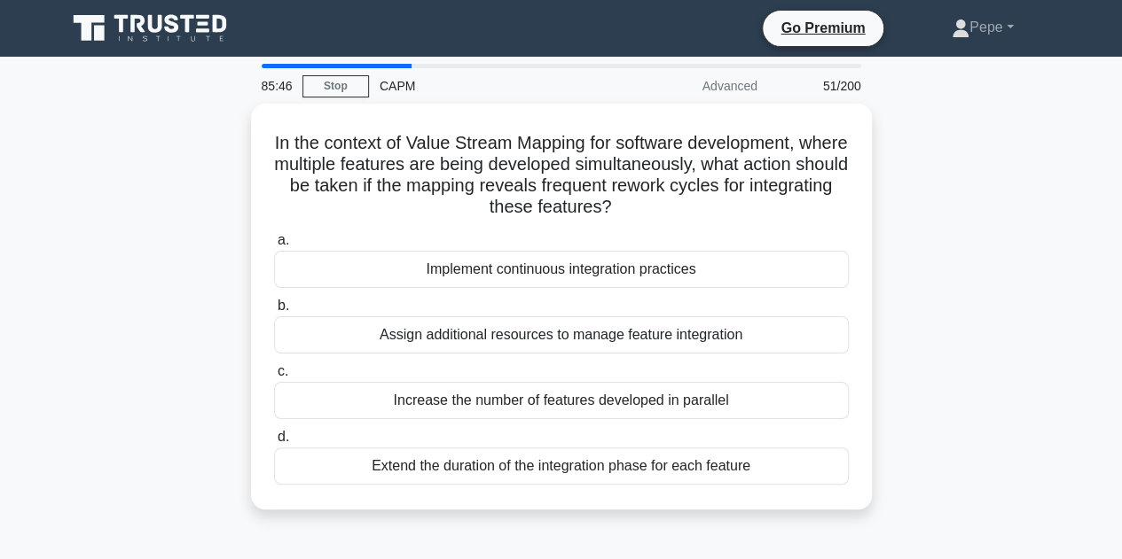
click at [340, 99] on div "85:46 Stop CAPM Advanced 51/200" at bounding box center [561, 85] width 621 height 35
click at [340, 84] on link "Stop" at bounding box center [335, 86] width 67 height 22
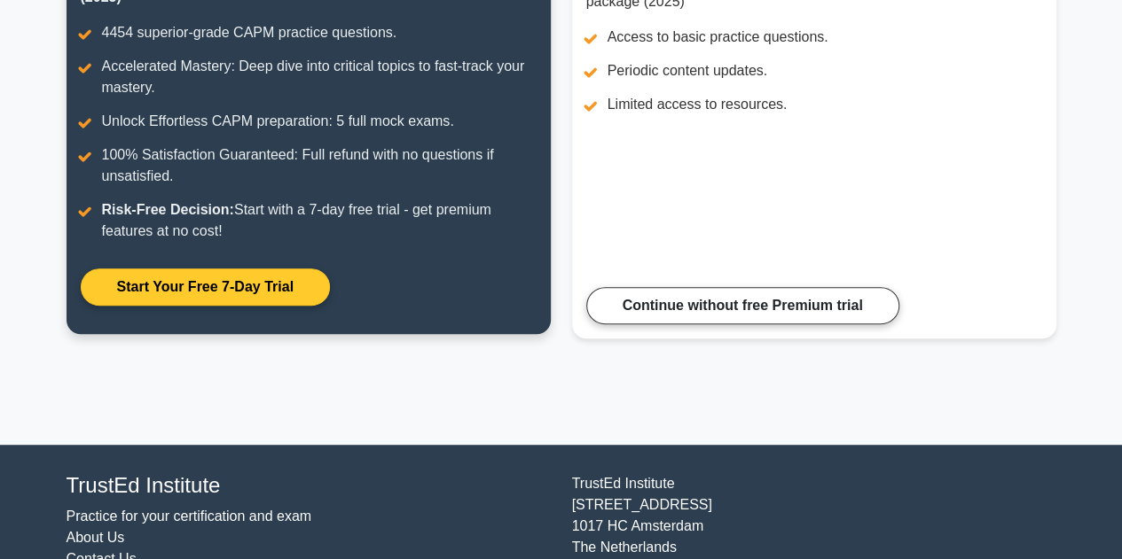
scroll to position [388, 0]
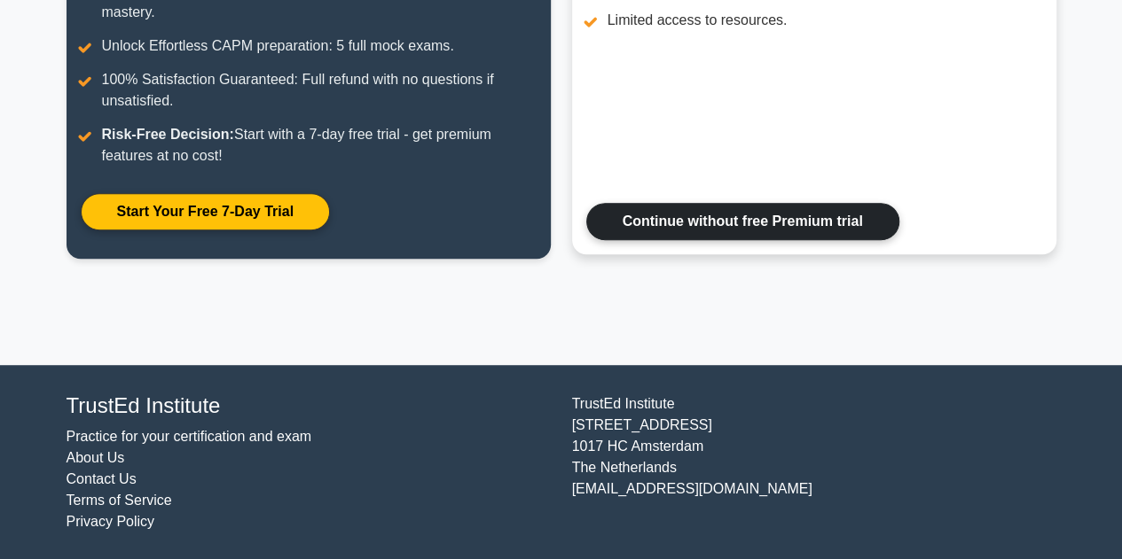
click at [670, 228] on link "Continue without free Premium trial" at bounding box center [742, 221] width 313 height 37
